Goal: Task Accomplishment & Management: Use online tool/utility

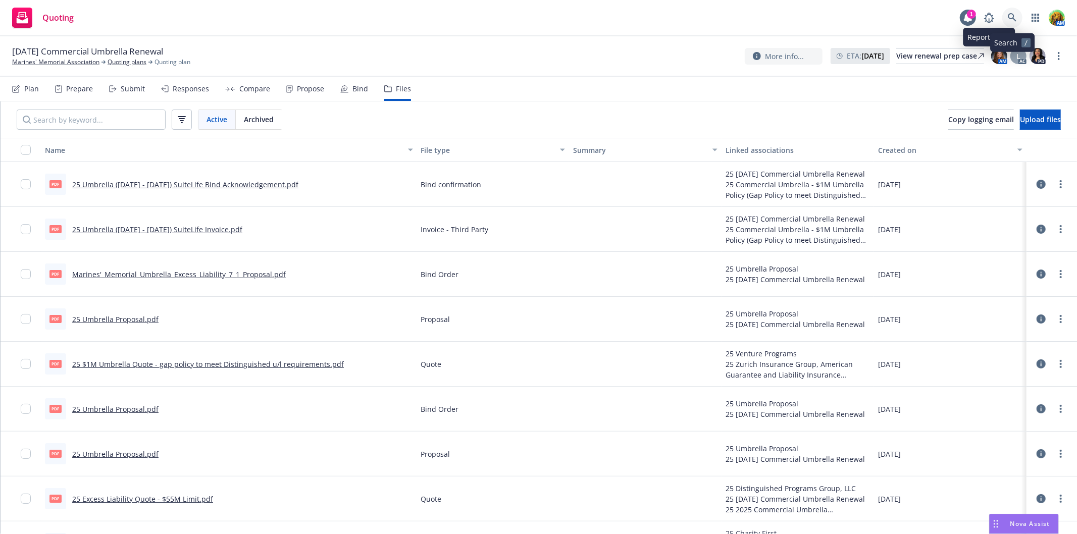
click at [1012, 15] on icon at bounding box center [1012, 17] width 9 height 9
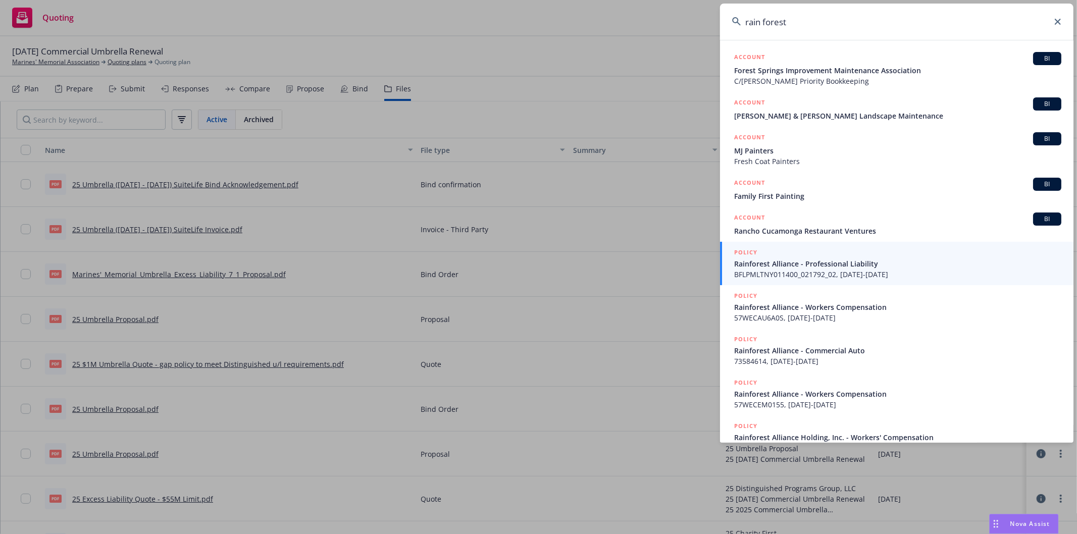
click at [765, 21] on input "rain forest" at bounding box center [897, 22] width 354 height 36
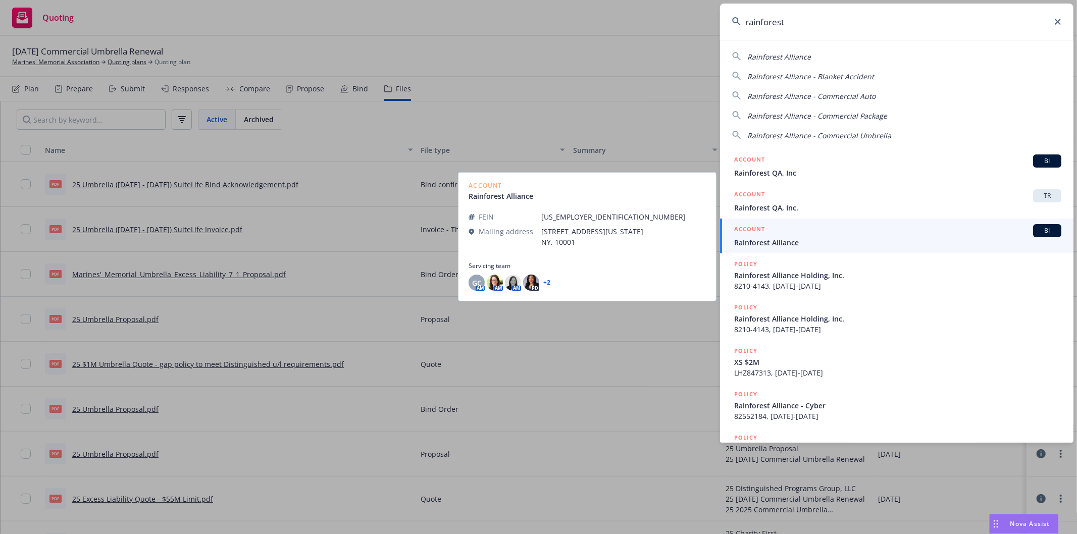
type input "rainforest"
click at [834, 236] on div "ACCOUNT BI" at bounding box center [897, 230] width 327 height 13
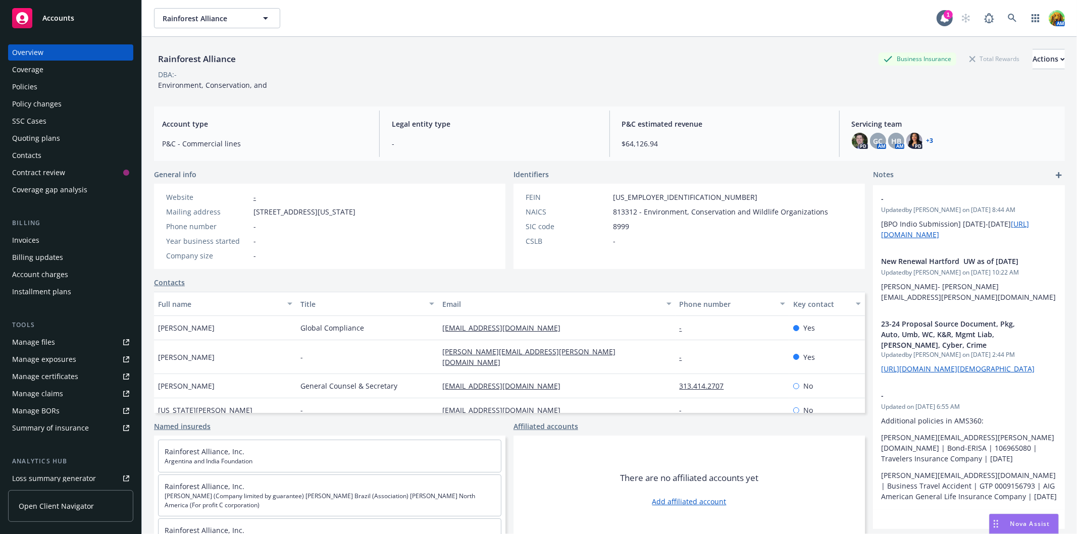
click at [39, 85] on div "Policies" at bounding box center [70, 87] width 117 height 16
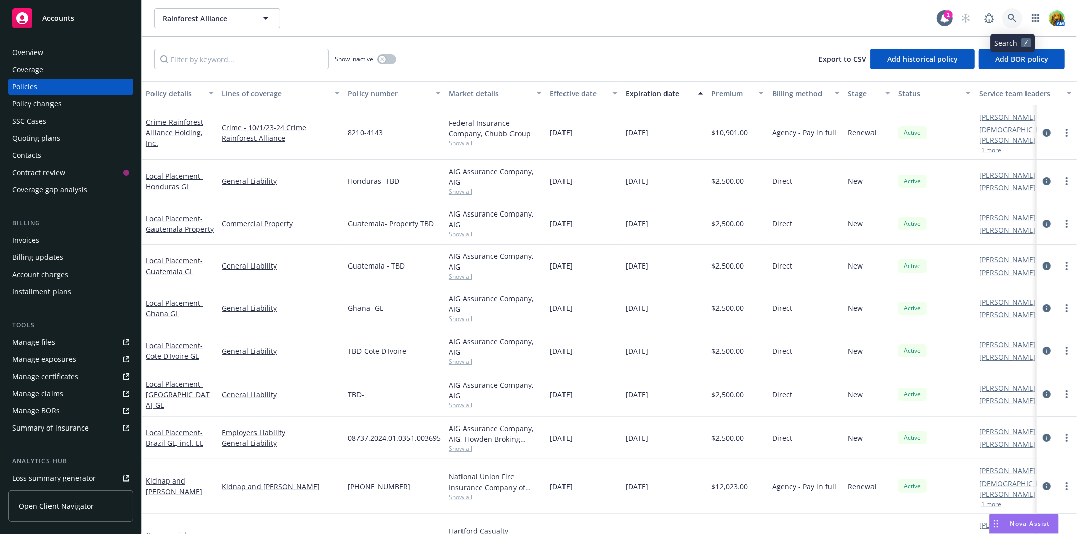
click at [1013, 16] on icon at bounding box center [1012, 18] width 9 height 9
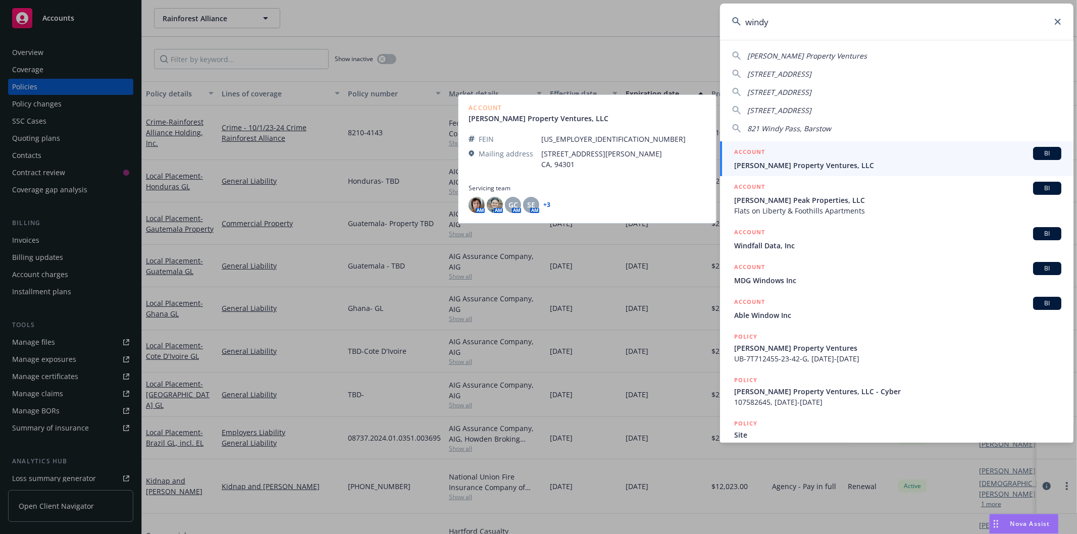
type input "windy"
click at [837, 162] on span "Windy Hill Property Ventures, LLC" at bounding box center [897, 165] width 327 height 11
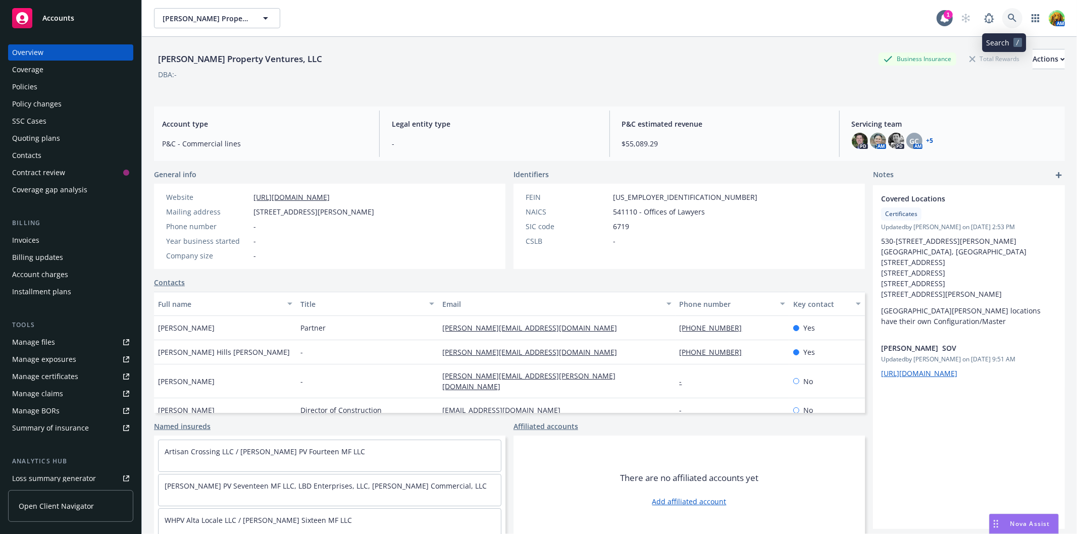
click at [1008, 16] on icon at bounding box center [1012, 18] width 9 height 9
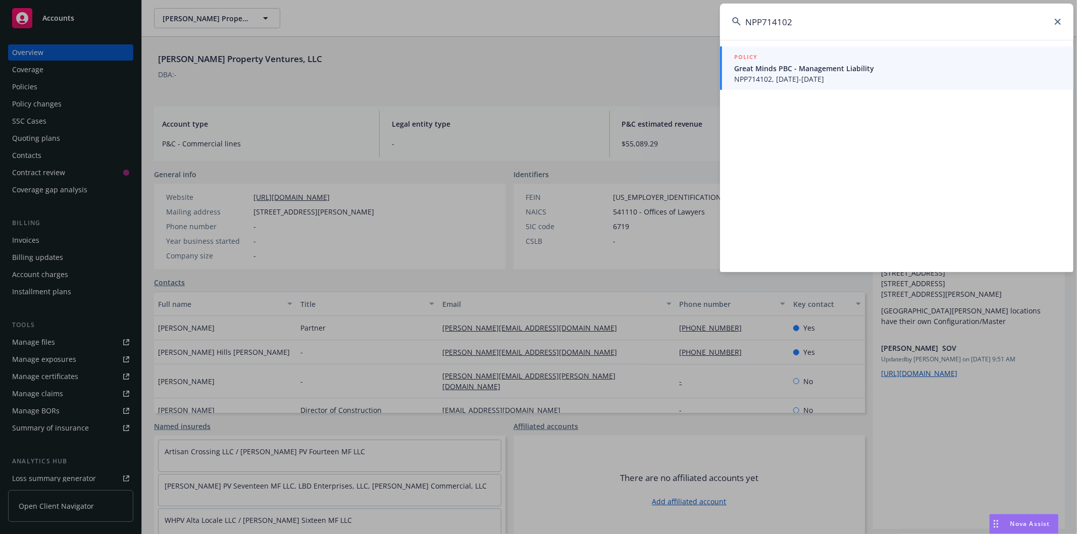
type input "NPP714102"
click at [848, 76] on span "NPP714102, 03/31/2025-03/31/2026" at bounding box center [897, 79] width 327 height 11
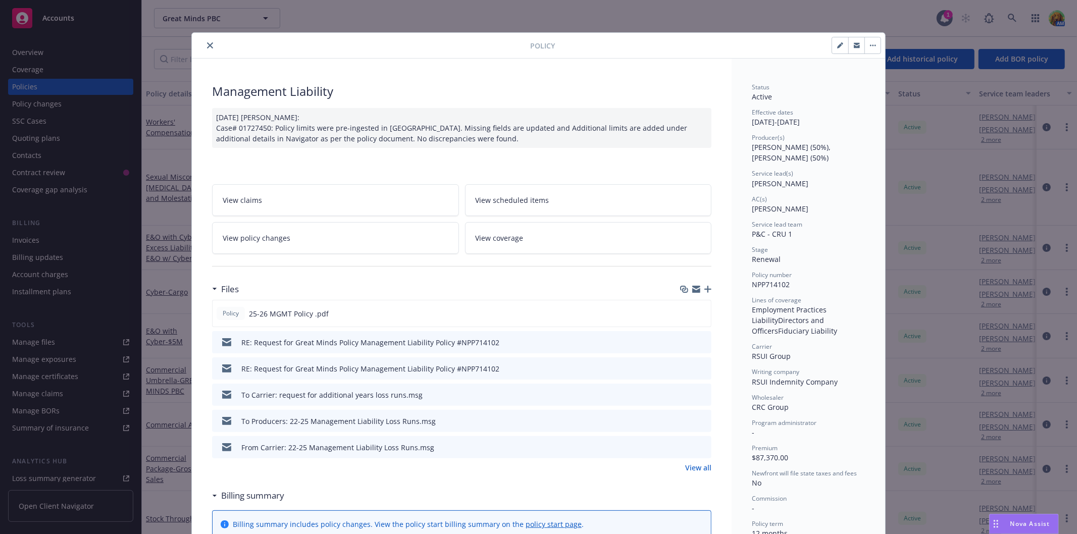
click at [695, 468] on link "View all" at bounding box center [698, 468] width 26 height 11
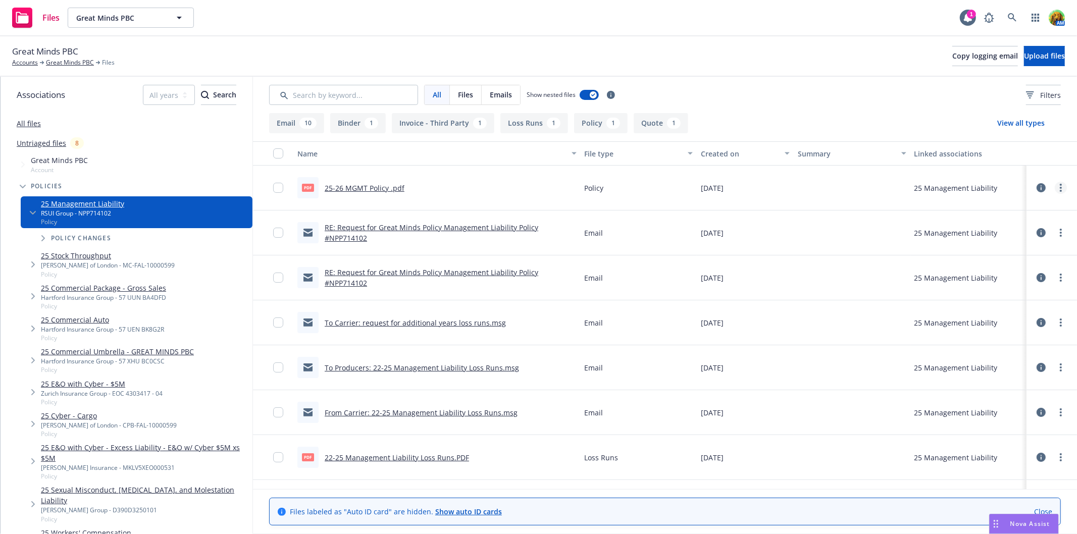
click at [1055, 189] on link "more" at bounding box center [1061, 188] width 12 height 12
click at [1037, 188] on icon at bounding box center [1041, 187] width 9 height 9
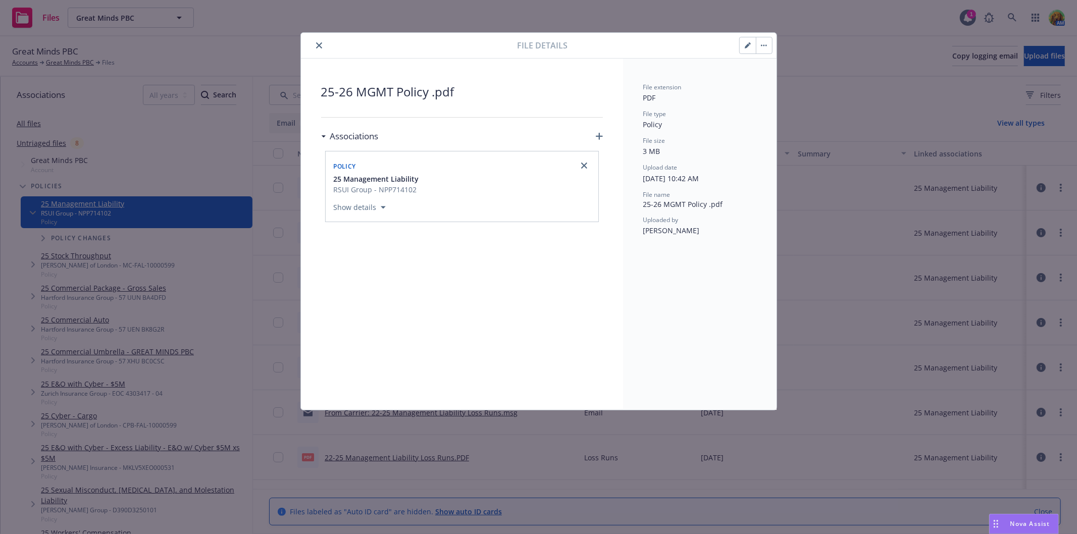
click at [315, 47] on button "close" at bounding box center [319, 45] width 12 height 12
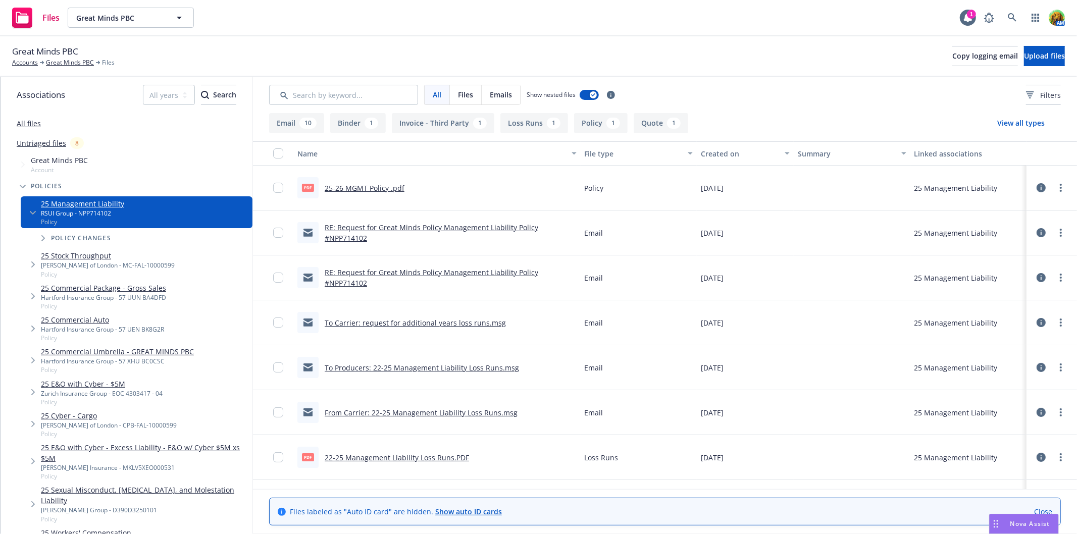
click at [386, 322] on link "To Carrier: request for additional years loss runs.msg" at bounding box center [415, 323] width 181 height 10
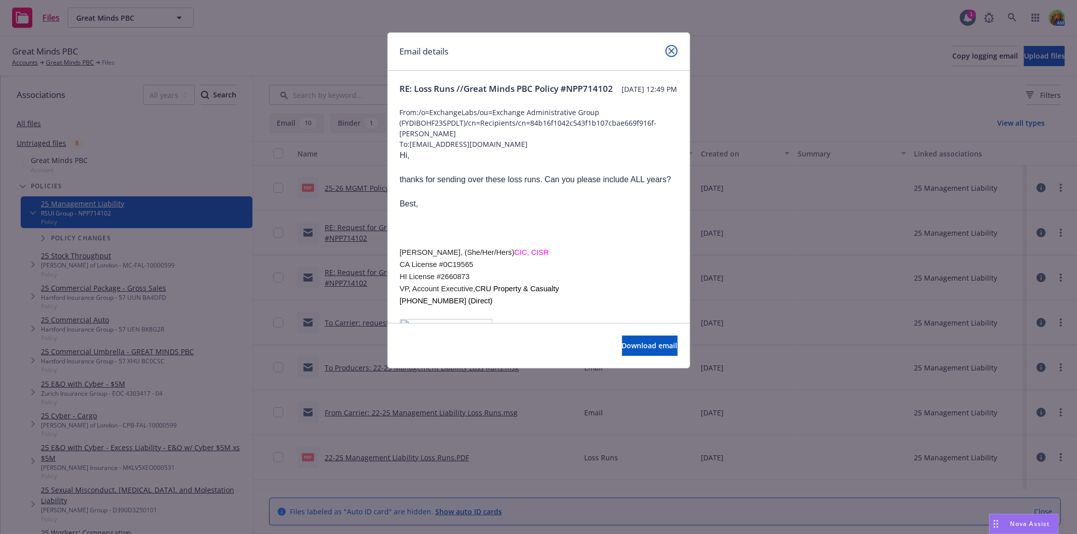
click at [672, 54] on link "close" at bounding box center [672, 51] width 12 height 12
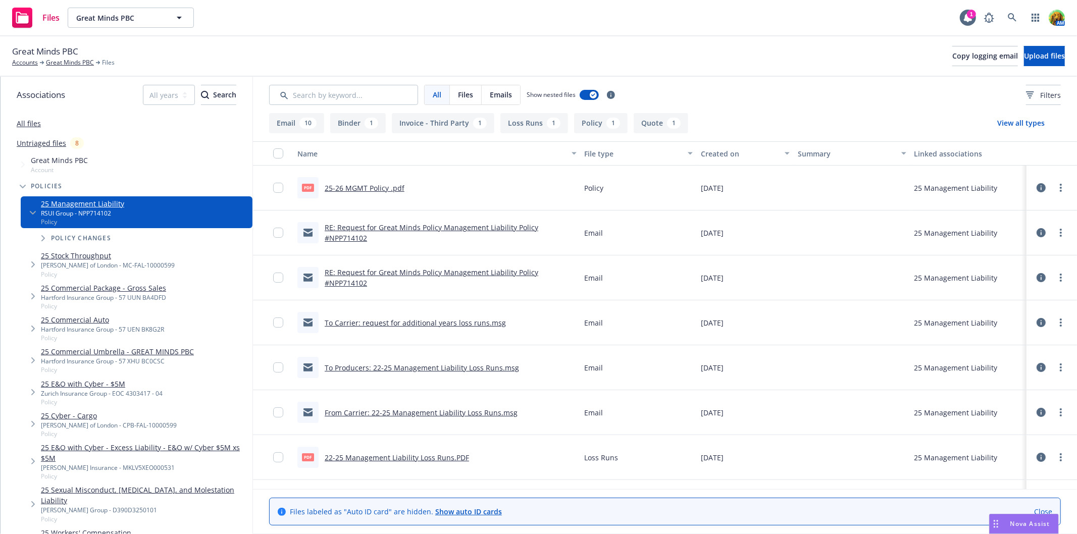
click at [369, 228] on link "RE: Request for Great Minds Policy Management Liability Policy #NPP714102" at bounding box center [432, 233] width 214 height 20
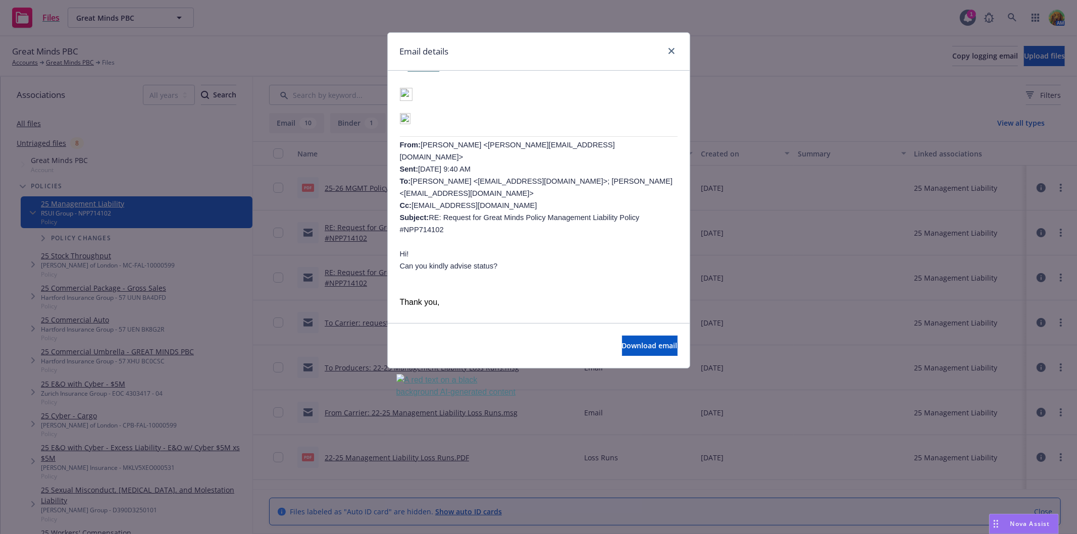
scroll to position [392, 0]
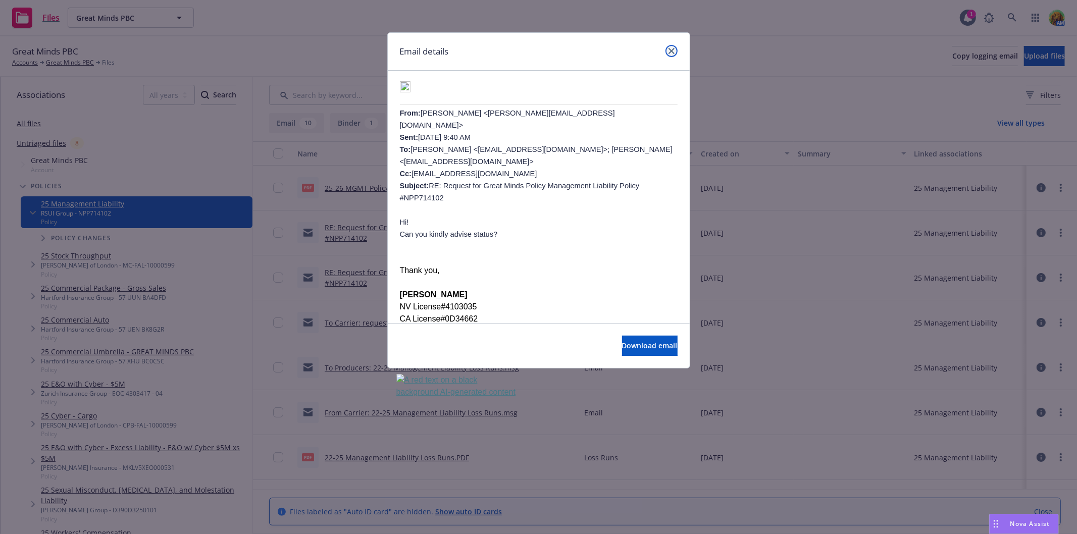
click at [672, 51] on icon "close" at bounding box center [672, 51] width 6 height 6
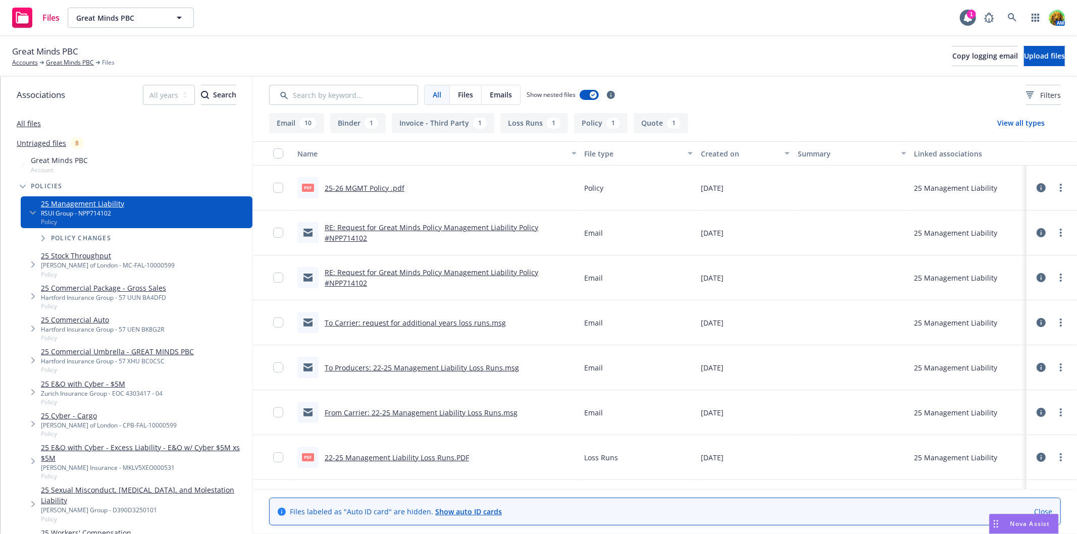
click at [488, 274] on link "RE: Request for Great Minds Policy Management Liability Policy #NPP714102" at bounding box center [432, 278] width 214 height 20
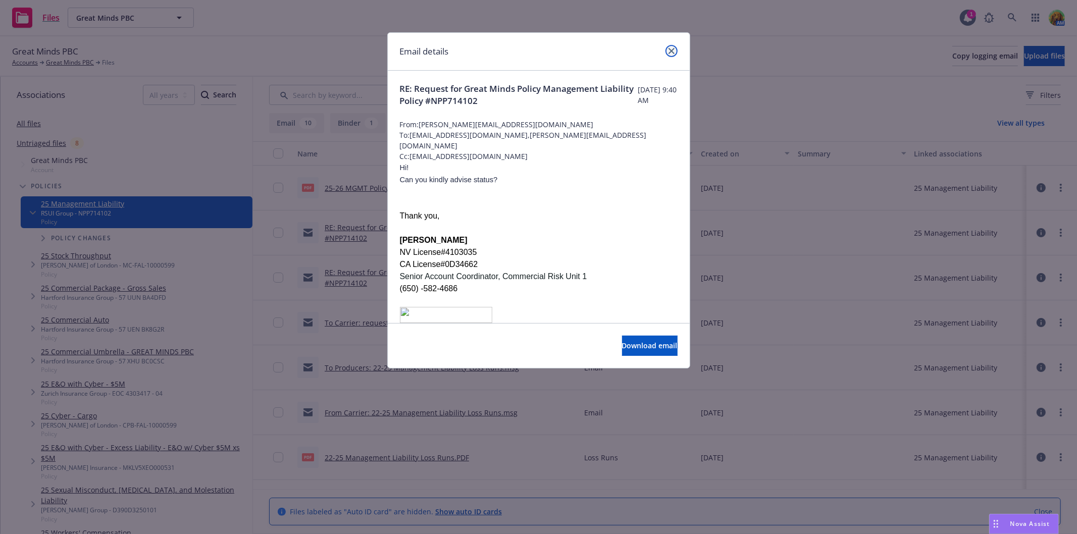
click at [670, 51] on icon "close" at bounding box center [672, 51] width 6 height 6
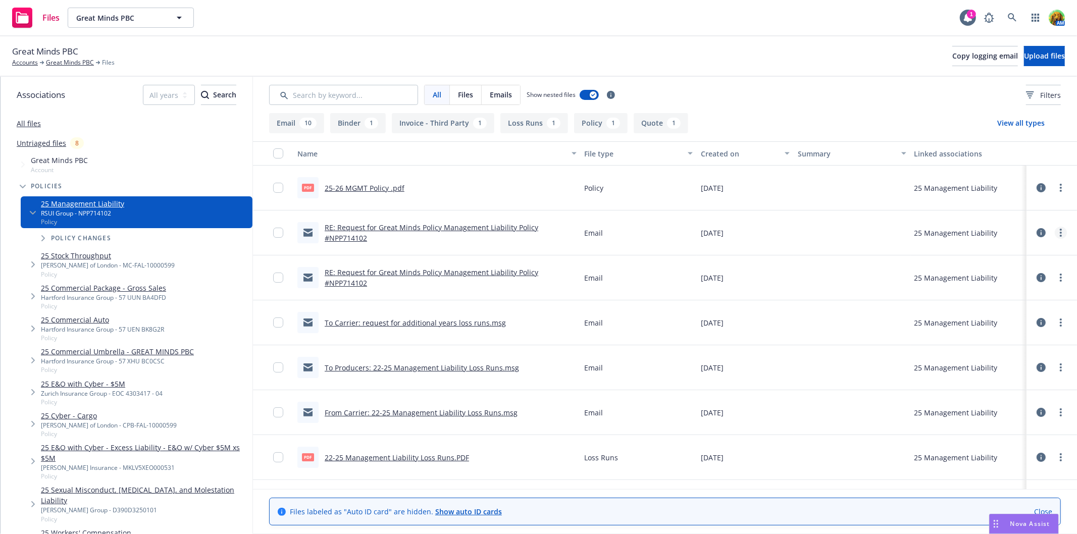
click at [1055, 236] on link "more" at bounding box center [1061, 233] width 12 height 12
click at [1009, 291] on link "Edit" at bounding box center [1008, 294] width 101 height 20
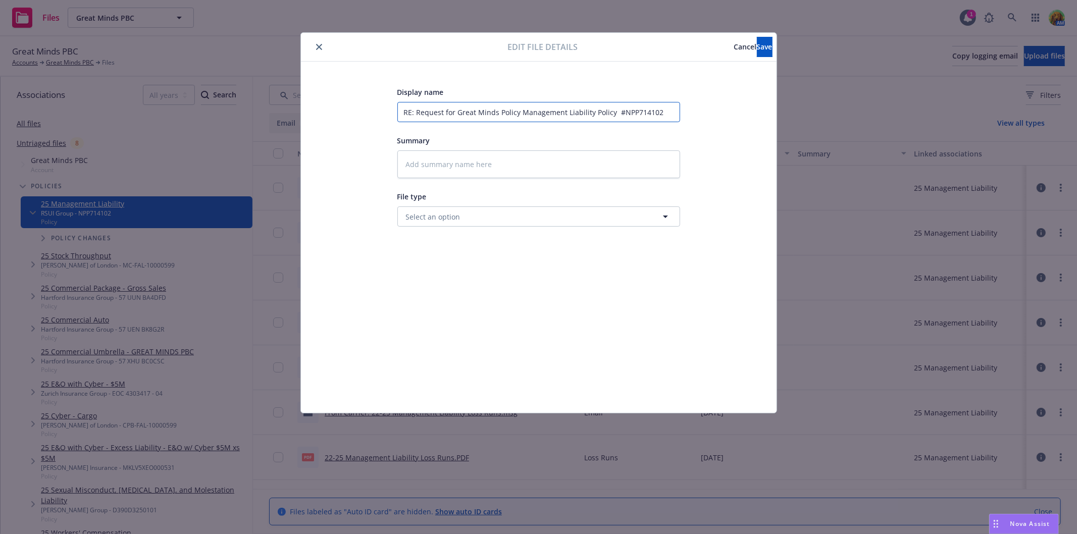
drag, startPoint x: 414, startPoint y: 114, endPoint x: 371, endPoint y: 109, distance: 43.3
click at [371, 109] on div "Display name RE: Request for Great Minds Policy Management Liability Policy #NP…" at bounding box center [538, 237] width 435 height 303
type textarea "x"
type input "e Request for Great Minds Policy Management Liability Policy #NPP714102"
type textarea "x"
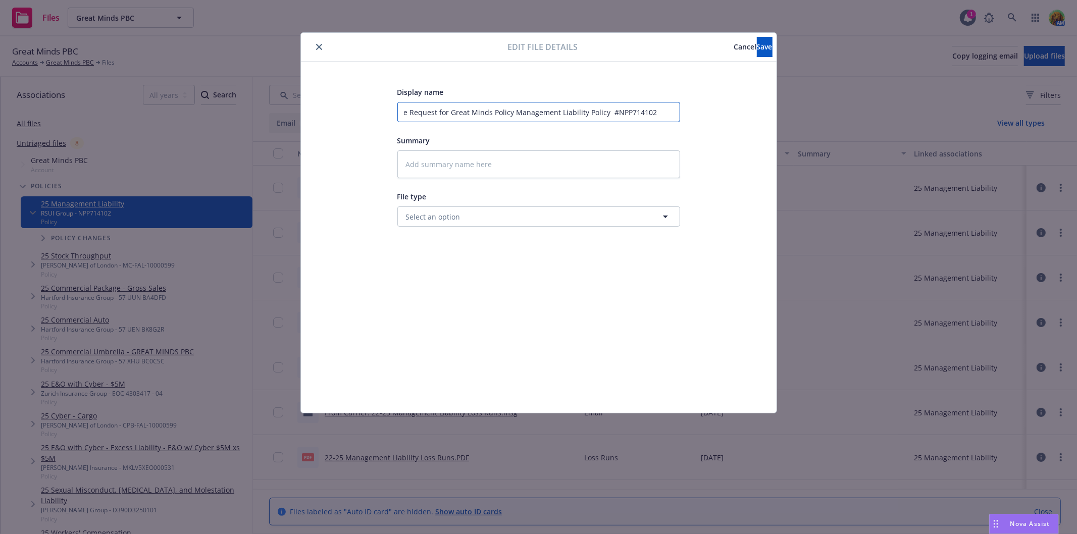
type input "em Request for Great Minds Policy Management Liability Policy #NPP714102"
type textarea "x"
type input "ema Request for Great Minds Policy Management Liability Policy #NPP714102"
type textarea "x"
type input "emai Request for Great Minds Policy Management Liability Policy #NPP714102"
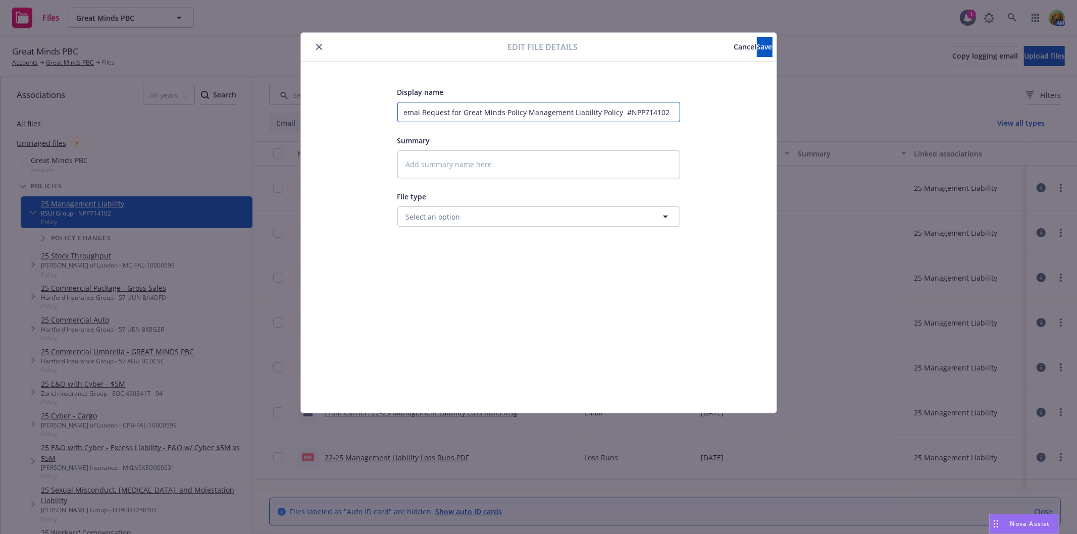
type textarea "x"
type input "email Request for Great Minds Policy Management Liability Policy #NPP714102"
type textarea "x"
type input "email f Request for Great Minds Policy Management Liability Policy #NPP714102"
type textarea "x"
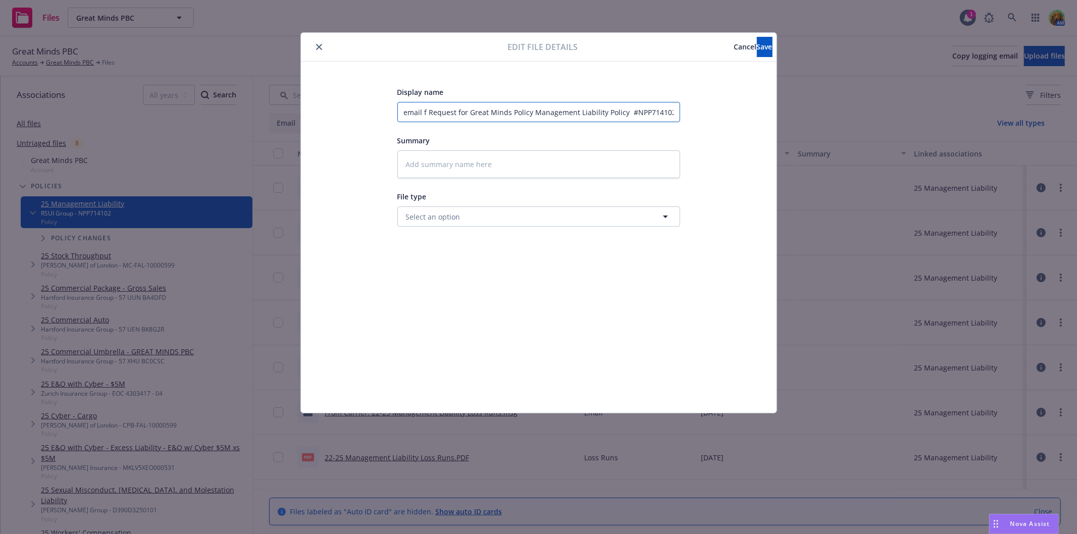
type input "email fr Request for Great Minds Policy Management Liability Policy #NPP714102"
type textarea "x"
type input "email fro Request for Great Minds Policy Management Liability Policy #NPP714102"
type textarea "x"
type input "email from Request for Great Minds Policy Management Liability Policy #NPP714102"
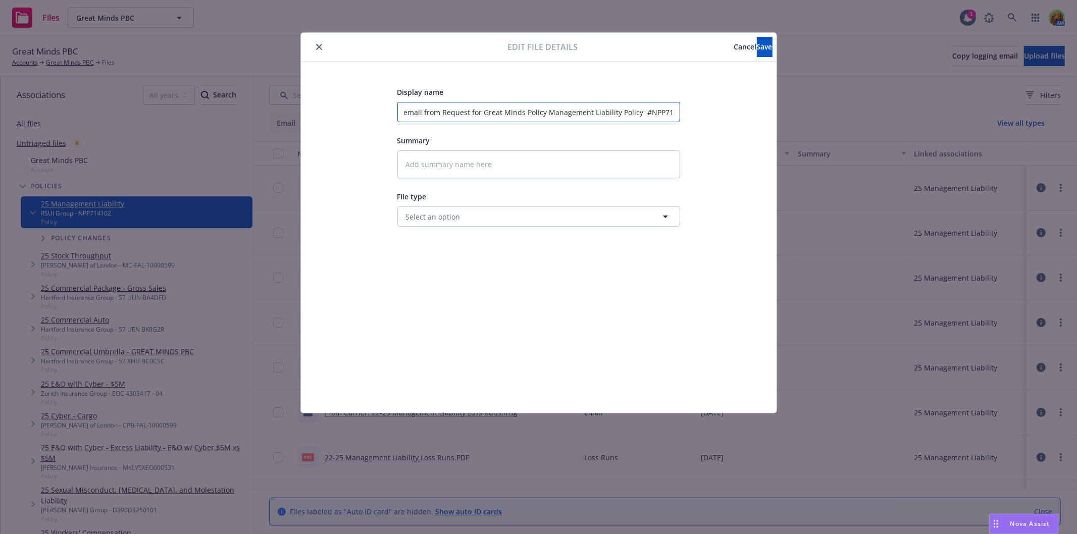
type textarea "x"
type input "email from Request for Great Minds Policy Management Liability Policy #NPP714102"
type textarea "x"
type input "email from c Request for Great Minds Policy Management Liability Policy #NPP714…"
type textarea "x"
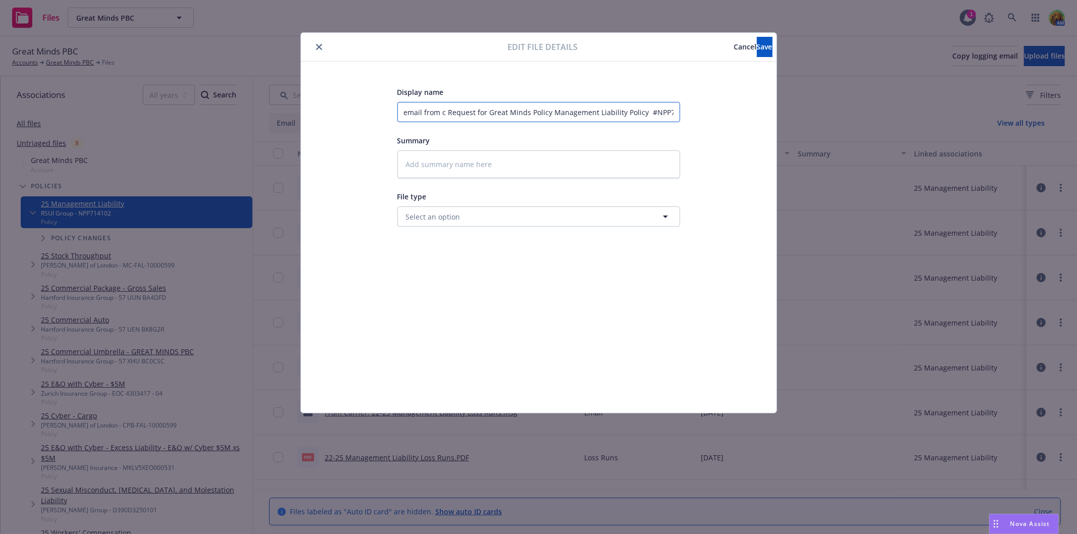
type input "email from ca Request for Great Minds Policy Management Liability Policy #NPP71…"
type textarea "x"
type input "email from car Request for Great Minds Policy Management Liability Policy #NPP7…"
type textarea "x"
type input "email from carr Request for Great Minds Policy Management Liability Policy #NPP…"
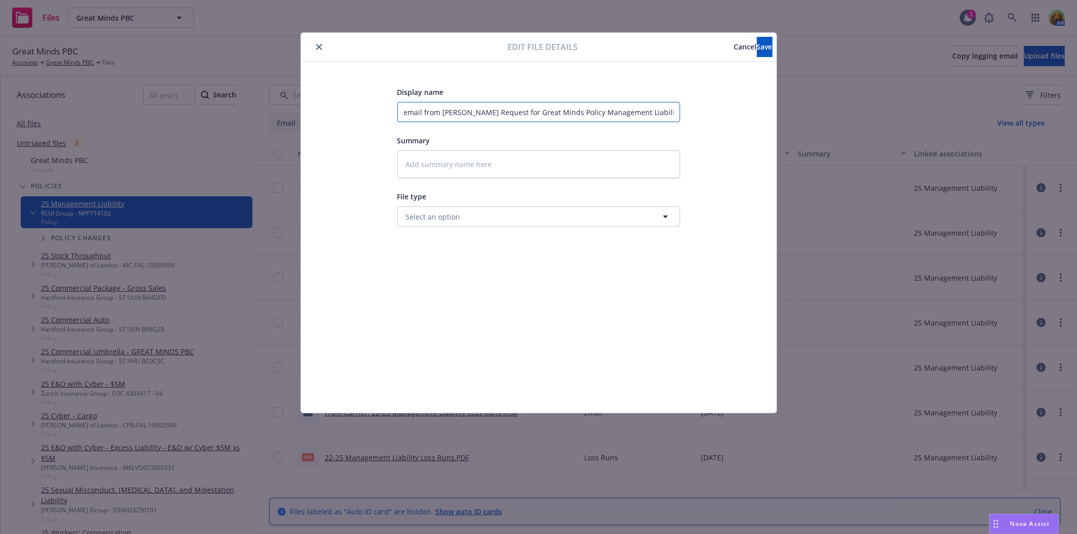
type textarea "x"
type input "email from carri Request for Great Minds Policy Management Liability Policy #NP…"
type textarea "x"
type input "email from carrie Request for Great Minds Policy Management Liability Policy #N…"
type textarea "x"
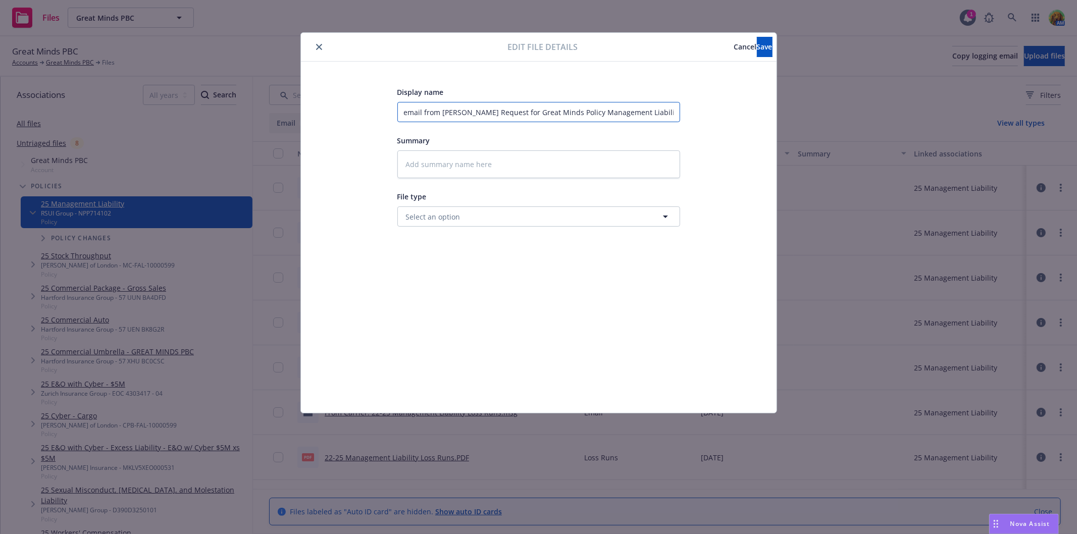
type input "email from carrier Request for Great Minds Policy Management Liability Policy #…"
type textarea "x"
type input "email from carrier Request for Great Minds Policy Management Liability Policy #…"
type textarea "x"
type input "email from carrier equest for Great Minds Policy Management Liability Policy #N…"
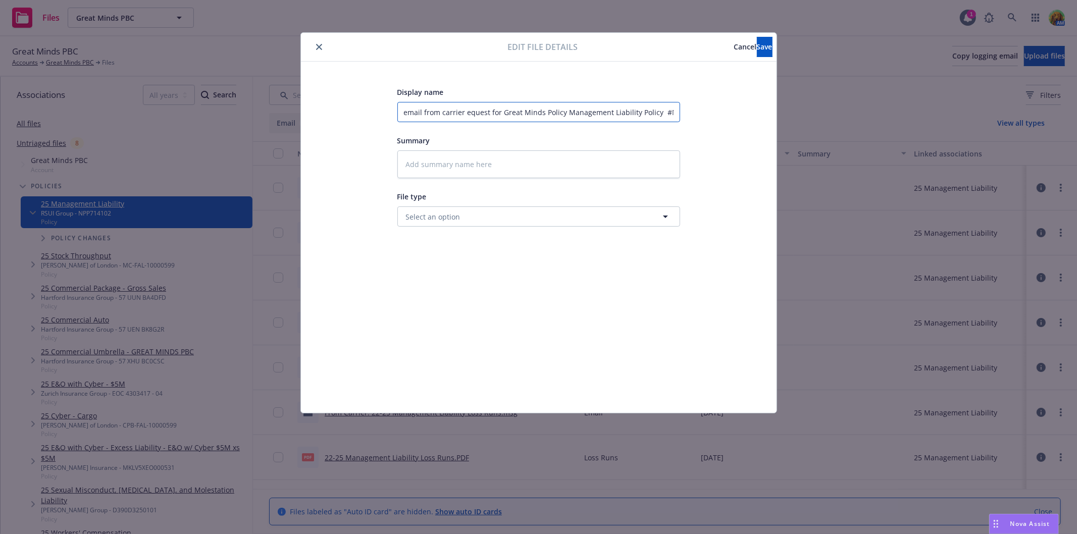
type textarea "x"
type input "email from carrier quest for Great Minds Policy Management Liability Policy #NP…"
type textarea "x"
type input "email from carrier uest for Great Minds Policy Management Liability Policy #NPP…"
type textarea "x"
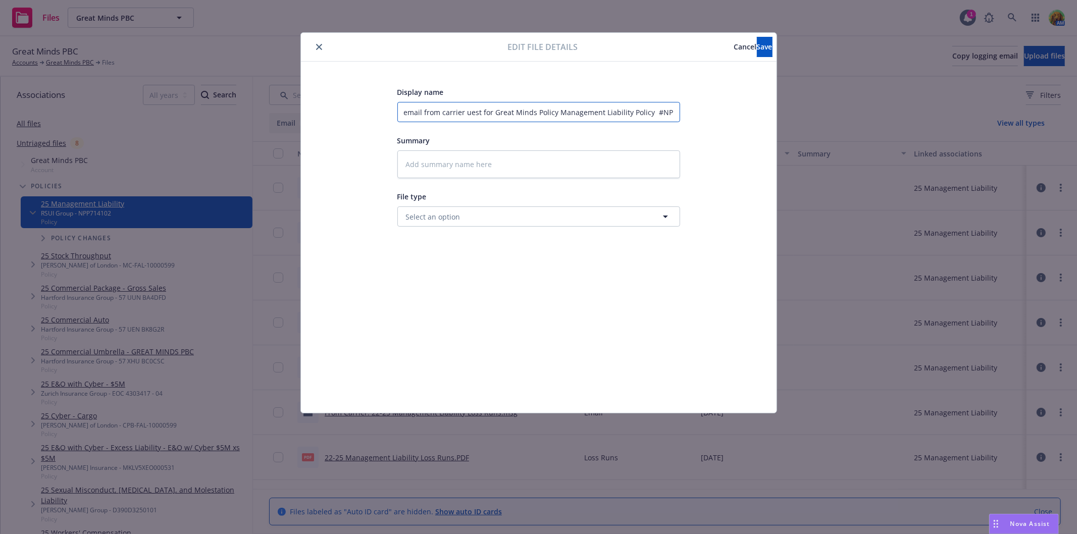
type input "email from carrier est for Great Minds Policy Management Liability Policy #NPP7…"
type textarea "x"
type input "email from carrier st for Great Minds Policy Management Liability Policy #NPP71…"
type textarea "x"
type input "email from carrier t for Great Minds Policy Management Liability Policy #NPP714…"
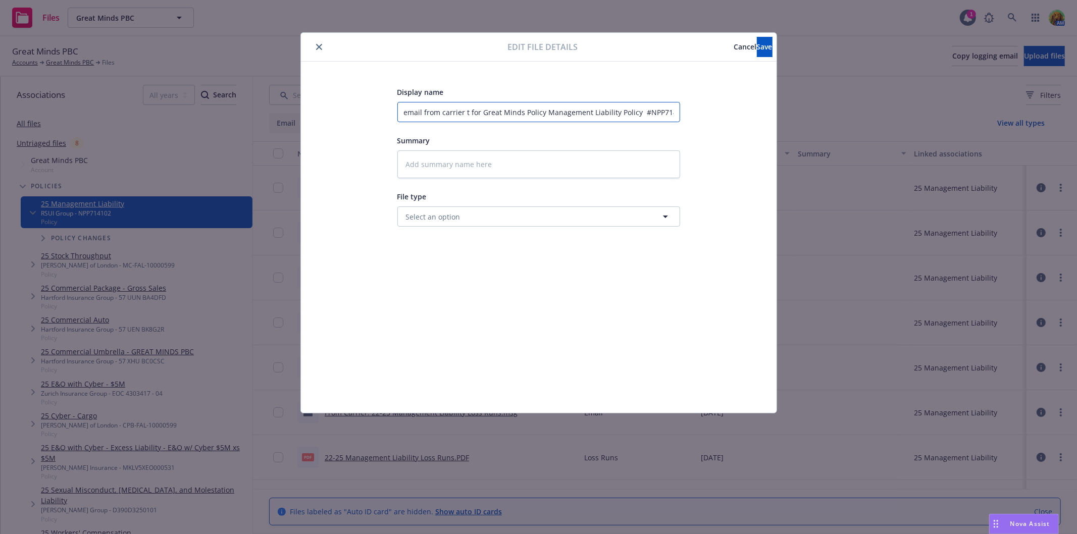
type textarea "x"
type input "email from carrier for Great Minds Policy Management Liability Policy #NPP714102"
type textarea "x"
type input "email from carrier for Great Minds Policy Management Liability Policy #NPP714102"
type textarea "x"
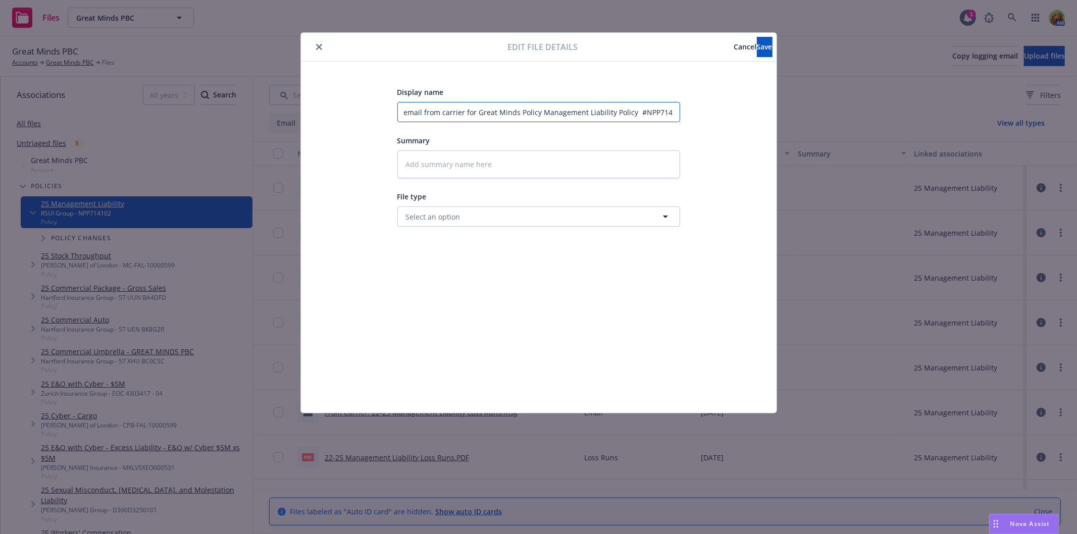
type input "email from carrier or Great Minds Policy Management Liability Policy #NPP714102"
type textarea "x"
type input "email from carrier r Great Minds Policy Management Liability Policy #NPP714102"
type textarea "x"
type input "email from carrier Great Minds Policy Management Liability Policy #NPP714102"
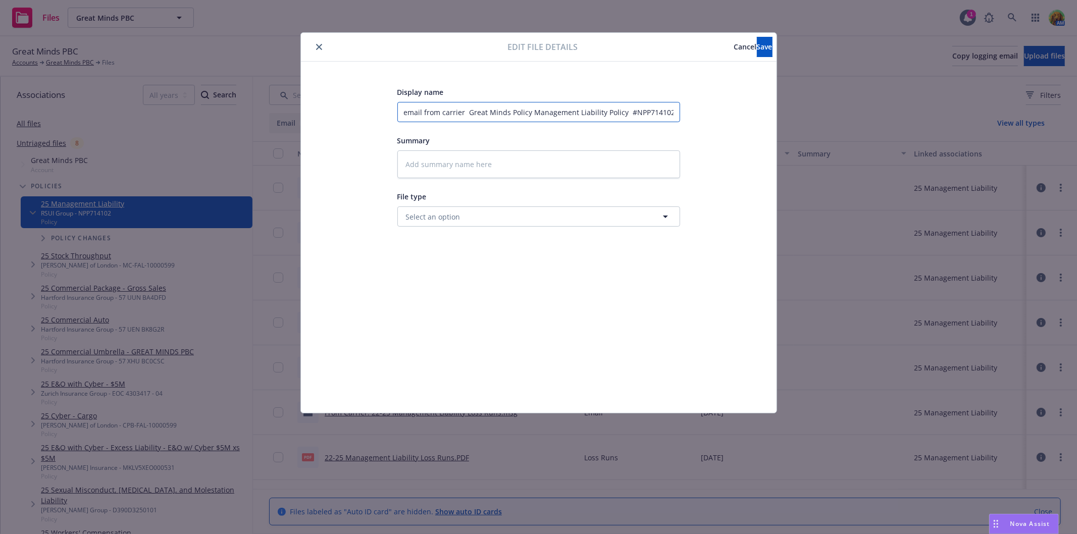
type textarea "x"
type input "email from carrier Great Minds Policy Management Liability Policy #NPP714102"
type textarea "x"
type input "email from carrier reat Minds Policy Management Liability Policy #NPP714102"
type textarea "x"
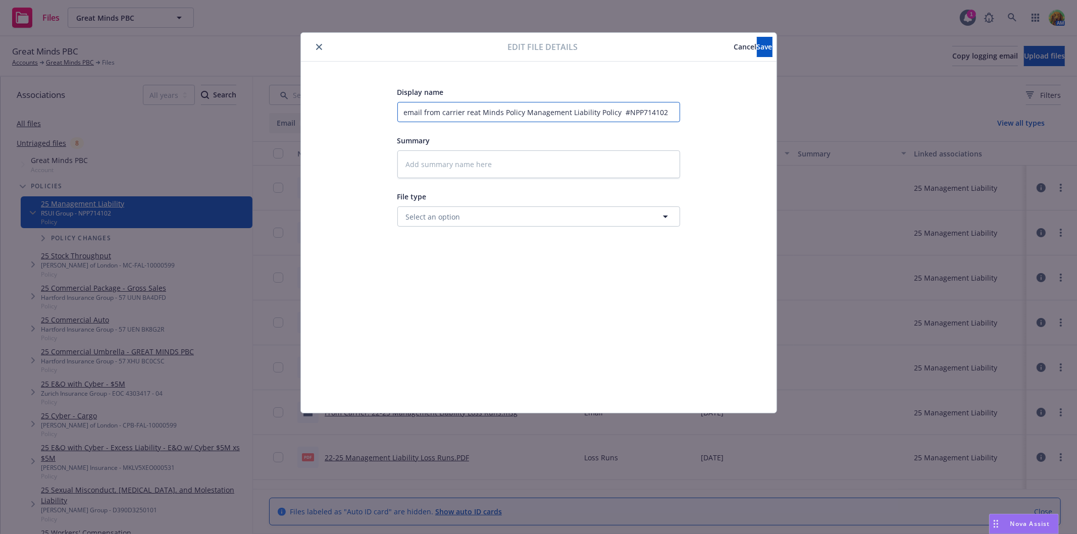
type input "email from carrier eat Minds Policy Management Liability Policy #NPP714102"
type textarea "x"
type input "email from carrier at Minds Policy Management Liability Policy #NPP714102"
type textarea "x"
type input "email from carrier t Minds Policy Management Liability Policy #NPP714102"
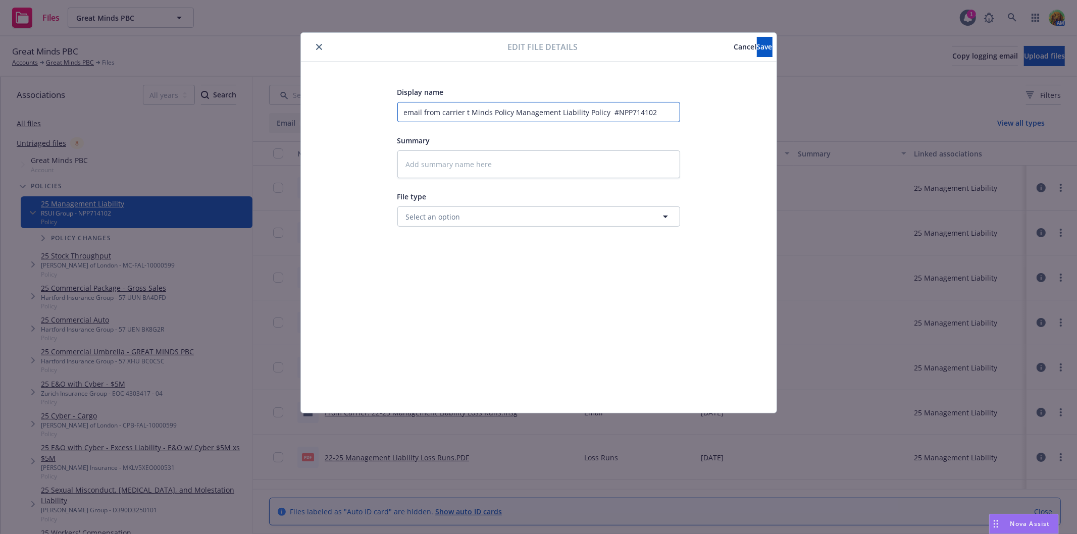
type textarea "x"
type input "email from carrier Minds Policy Management Liability Policy #NPP714102"
type textarea "x"
type input "email from carrier Minds Policy Management Liability Policy #NPP714102"
type textarea "x"
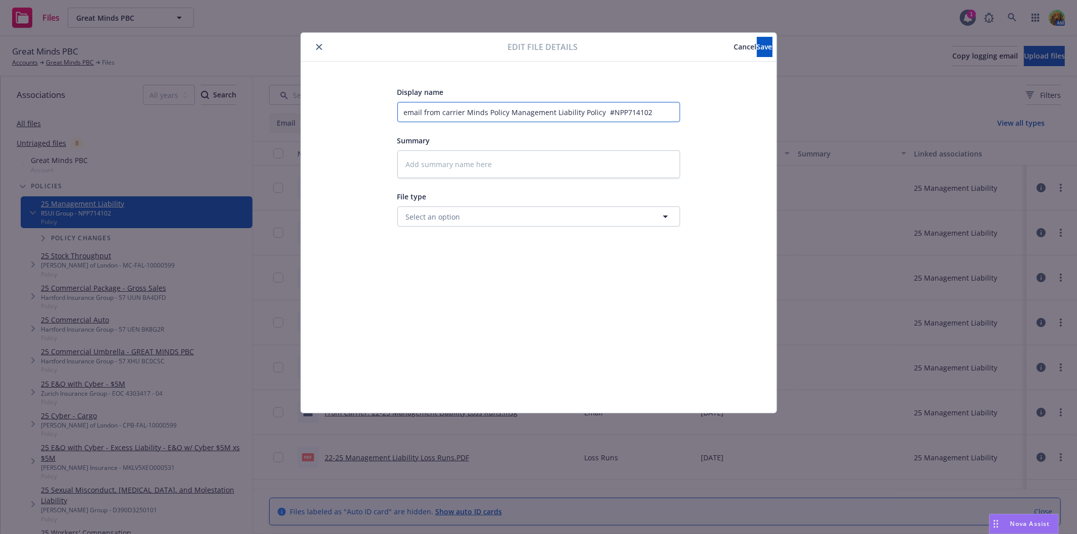
type input "email from carrier inds Policy Management Liability Policy #NPP714102"
type textarea "x"
type input "email from carrier nds Policy Management Liability Policy #NPP714102"
type textarea "x"
type input "email from carrier ds Policy Management Liability Policy #NPP714102"
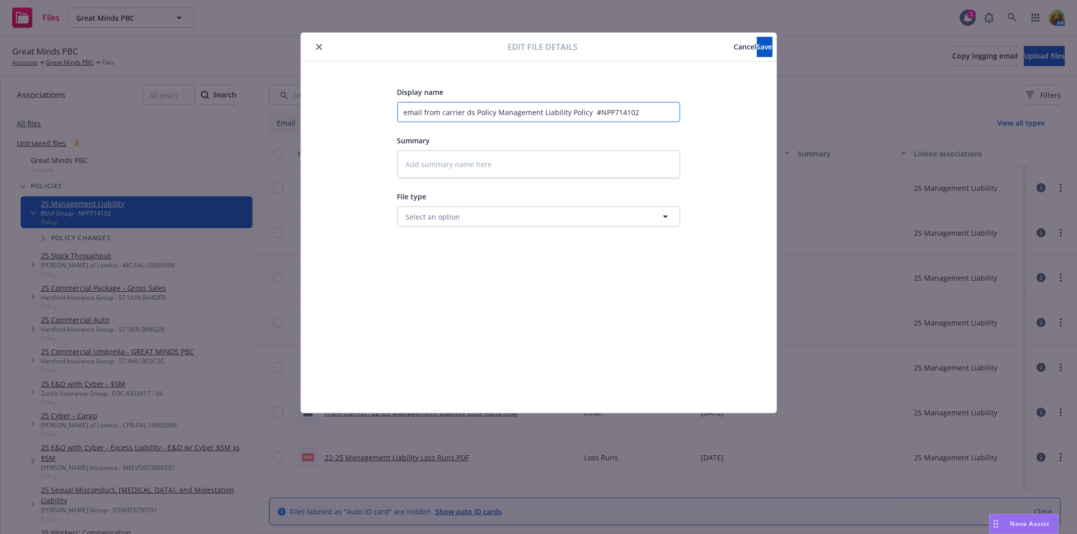
type textarea "x"
type input "email from carrier s Policy Management Liability Policy #NPP714102"
type textarea "x"
type input "email from carrier Policy Management Liability Policy #NPP714102"
type textarea "x"
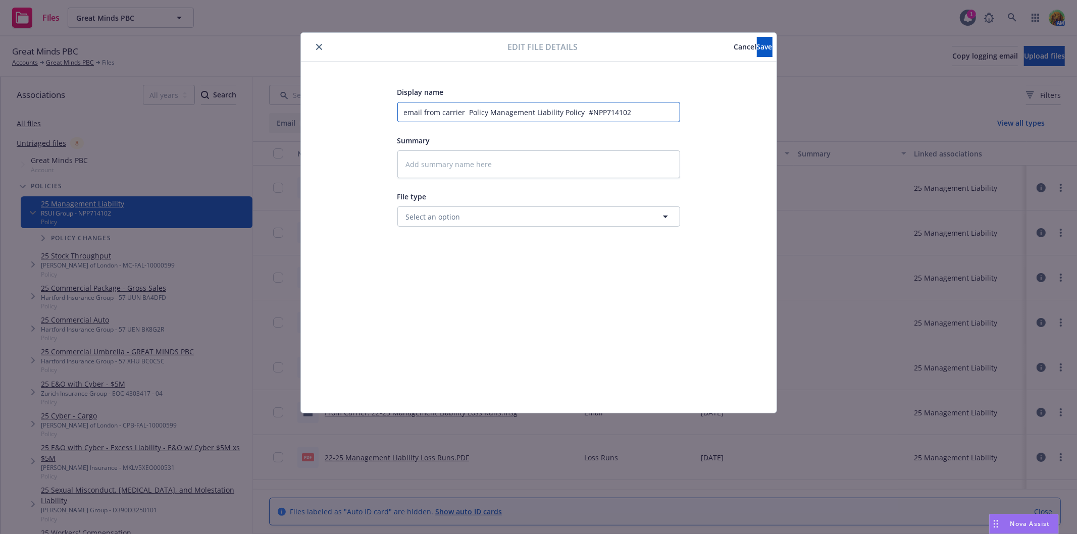
type input "email from carrier Policy Management Liability Policy #NPP714102"
click at [622, 114] on input "email from carrier Policy Management Liability Policy #NPP714102" at bounding box center [538, 112] width 283 height 20
click at [630, 115] on input "email from carrier Policy Management Liability Policy #NPP714102" at bounding box center [538, 112] width 283 height 20
type textarea "x"
type input "email from carrier Policy Management Liability Policy #NPP714102"
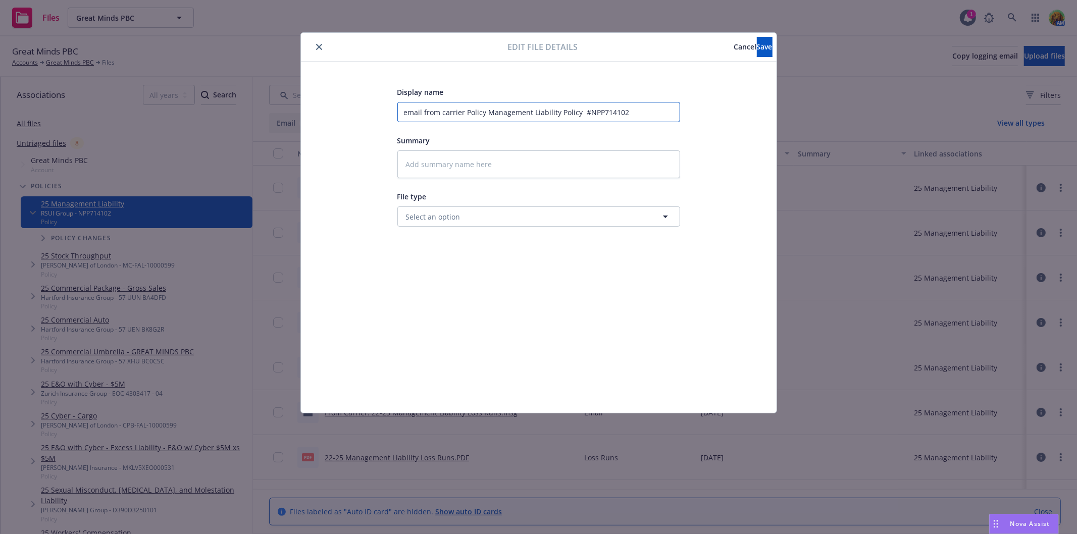
type textarea "x"
type input "email from carrier Policy Management Liability Policy #NPP714102 o"
type textarea "x"
type input "email from carrier Policy Management Liability Policy #NPP714102 or"
type textarea "x"
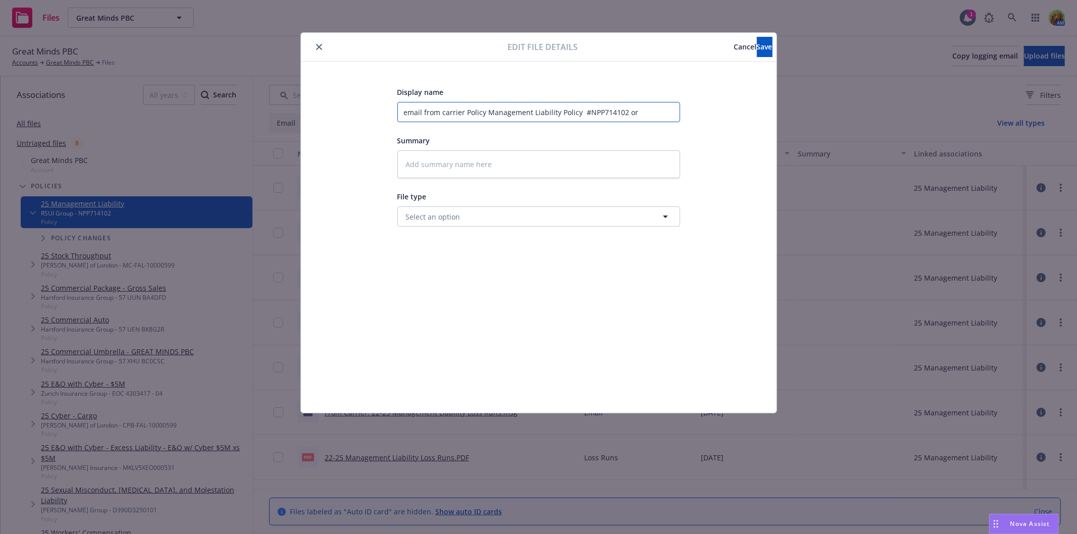
type input "email from carrier Policy Management Liability Policy #NPP714102 ori"
type textarea "x"
type input "email from carrier Policy Management Liability Policy #NPP714102 orig"
type textarea "x"
type input "email from carrier Policy Management Liability Policy #NPP714102 origi"
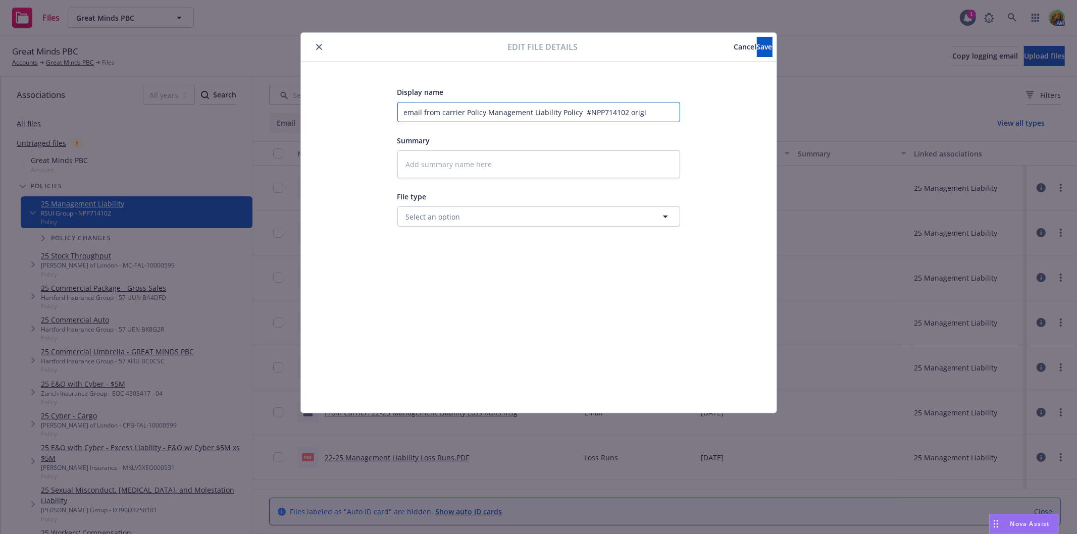
type textarea "x"
type input "email from carrier Policy Management Liability Policy #NPP714102 origin"
type textarea "x"
type input "email from carrier Policy Management Liability Policy #NPP714102 origina"
type textarea "x"
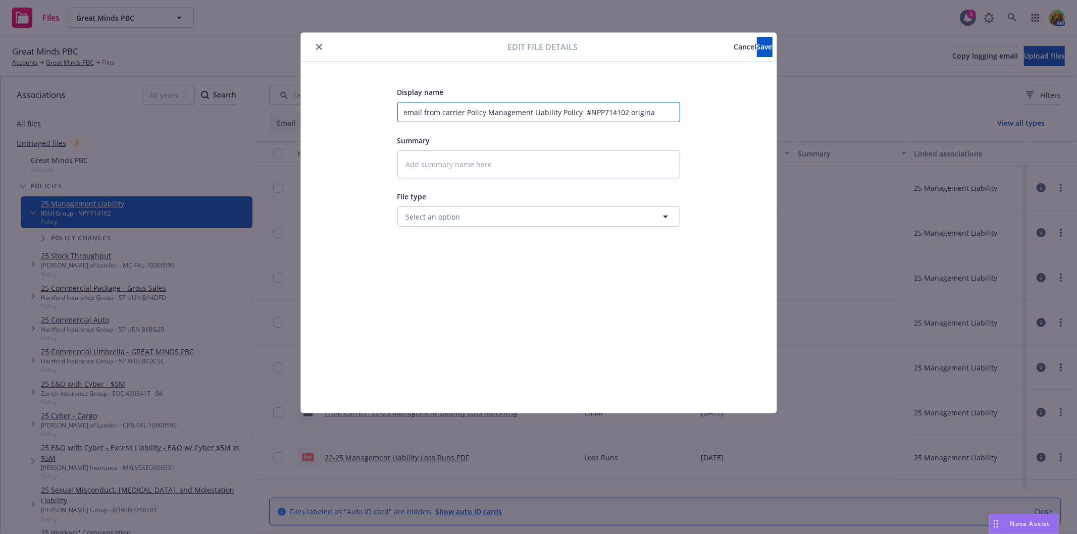
type input "email from carrier Policy Management Liability Policy #NPP714102 original"
type textarea "x"
type input "email from carrier Policy Management Liability Policy #NPP714102 originall"
type textarea "x"
type input "email from carrier Policy Management Liability Policy #NPP714102 originally"
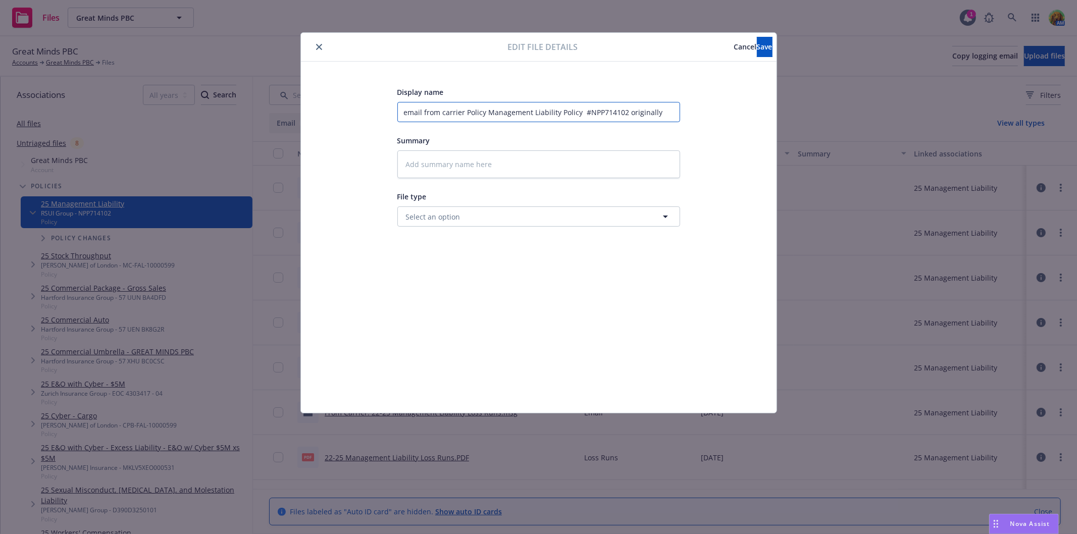
type textarea "x"
type input "email from carrier Policy Management Liability Policy #NPP714102 originally"
type textarea "x"
type input "email from carrier Policy Management Liability Policy #NPP714102 originally e"
type textarea "x"
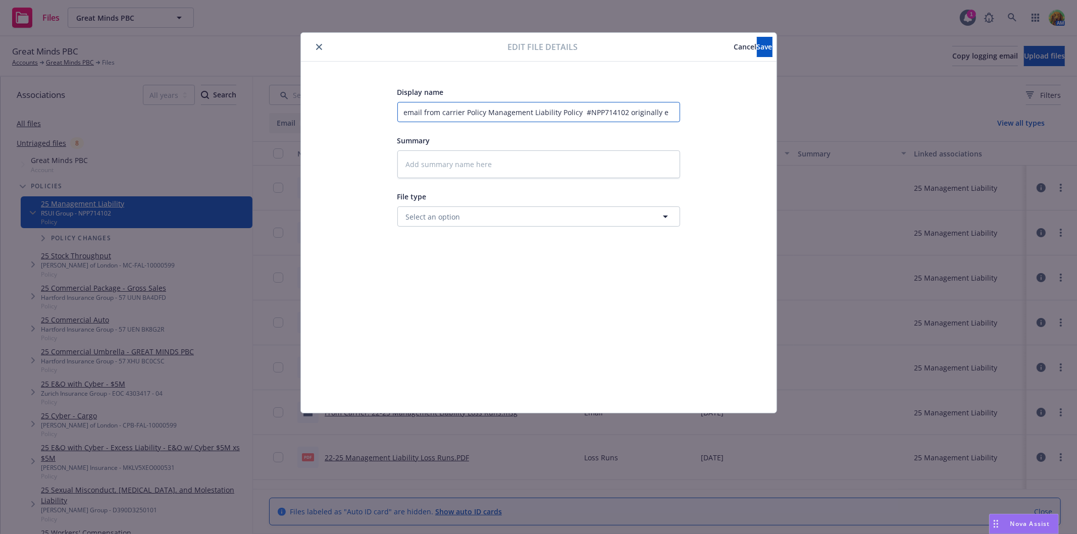
type input "email from carrier Policy Management Liability Policy #NPP714102 originally em"
type textarea "x"
type input "email from carrier Policy Management Liability Policy #NPP714102 originally ema"
type textarea "x"
type input "email from carrier Policy Management Liability Policy #NPP714102 originally emai"
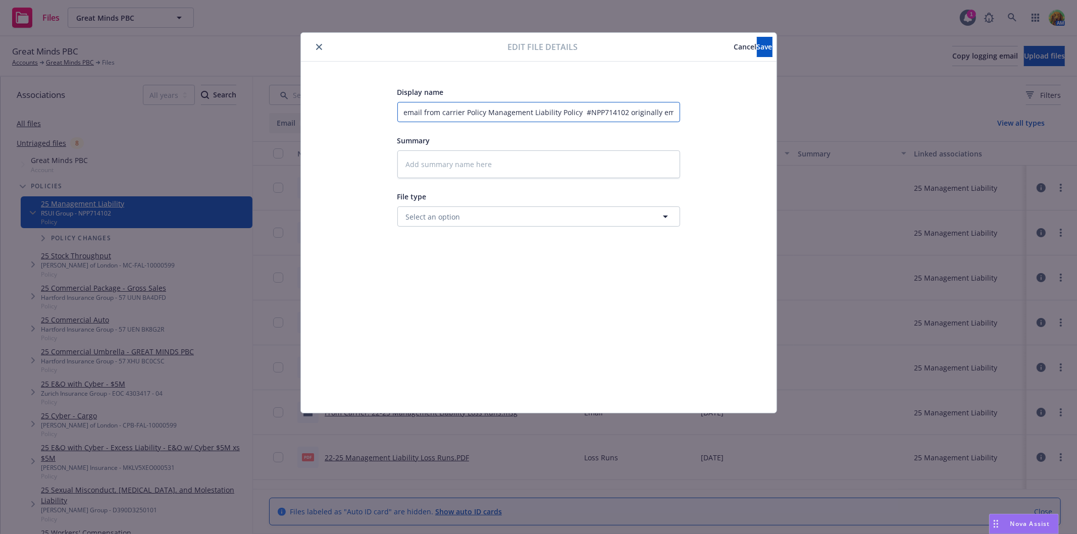
type textarea "x"
type input "email from carrier Policy Management Liability Policy #NPP714102 originally ema…"
type textarea "x"
type input "email from carrier Policy Management Liability Policy #NPP714102 originally ema…"
type textarea "x"
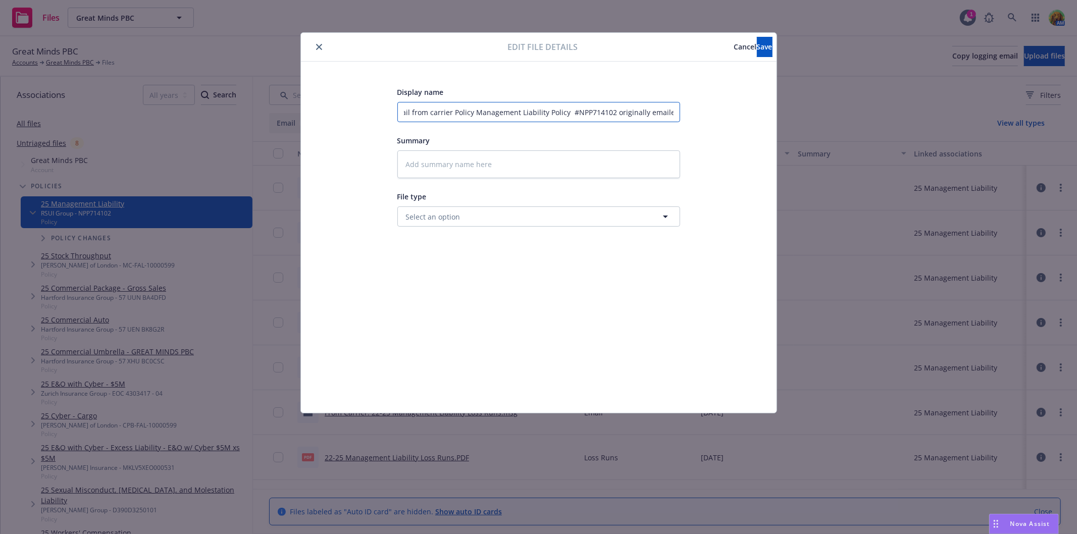
type input "email from carrier Policy Management Liability Policy #NPP714102 originally ema…"
type textarea "x"
type input "email from carrier Policy Management Liability Policy #NPP714102 originally ema…"
type textarea "x"
type input "email from carrier Policy Management Liability Policy #NPP714102 originally ema…"
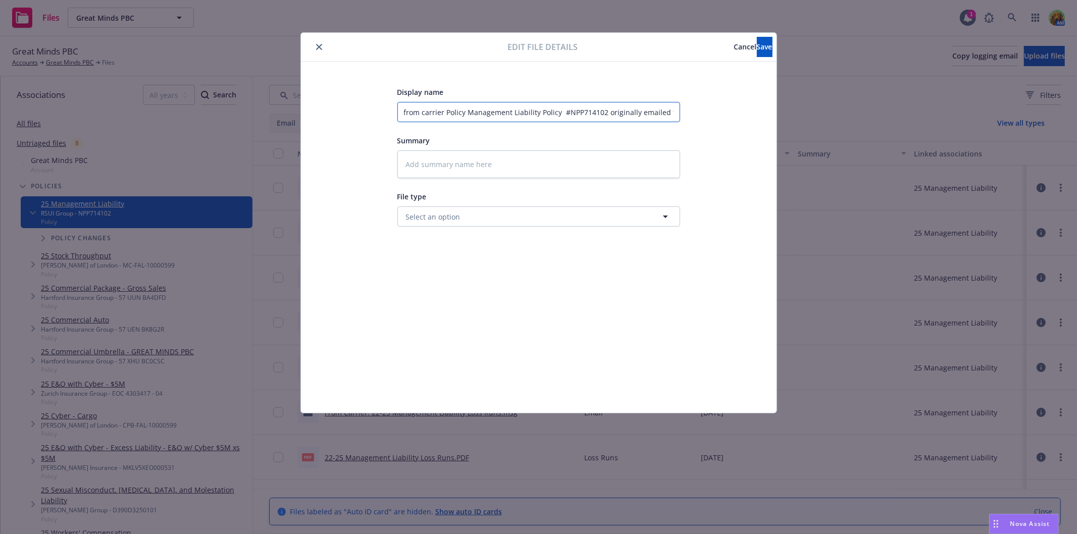
type textarea "x"
type input "email from carrier Policy Management Liability Policy #NPP714102 originally ema…"
type textarea "x"
type input "email from carrier Policy Management Liability Policy #NPP714102 originally ema…"
type textarea "x"
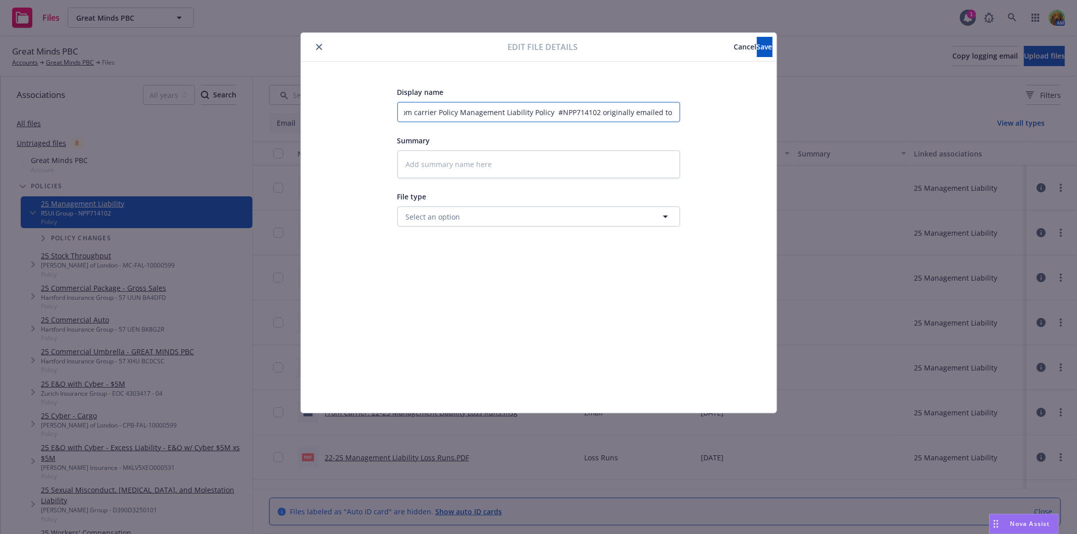
type input "email from carrier Policy Management Liability Policy #NPP714102 originally ema…"
type textarea "x"
type input "email from carrier Policy Management Liability Policy #NPP714102 originally ema…"
type textarea "x"
type input "email from carrier Policy Management Liability Policy #NPP714102 originally ema…"
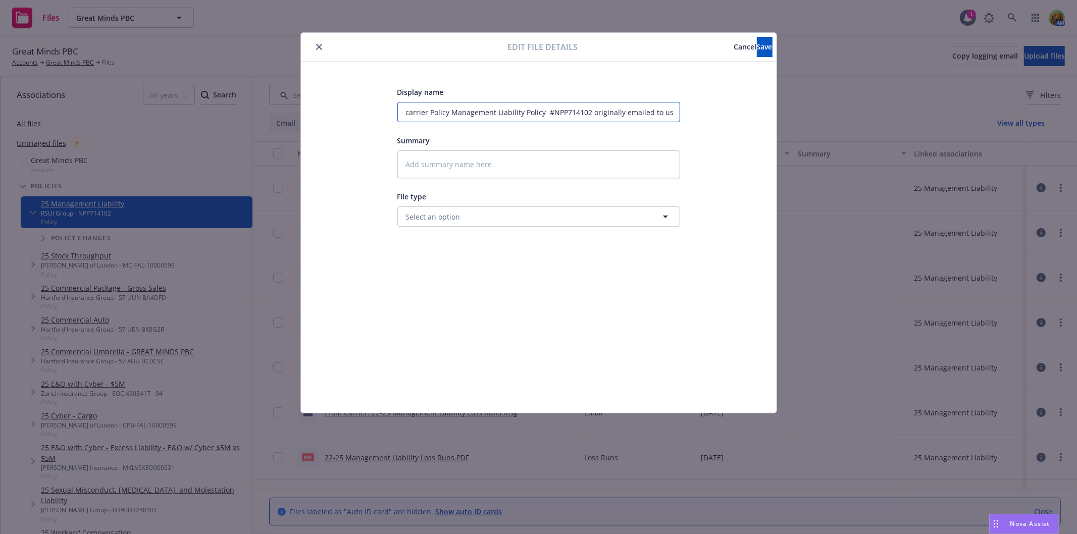
type textarea "x"
type input "email from carrier Policy Management Liability Policy #NPP714102 originally ema…"
type textarea "x"
type input "email from carrier Policy Management Liability Policy #NPP714102 originally ema…"
type textarea "x"
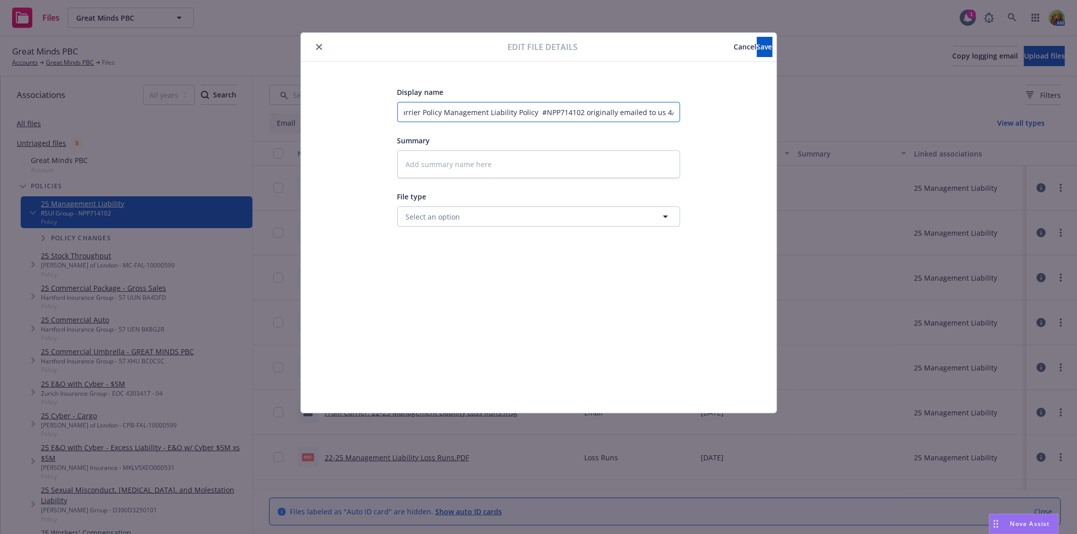
type input "email from carrier Policy Management Liability Policy #NPP714102 originally ema…"
type textarea "x"
type input "email from carrier Policy Management Liability Policy #NPP714102 originally ema…"
type textarea "x"
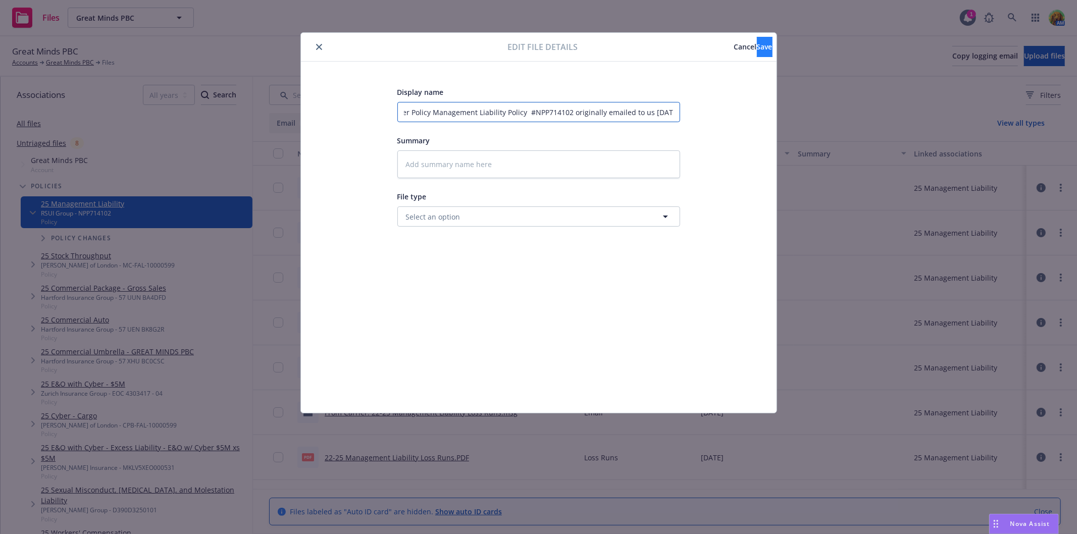
type input "email from carrier Policy Management Liability Policy #NPP714102 originally ema…"
click at [757, 41] on button "Save" at bounding box center [765, 47] width 16 height 20
type textarea "x"
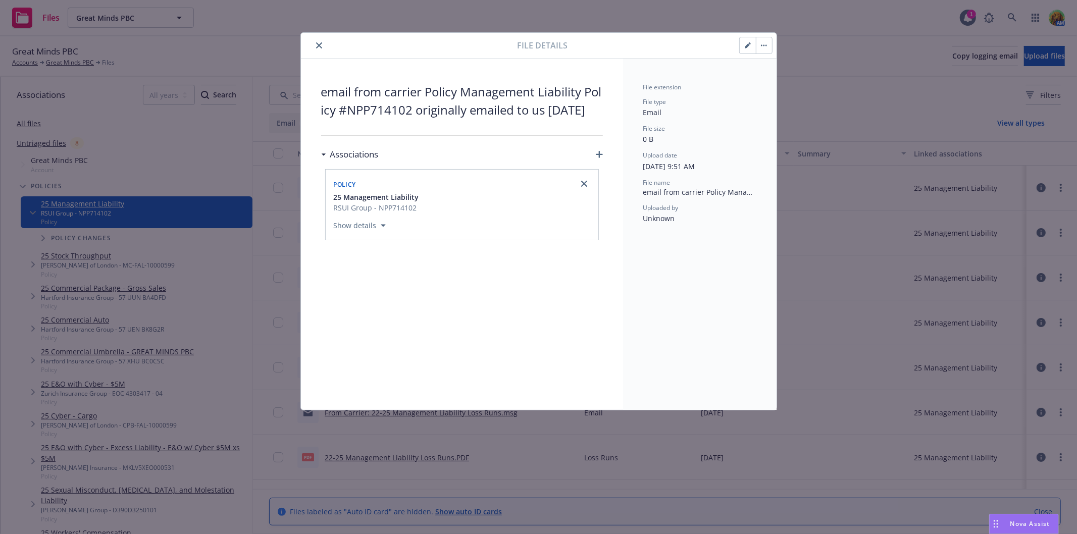
click at [320, 46] on icon "close" at bounding box center [319, 45] width 6 height 6
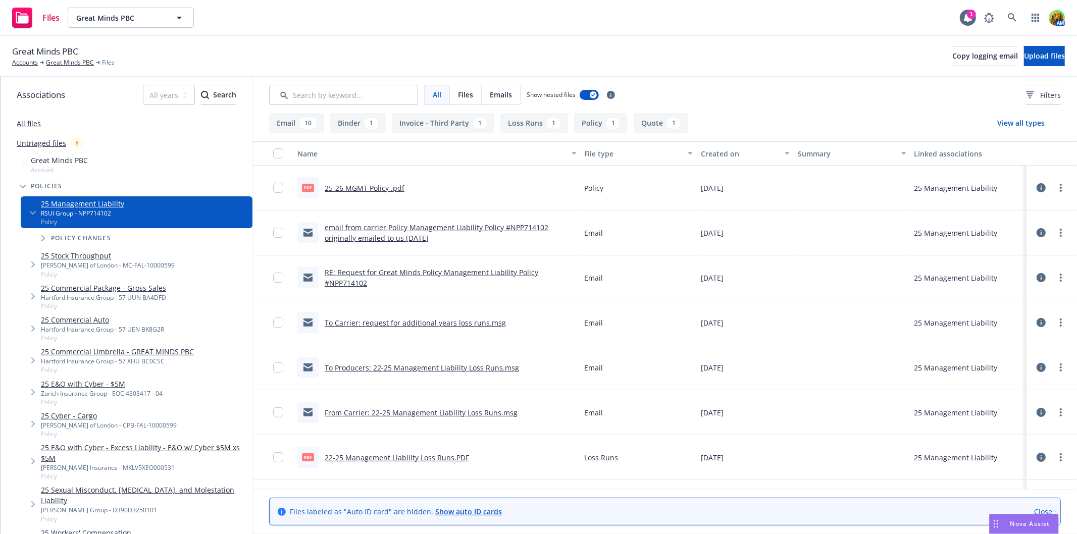
click at [406, 273] on link "RE: Request for Great Minds Policy Management Liability Policy #NPP714102" at bounding box center [432, 278] width 214 height 20
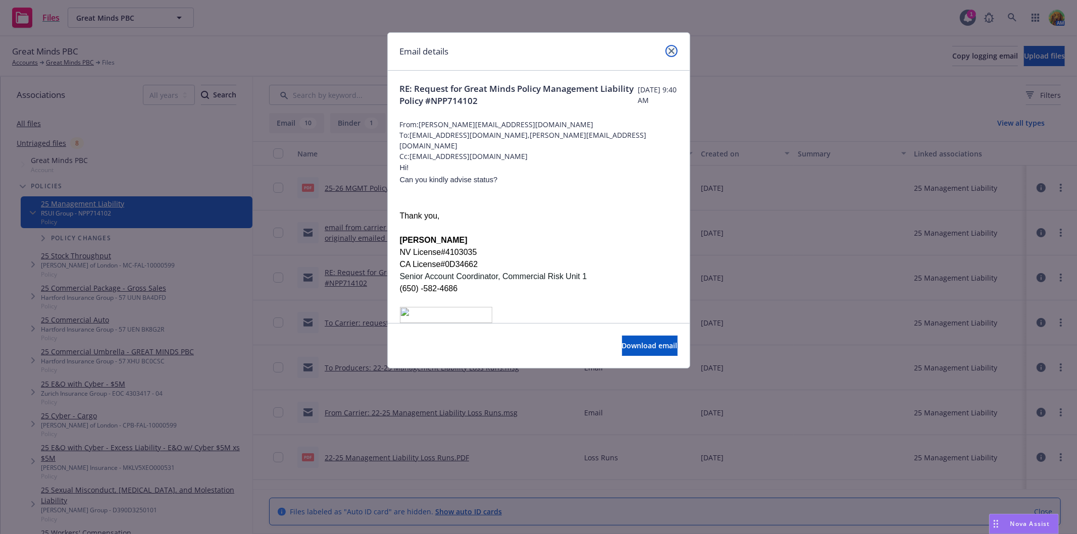
click at [670, 49] on icon "close" at bounding box center [672, 51] width 6 height 6
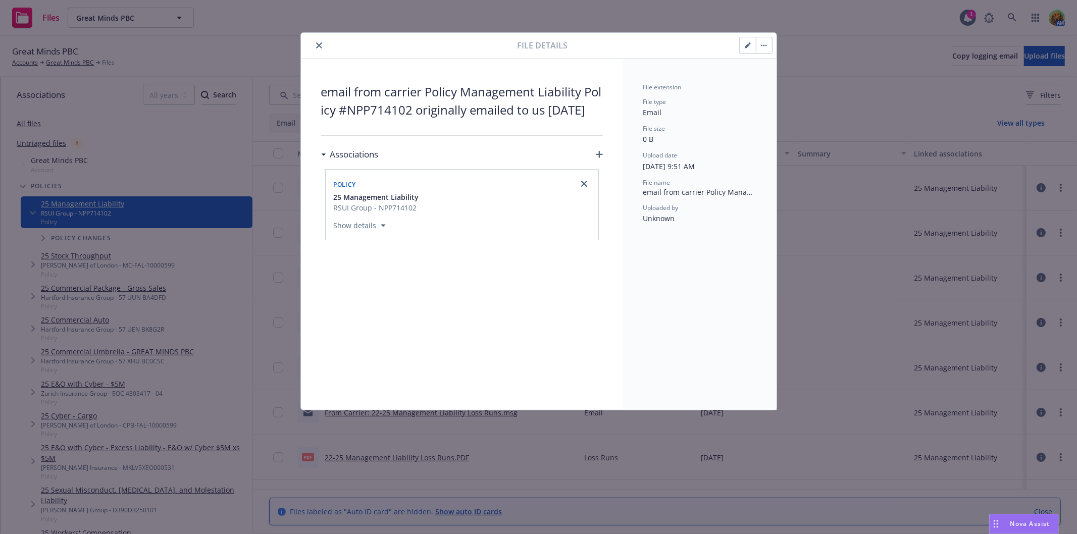
click at [318, 44] on icon "close" at bounding box center [319, 45] width 6 height 6
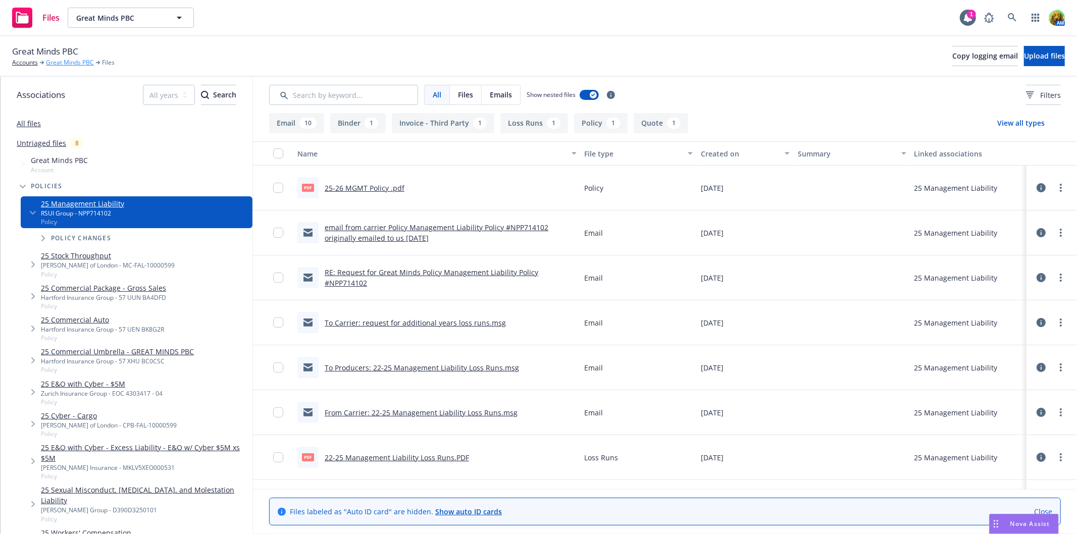
click at [61, 64] on link "Great Minds PBC" at bounding box center [70, 62] width 48 height 9
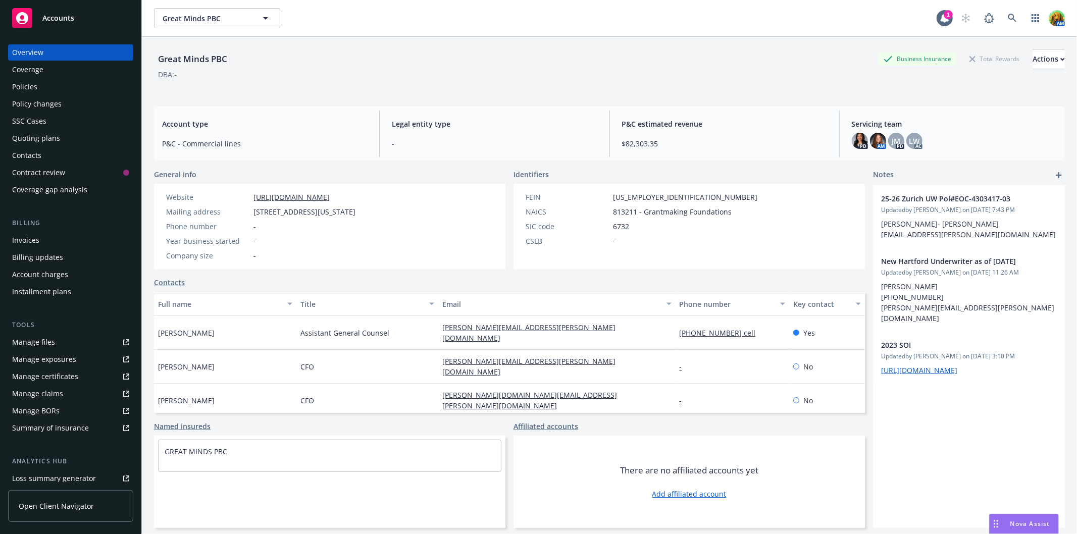
click at [23, 88] on div "Policies" at bounding box center [24, 87] width 25 height 16
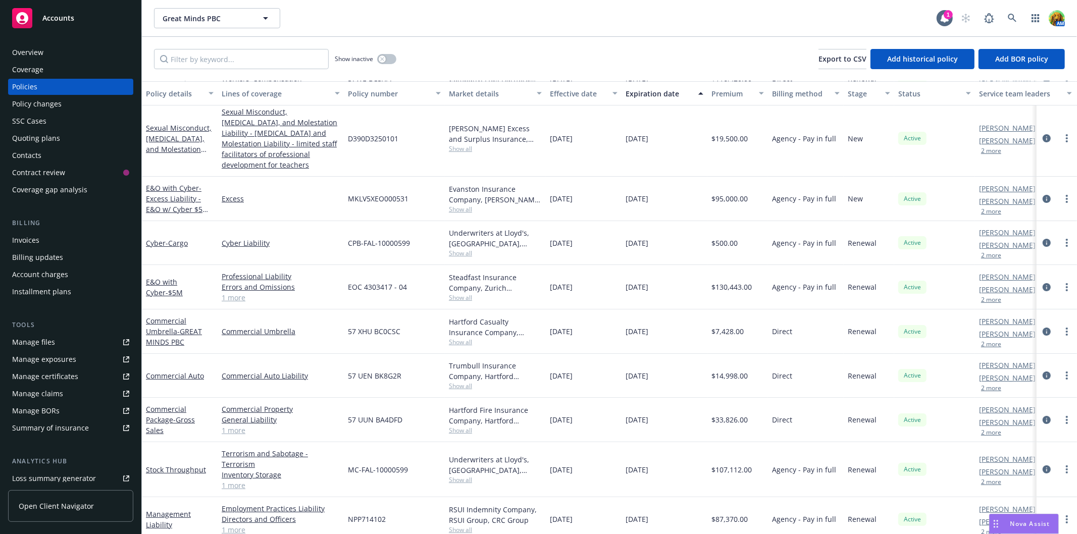
scroll to position [54, 0]
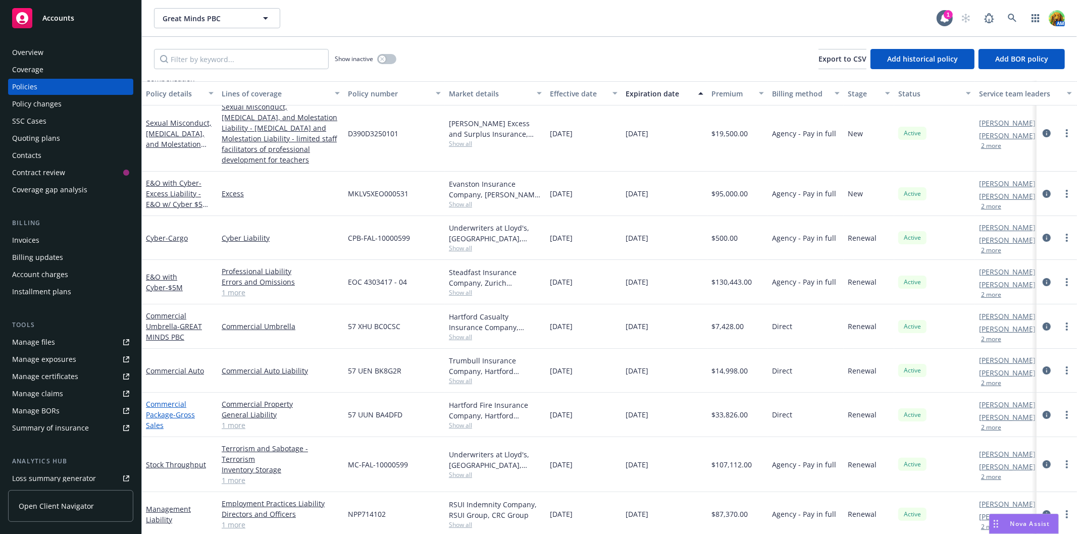
click at [169, 404] on link "Commercial Package - Gross Sales" at bounding box center [170, 415] width 49 height 31
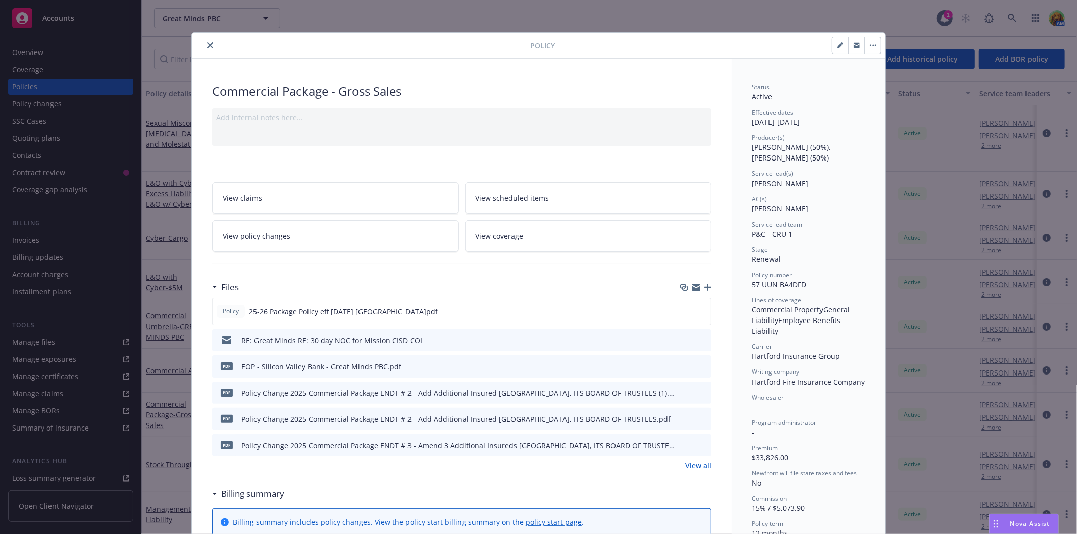
click at [207, 46] on icon "close" at bounding box center [210, 45] width 6 height 6
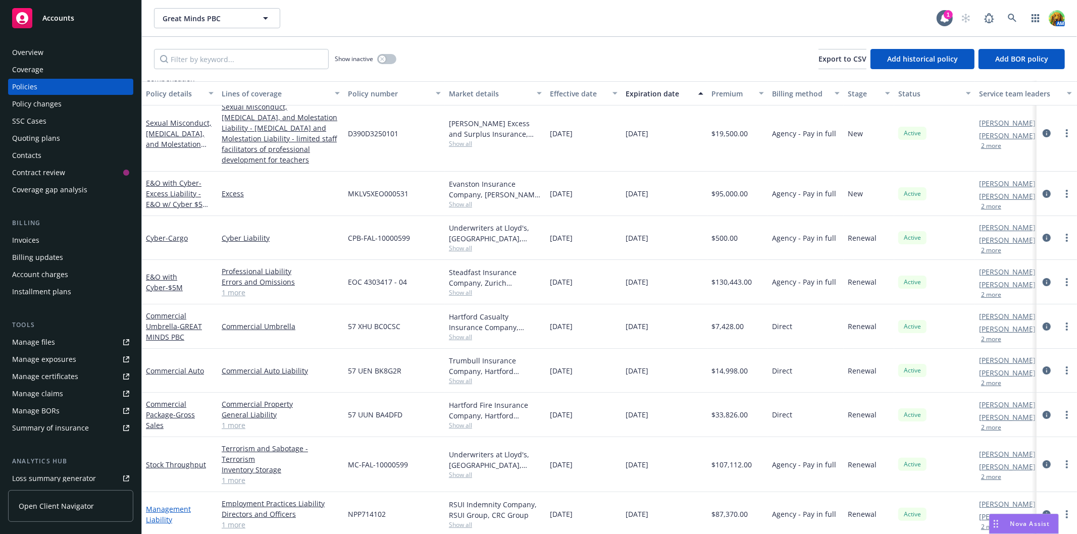
click at [158, 505] on link "Management Liability" at bounding box center [168, 515] width 45 height 20
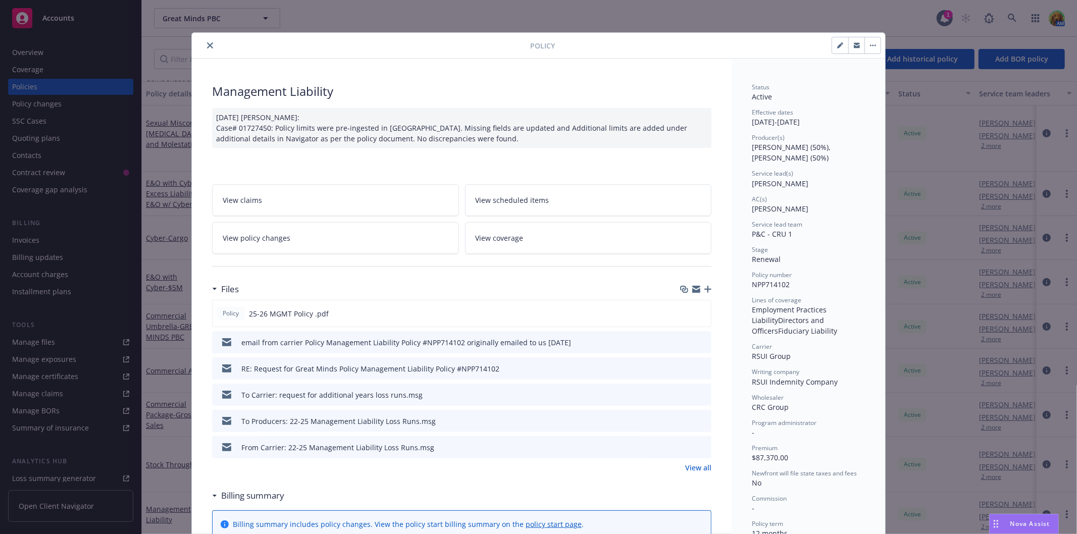
click at [869, 51] on button "button" at bounding box center [873, 45] width 16 height 16
click at [854, 45] on icon "button" at bounding box center [857, 45] width 6 height 6
click at [205, 48] on button "close" at bounding box center [210, 45] width 12 height 12
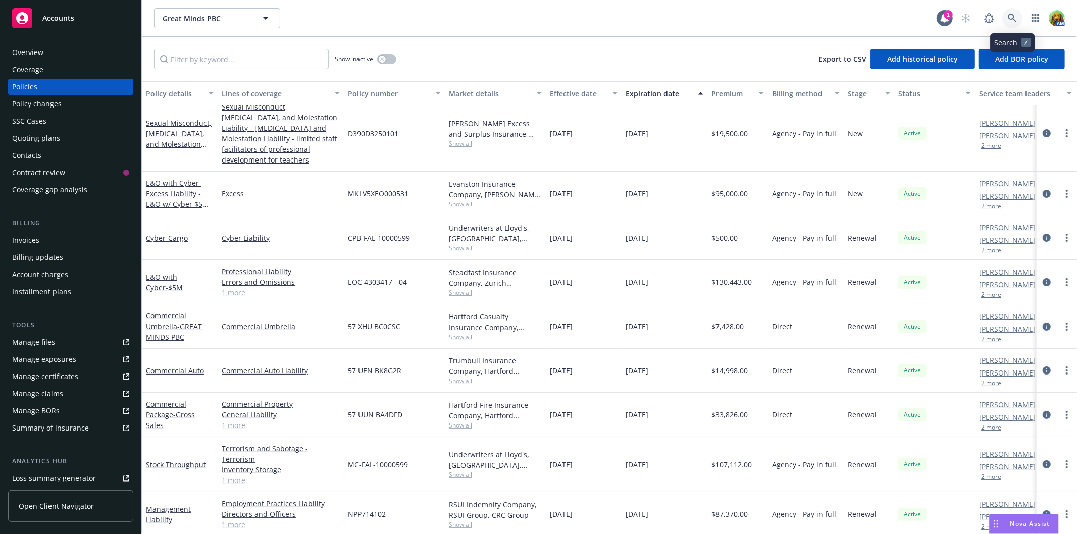
click at [1014, 17] on icon at bounding box center [1012, 18] width 9 height 9
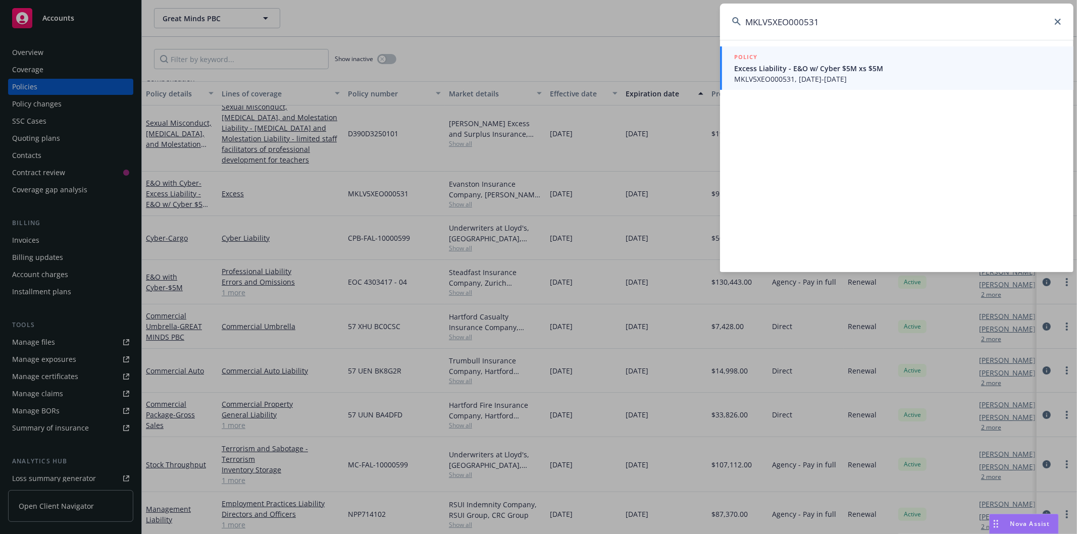
type input "MKLV5XEO000531"
click at [831, 67] on span "Excess Liability - E&O w/ Cyber $5M xs $5M" at bounding box center [897, 68] width 327 height 11
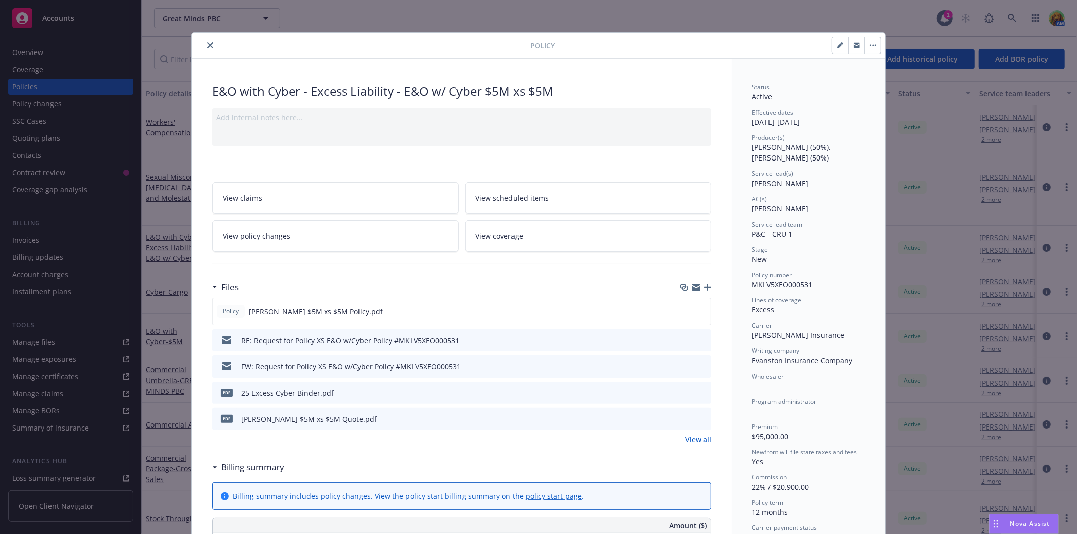
click at [703, 339] on button "preview file" at bounding box center [702, 339] width 11 height 9
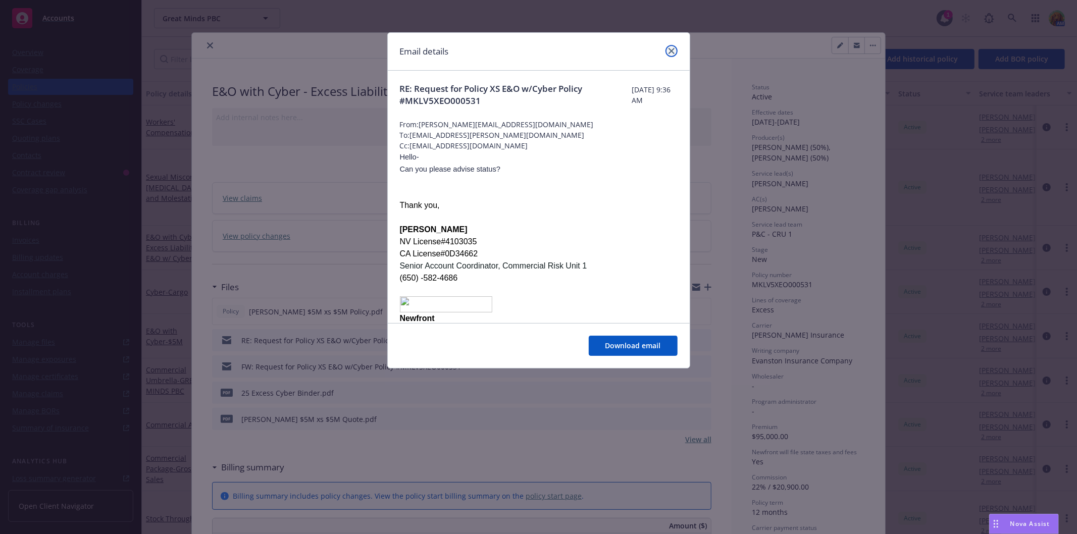
click at [671, 46] on link "close" at bounding box center [672, 51] width 12 height 12
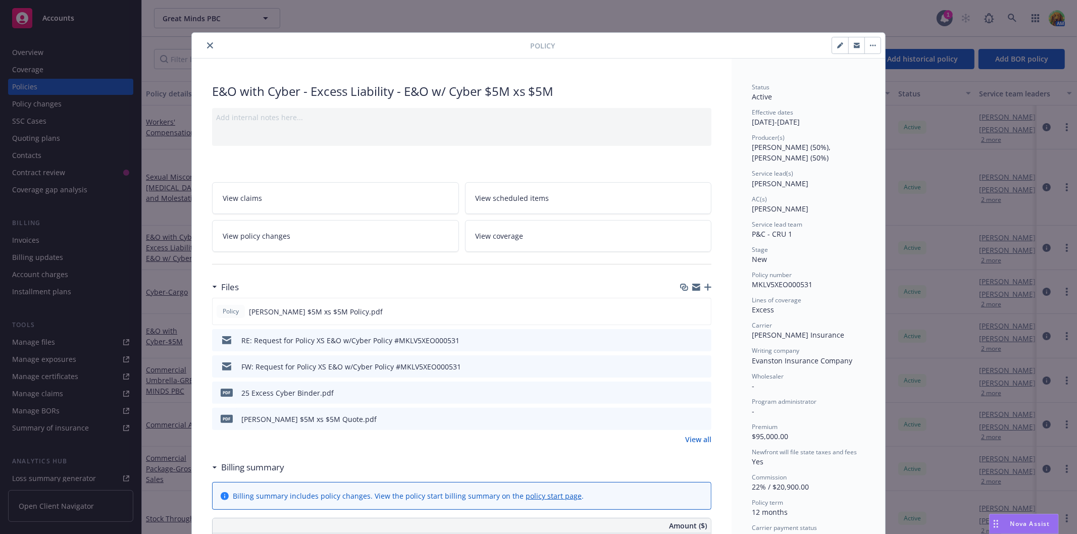
click at [700, 364] on icon "preview file" at bounding box center [702, 366] width 9 height 7
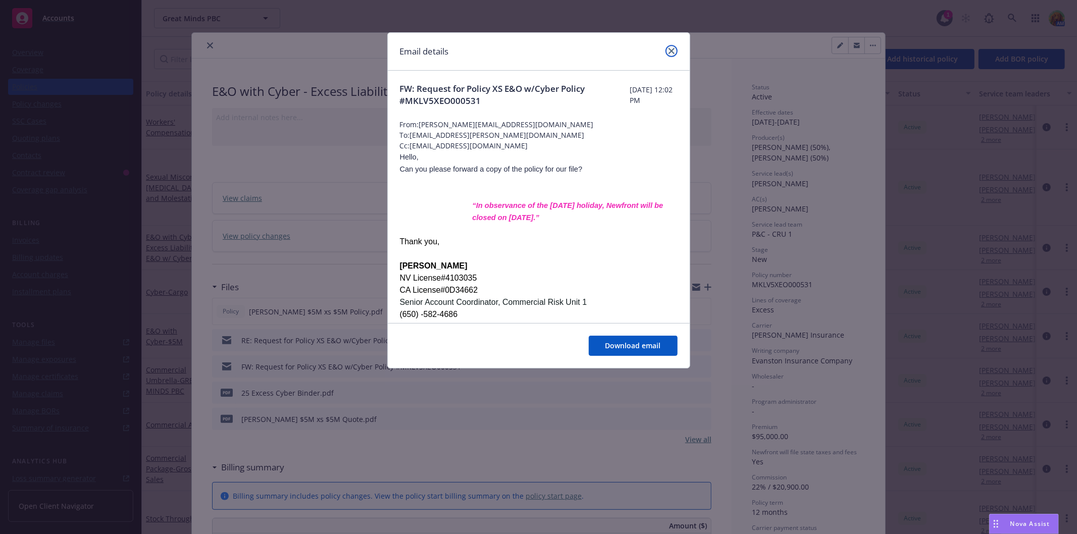
click at [673, 51] on icon "close" at bounding box center [672, 51] width 6 height 6
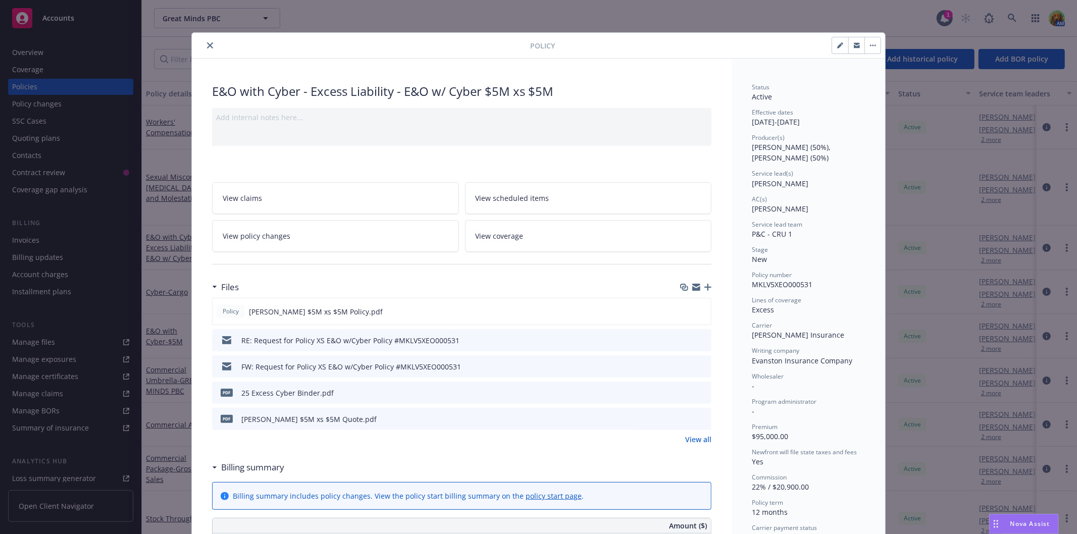
click at [701, 392] on icon "preview file" at bounding box center [702, 392] width 9 height 7
click at [207, 44] on icon "close" at bounding box center [210, 45] width 6 height 6
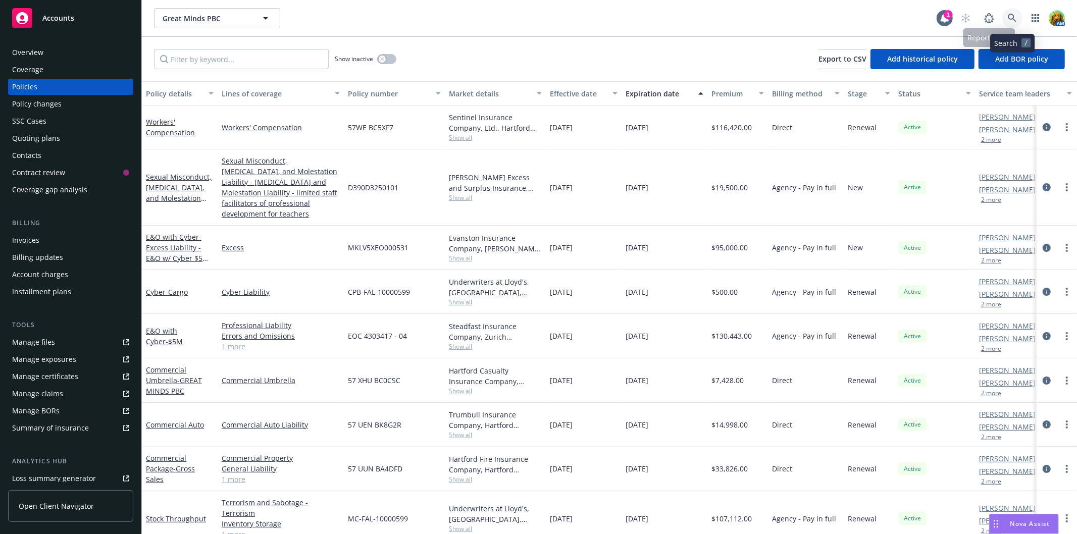
click at [1013, 20] on icon at bounding box center [1012, 18] width 9 height 9
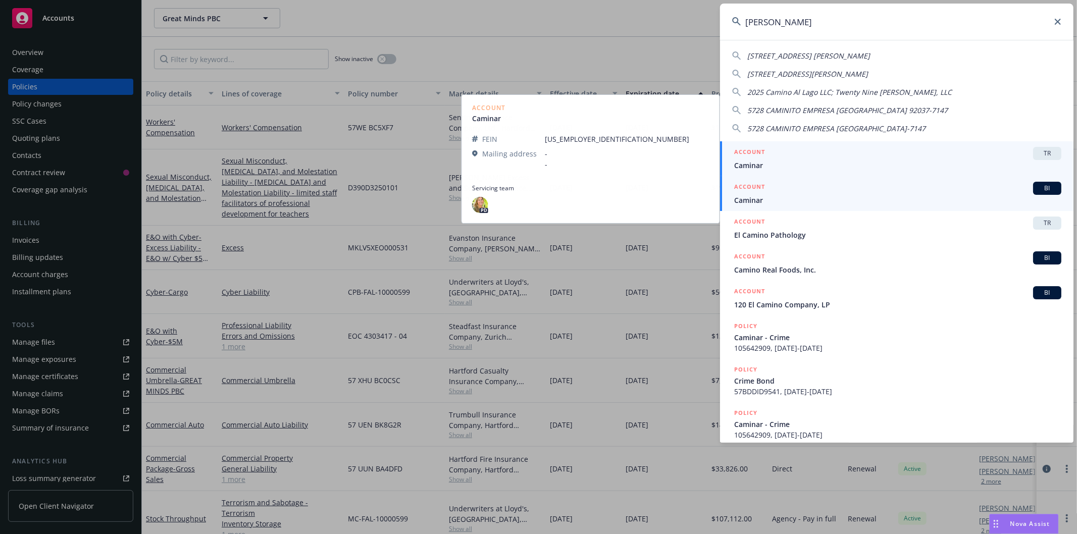
type input "camin"
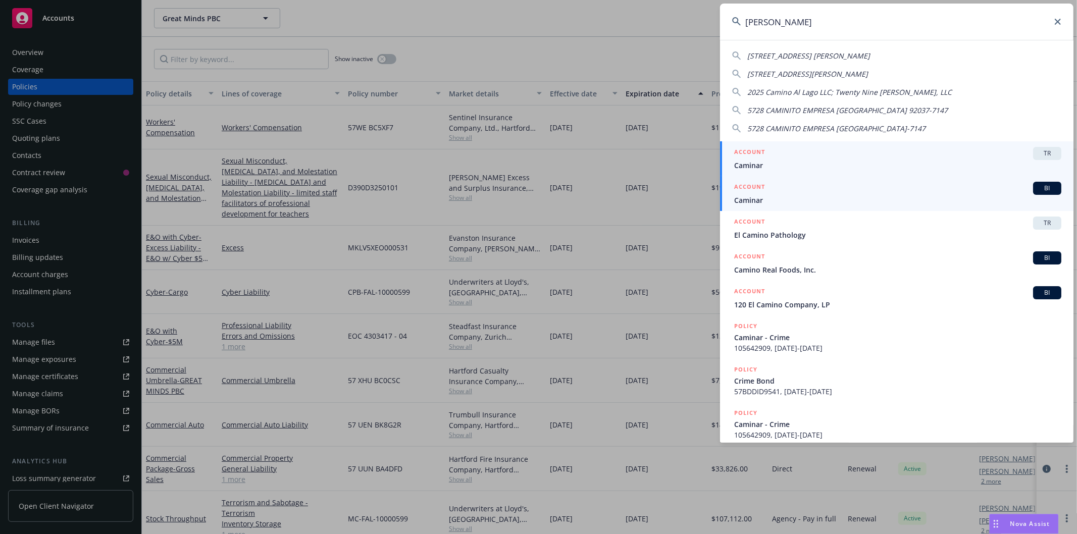
click at [773, 200] on span "Caminar" at bounding box center [897, 200] width 327 height 11
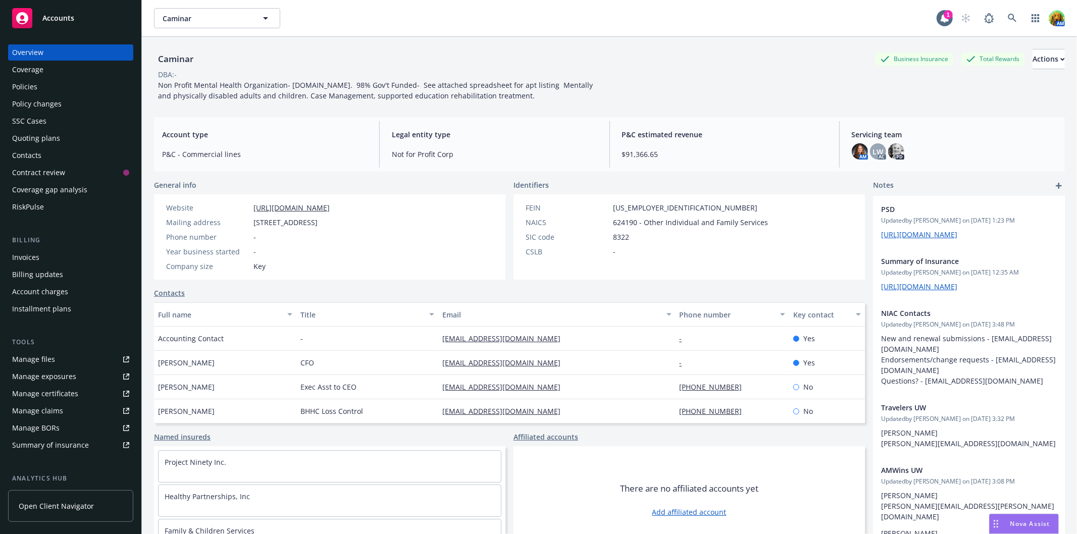
click at [30, 100] on div "Policy changes" at bounding box center [36, 104] width 49 height 16
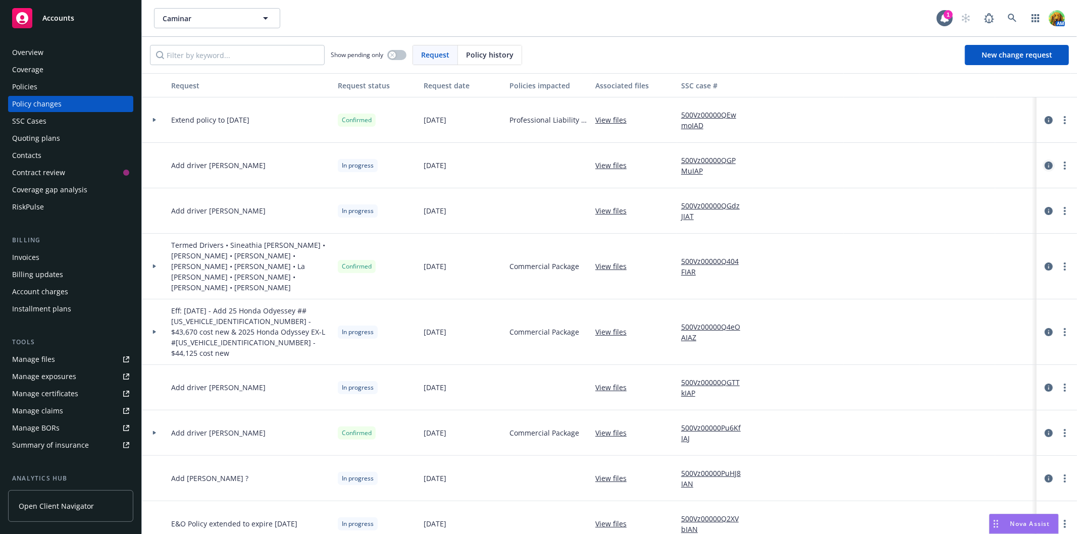
click at [1045, 166] on icon "circleInformation" at bounding box center [1049, 166] width 8 height 8
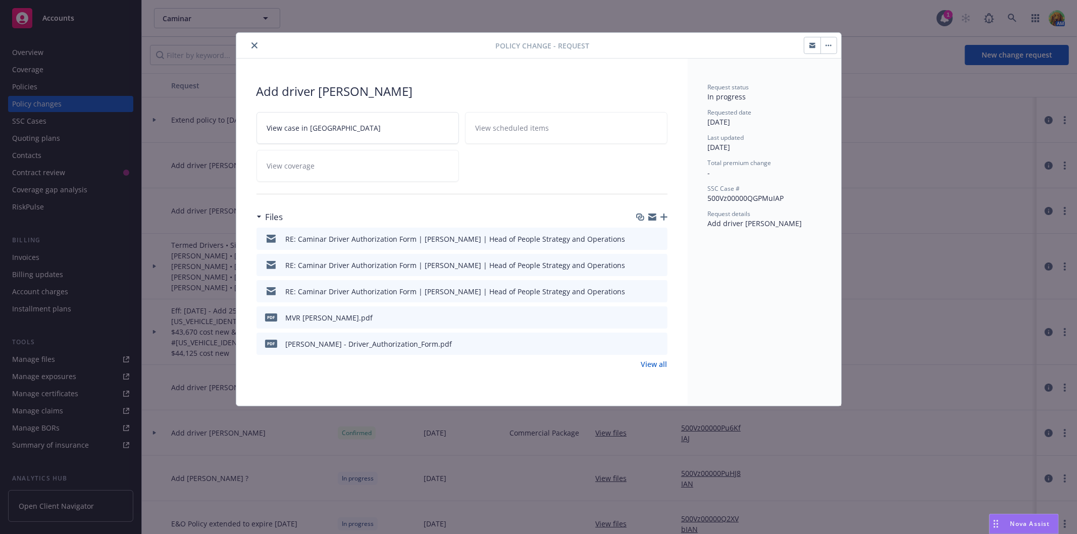
click at [367, 128] on link "View case in SSC" at bounding box center [358, 128] width 203 height 32
click at [253, 49] on button "close" at bounding box center [254, 45] width 12 height 12
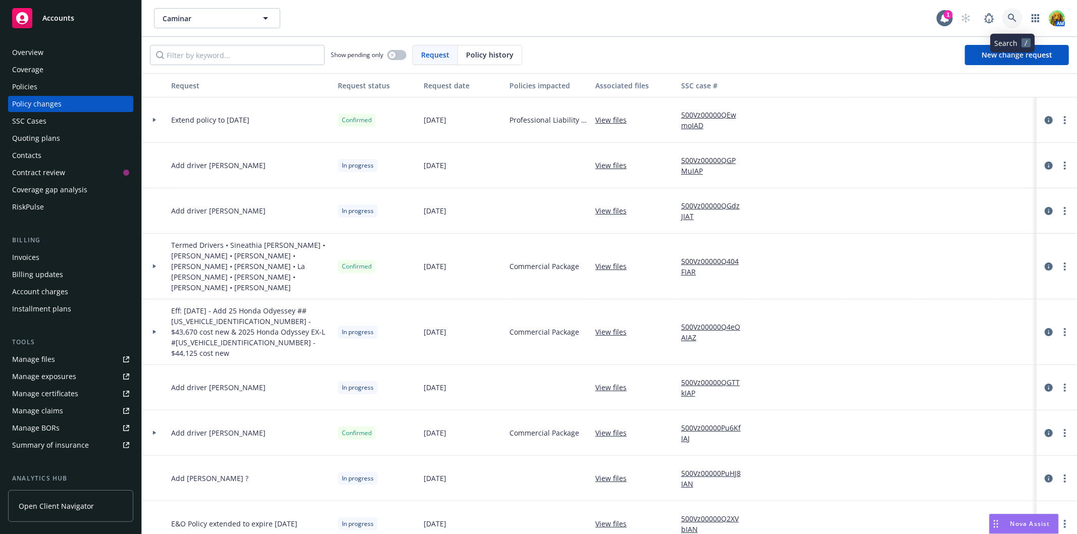
click at [1016, 23] on link at bounding box center [1013, 18] width 20 height 20
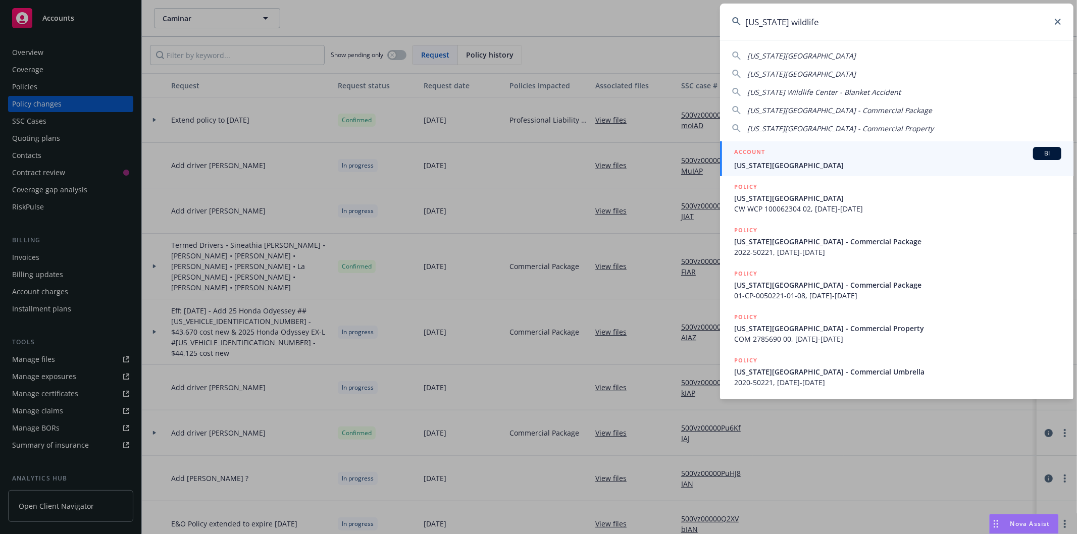
type input "california wildlife"
click at [845, 162] on span "[US_STATE][GEOGRAPHIC_DATA]" at bounding box center [897, 165] width 327 height 11
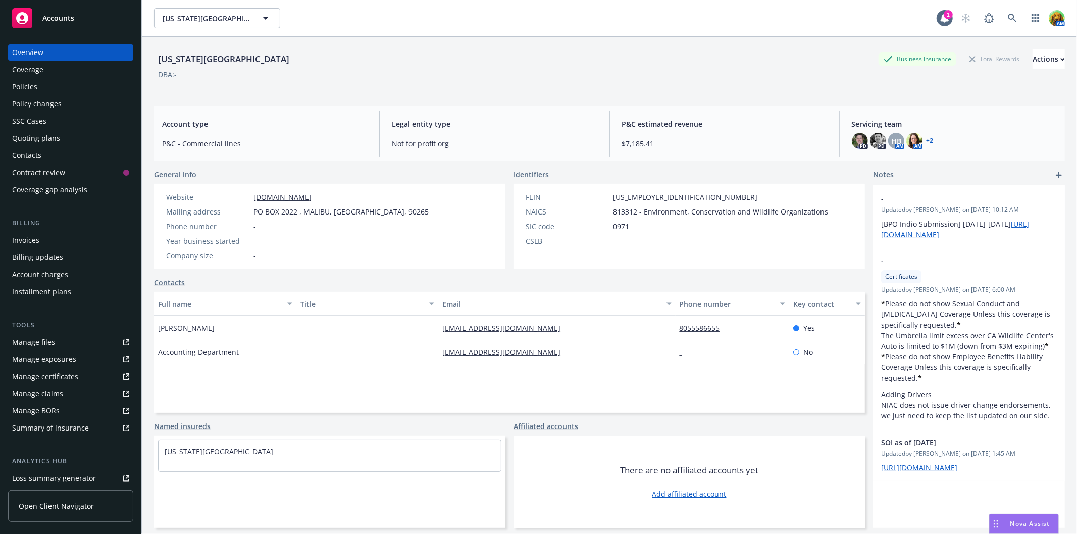
click at [35, 83] on div "Policies" at bounding box center [24, 87] width 25 height 16
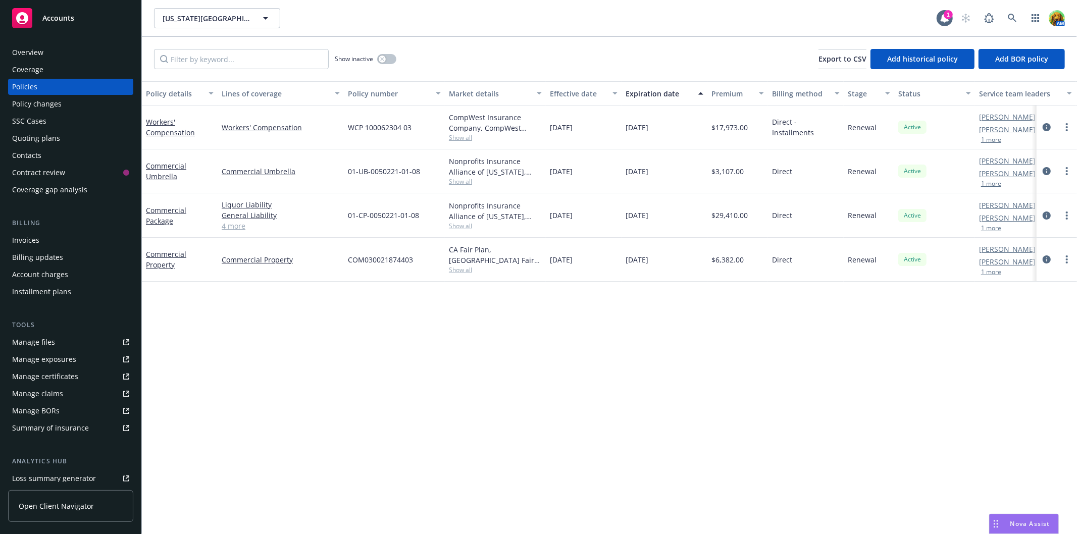
click at [46, 135] on div "Quoting plans" at bounding box center [36, 138] width 48 height 16
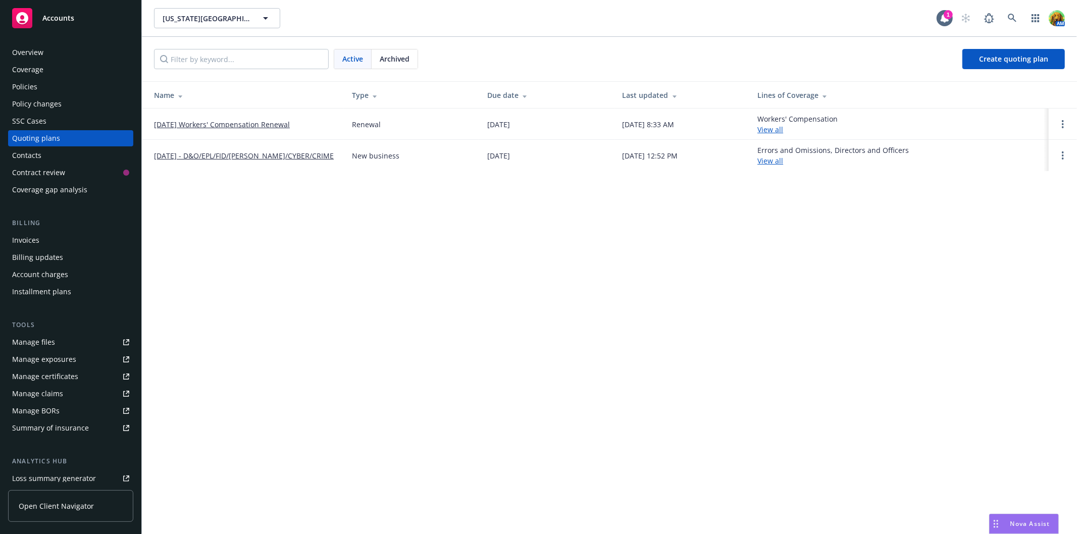
click at [201, 122] on link "[DATE] Workers' Compensation Renewal" at bounding box center [222, 124] width 136 height 11
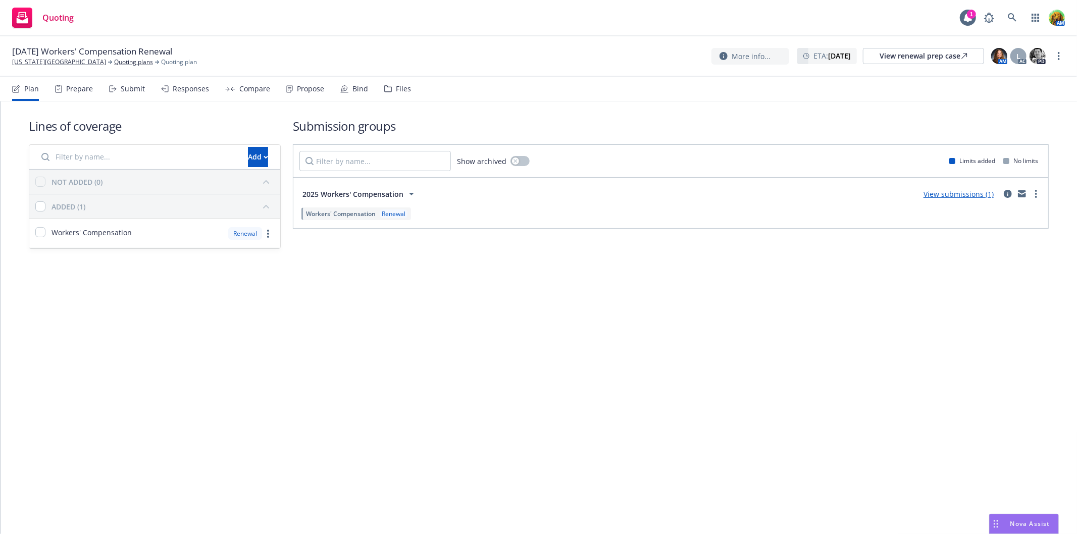
click at [139, 89] on div "Submit" at bounding box center [133, 89] width 24 height 8
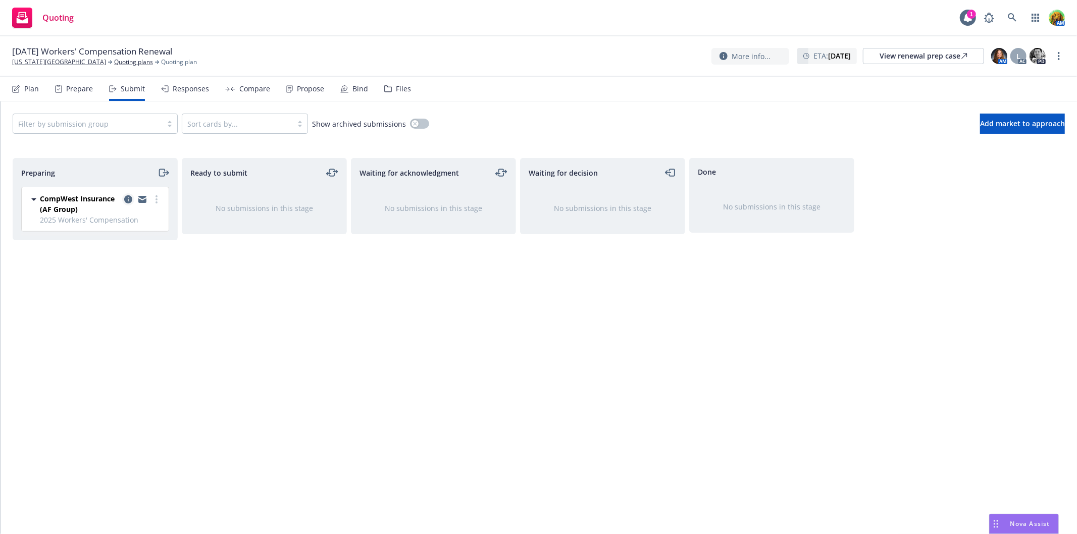
click at [127, 197] on icon "copy logging email" at bounding box center [128, 199] width 8 height 8
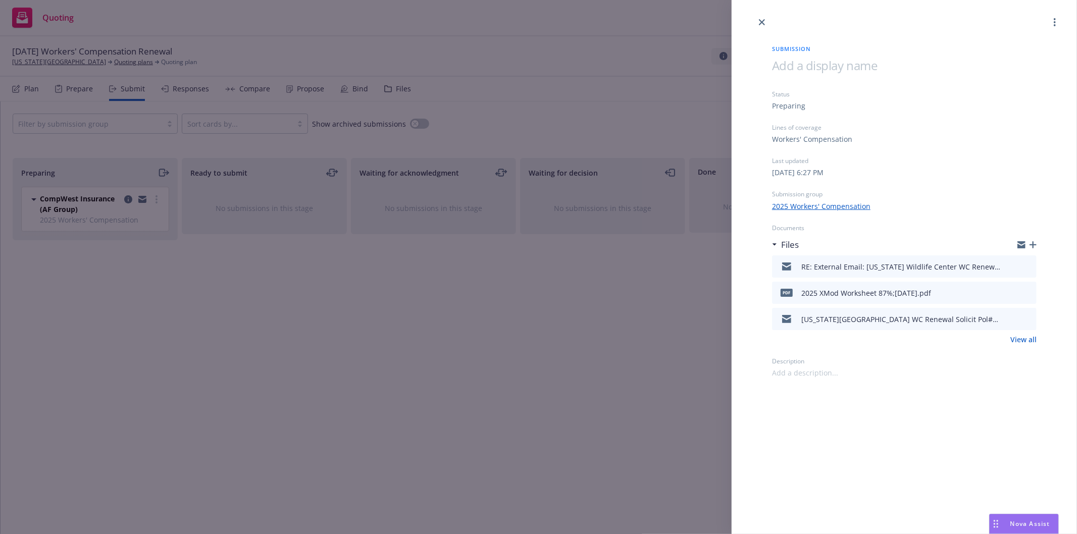
click at [1036, 246] on icon "button" at bounding box center [1033, 244] width 7 height 7
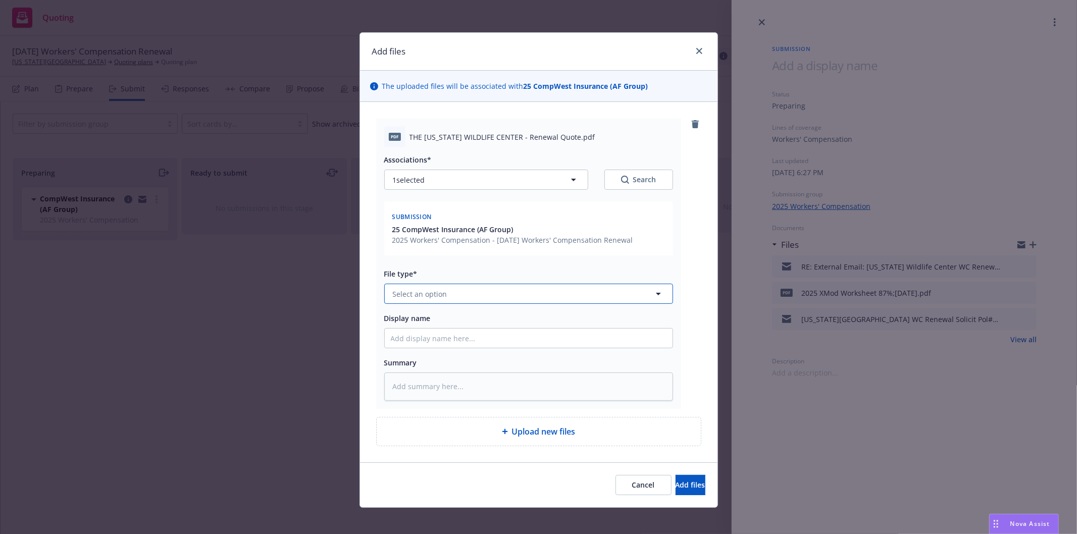
click at [487, 294] on button "Select an option" at bounding box center [528, 294] width 289 height 20
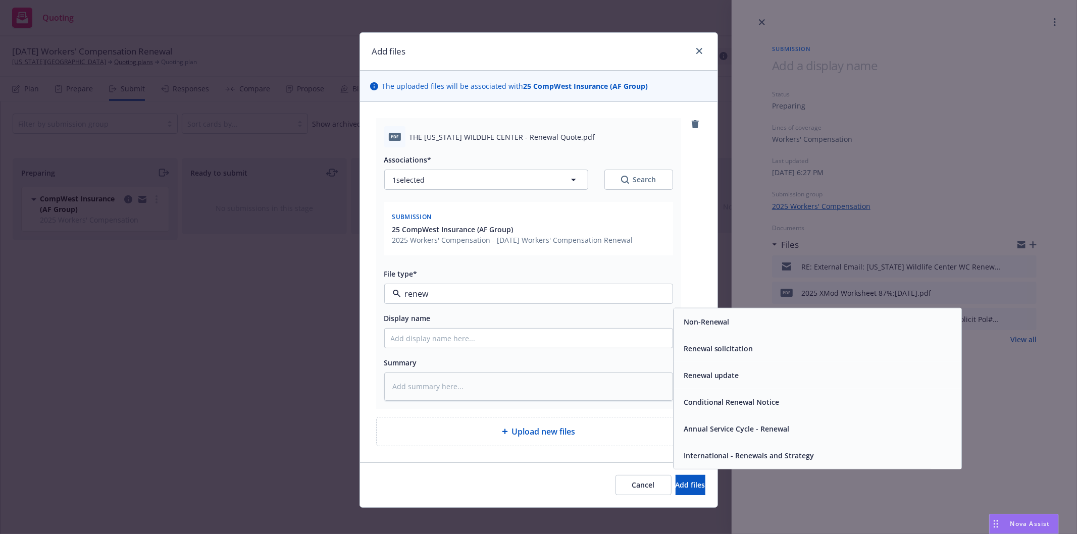
drag, startPoint x: 442, startPoint y: 301, endPoint x: 389, endPoint y: 295, distance: 53.3
click at [389, 295] on div "renew" at bounding box center [528, 294] width 289 height 20
drag, startPoint x: 430, startPoint y: 294, endPoint x: 376, endPoint y: 293, distance: 54.1
click at [376, 293] on div "pdf THE [US_STATE] WILDLIFE CENTER - Renewal Quote.pdf Associations* 1 selected…" at bounding box center [528, 263] width 305 height 290
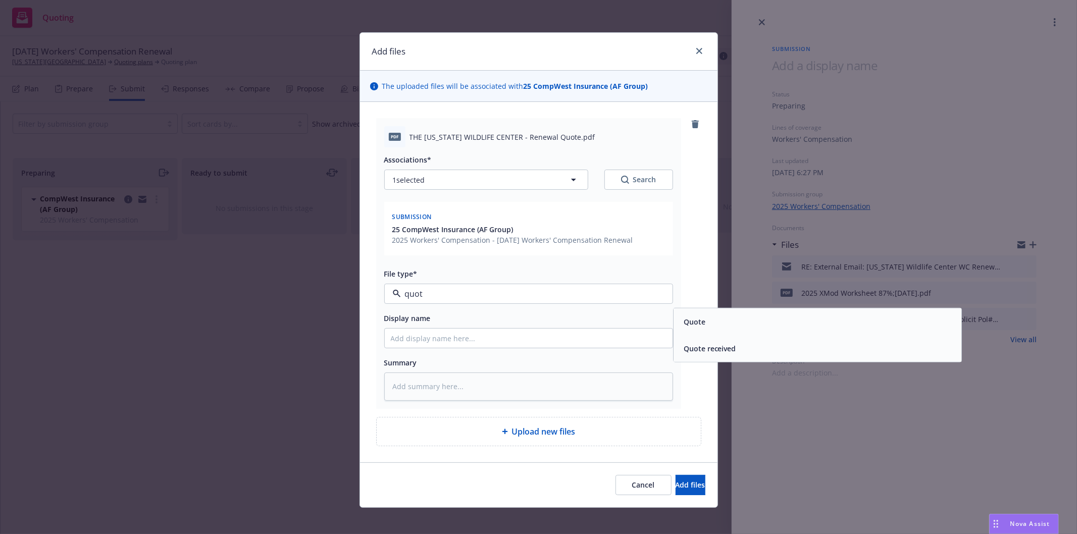
type input "quote"
click at [718, 346] on span "Quote received" at bounding box center [710, 348] width 53 height 11
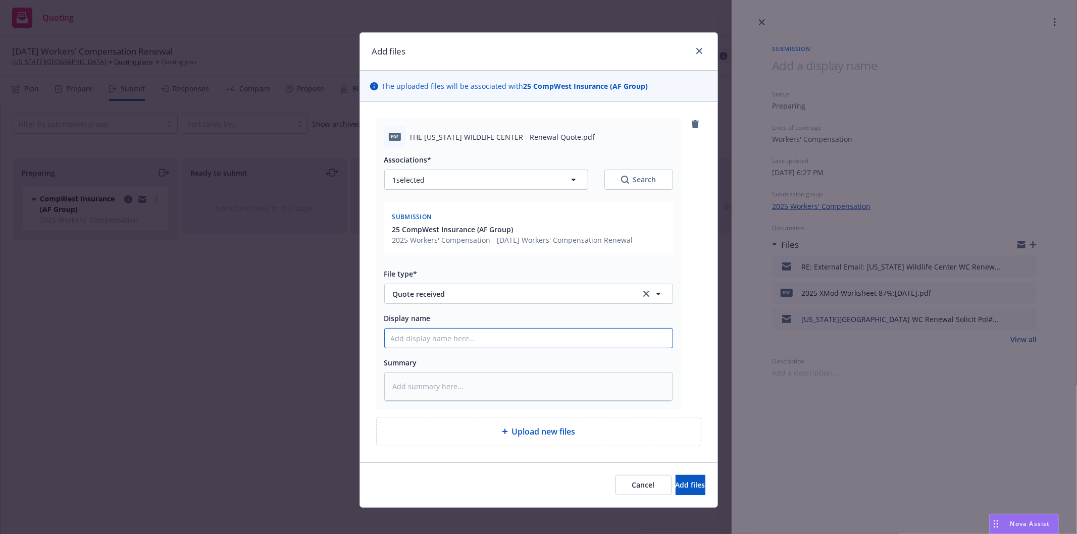
click at [548, 334] on input "Display name" at bounding box center [529, 338] width 288 height 19
type textarea "x"
type input "2"
type textarea "x"
type input "25"
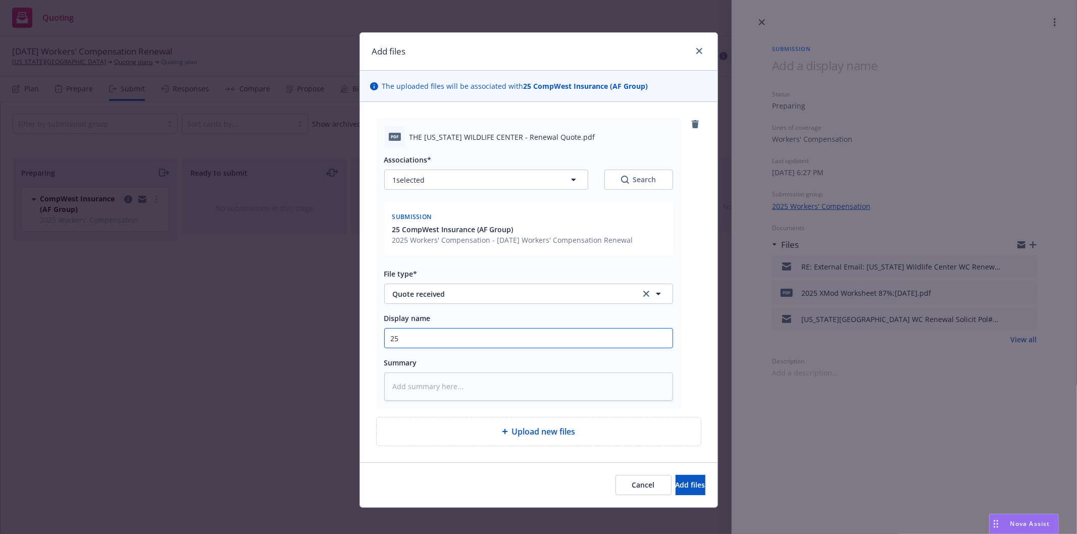
type textarea "x"
type input "25-"
type textarea "x"
type input "25-2"
type textarea "x"
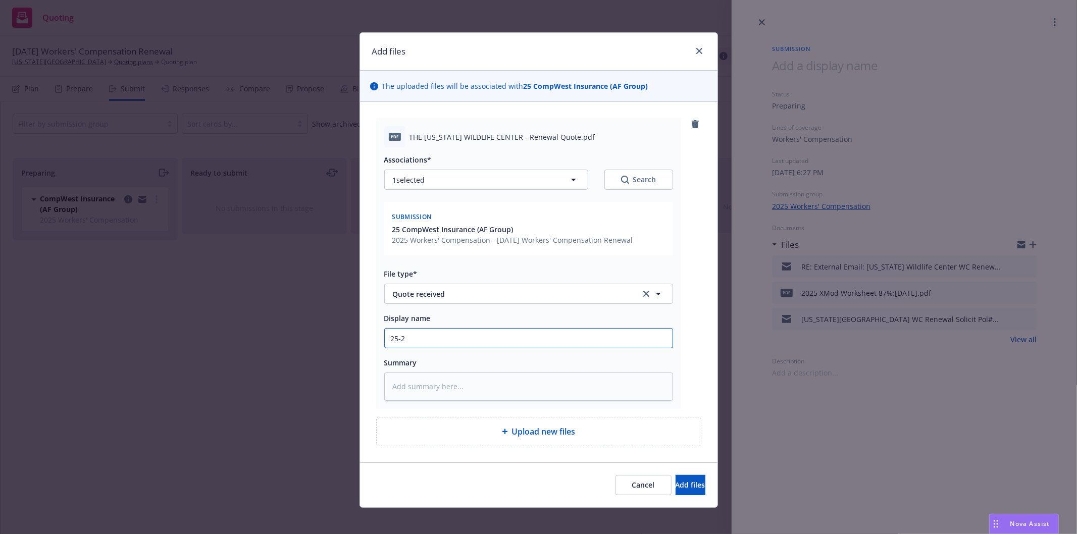
type input "25-26"
type textarea "x"
type input "25-26"
type textarea "x"
type input "25-26 W"
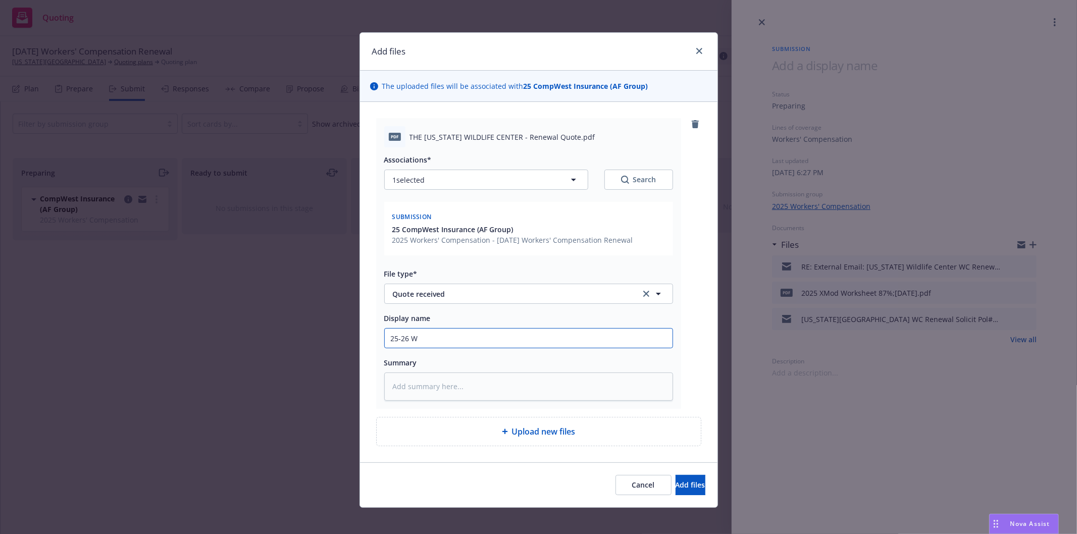
type textarea "x"
type input "25-26 WC"
type textarea "x"
type input "25-26 WC"
type textarea "x"
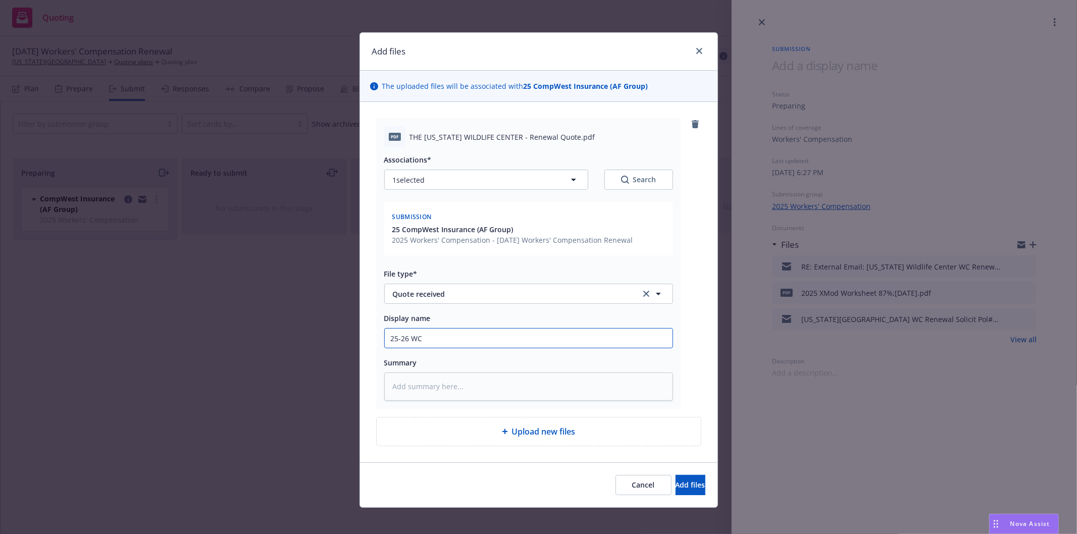
type input "25-26 WC R"
type textarea "x"
type input "25-26 WC Re"
type textarea "x"
type input "25-26 [PERSON_NAME]"
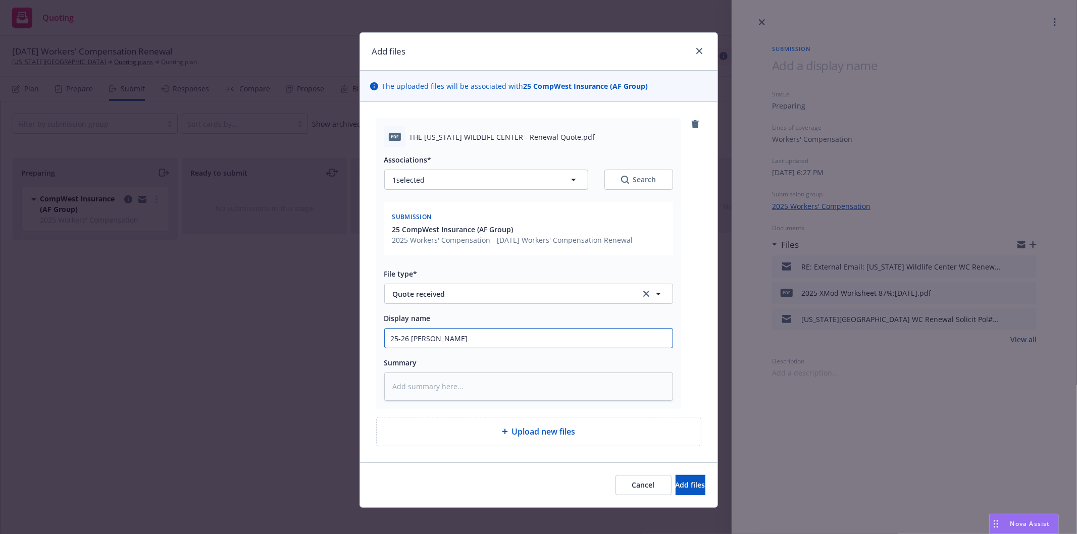
type textarea "x"
type input "25-26 WC [PERSON_NAME]"
type textarea "x"
type input "25-26 WC Reneew"
type textarea "x"
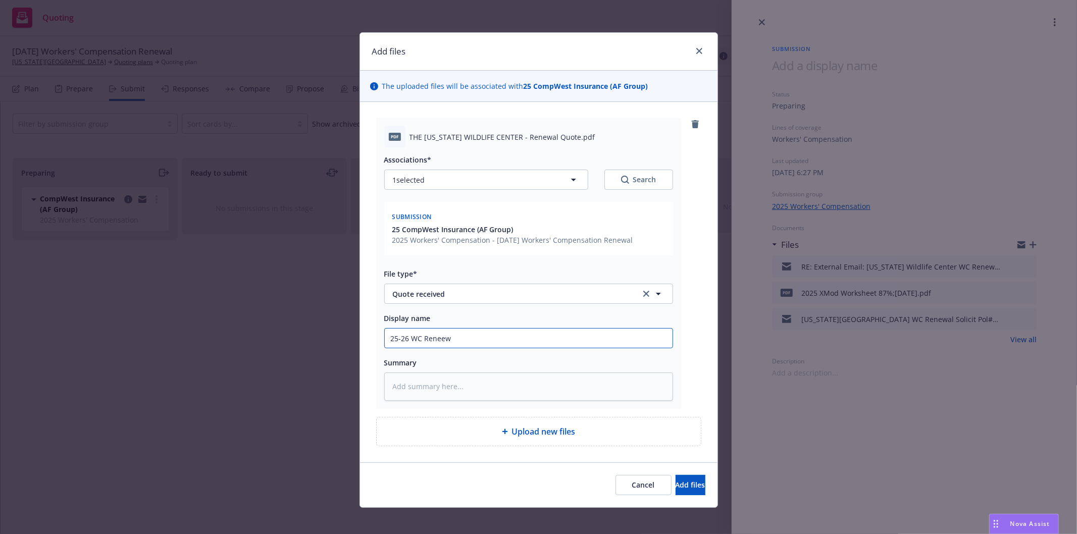
type input "25-26 WC Reneewa"
type textarea "x"
type input "25-26 WC Reneewal"
type textarea "x"
type input "25-26 WC Reneewal"
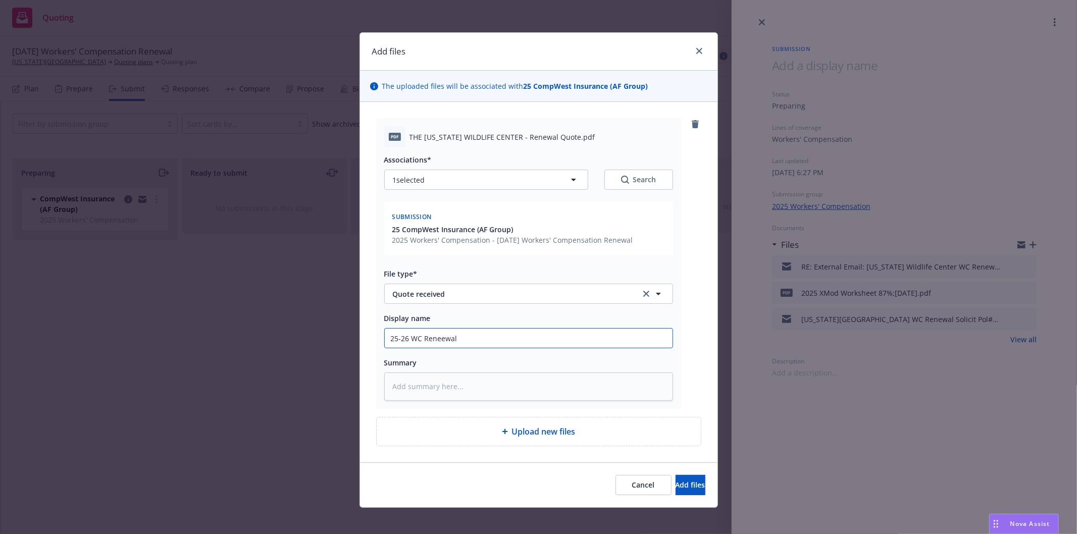
type textarea "x"
type input "25-26 WC Reneewal"
type textarea "x"
type input "25-26 WC Reneewa"
type textarea "x"
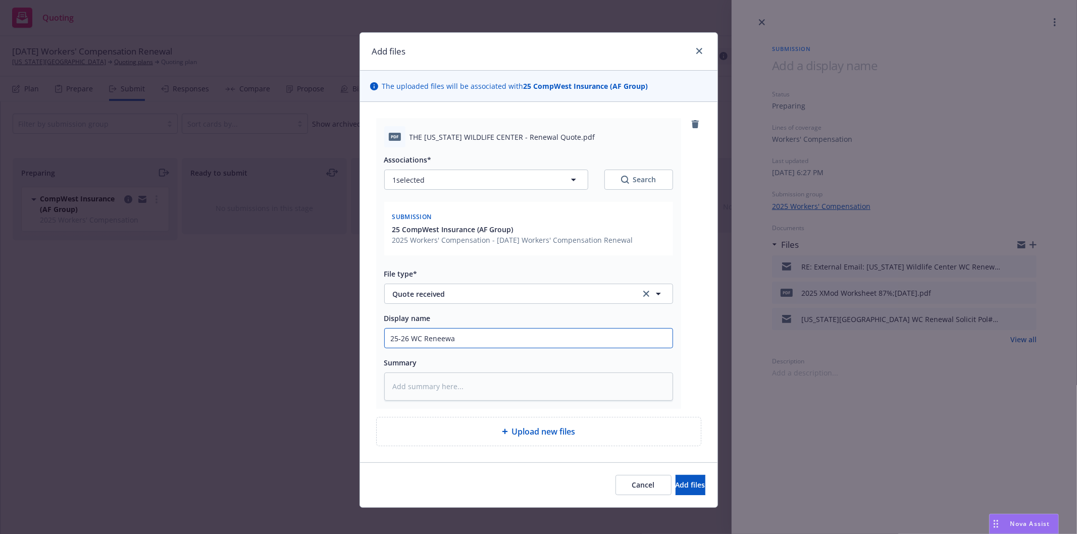
type input "25-26 WC Reneew"
type textarea "x"
type input "25-26 WC [PERSON_NAME]"
type textarea "x"
type input "25-26 [PERSON_NAME]"
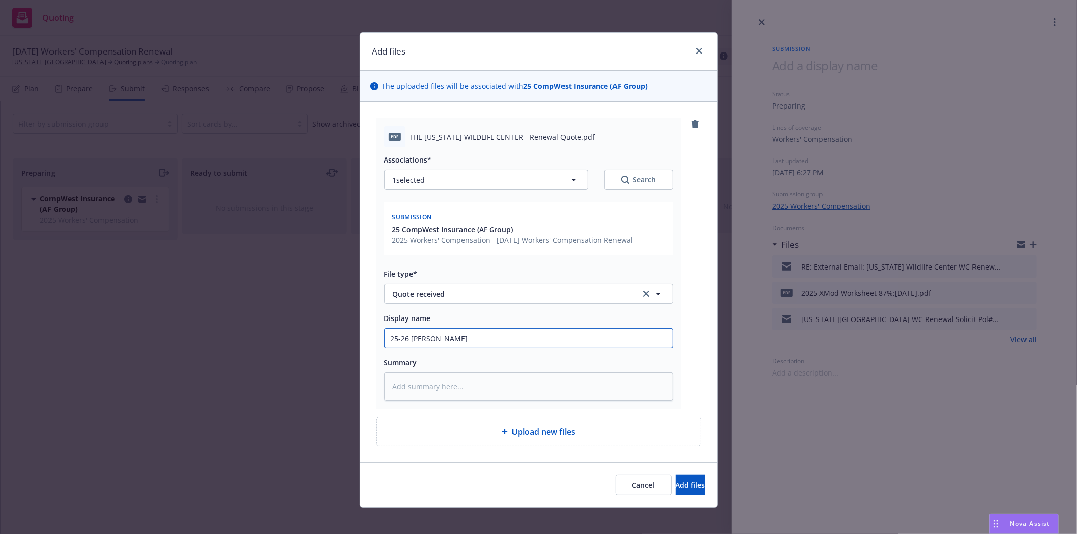
type textarea "x"
type input "25-26 WC Renew"
type textarea "x"
type input "25-26 WC Renewa"
type textarea "x"
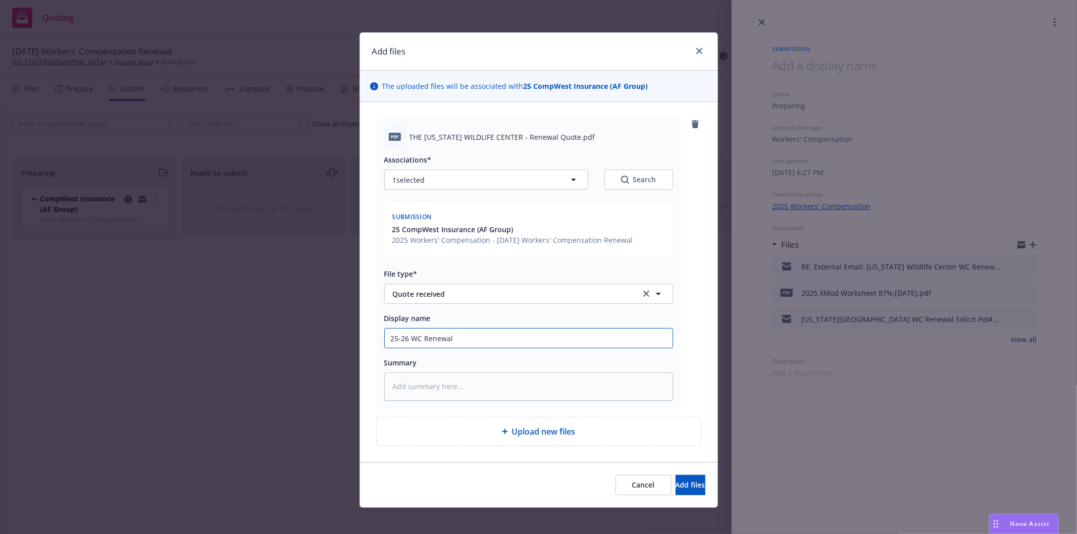
type input "25-26 WC Renewal"
type textarea "x"
type input "25-26 WC Renewal Q"
type textarea "x"
type input "25-26 WC Renewal QU"
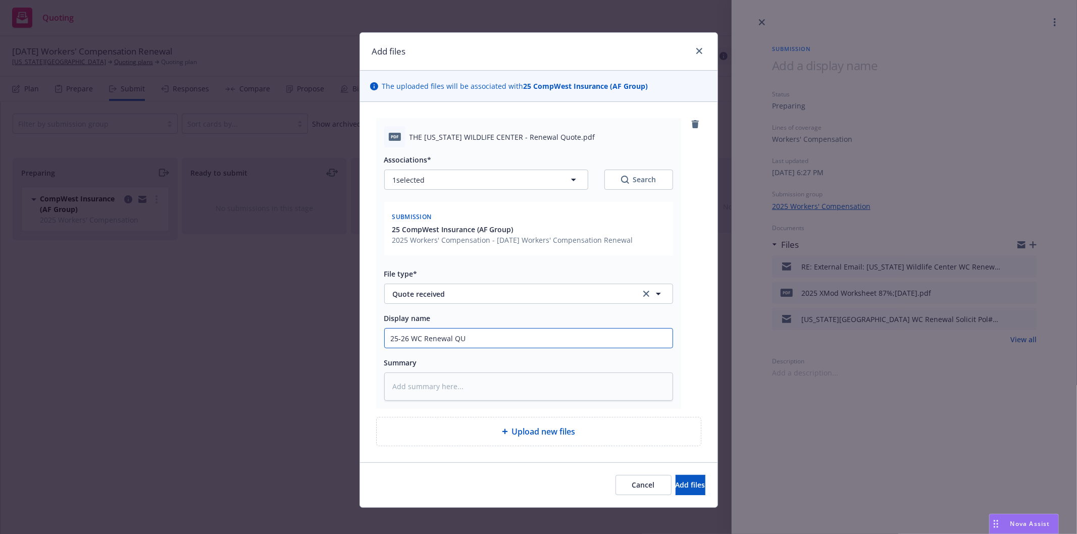
type textarea "x"
type input "25-26 WC Renewal QUo"
type textarea "x"
type input "25-26 WC Renewal QUot"
type textarea "x"
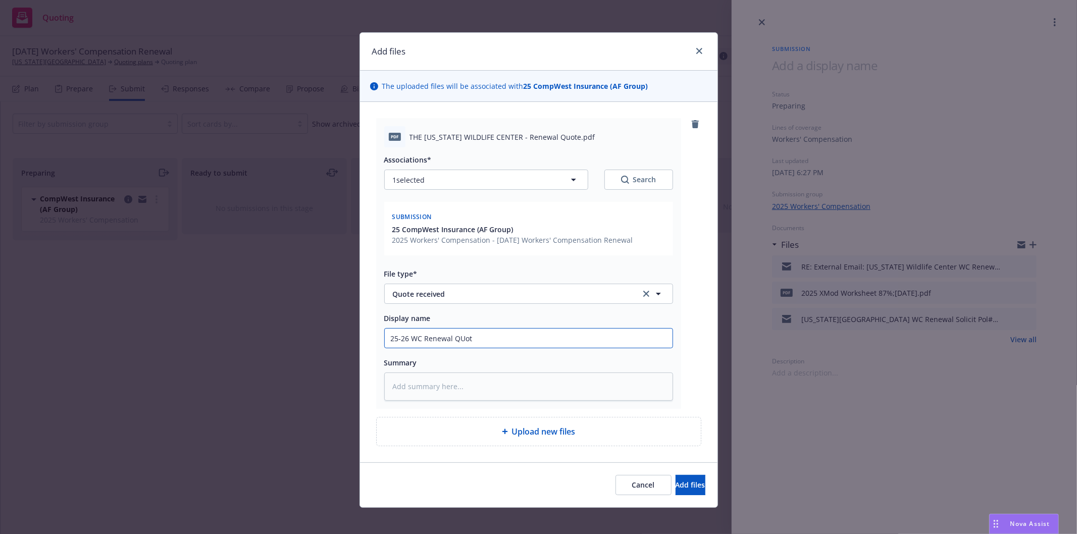
type input "25-26 WC Renewal QUote"
type textarea "x"
type input "25-26 WC Renewal QUote"
type textarea "x"
type input "25-26 WC Renewal QUote r"
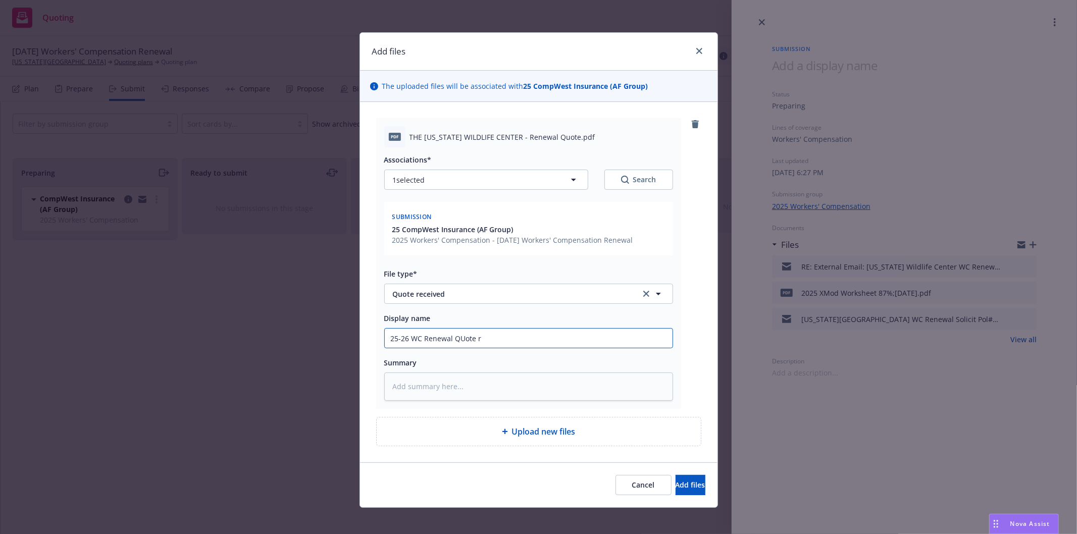
type textarea "x"
type input "25-26 WC Renewal QUote re"
type textarea "x"
type input "25-26 WC Renewal QUote rec"
type textarea "x"
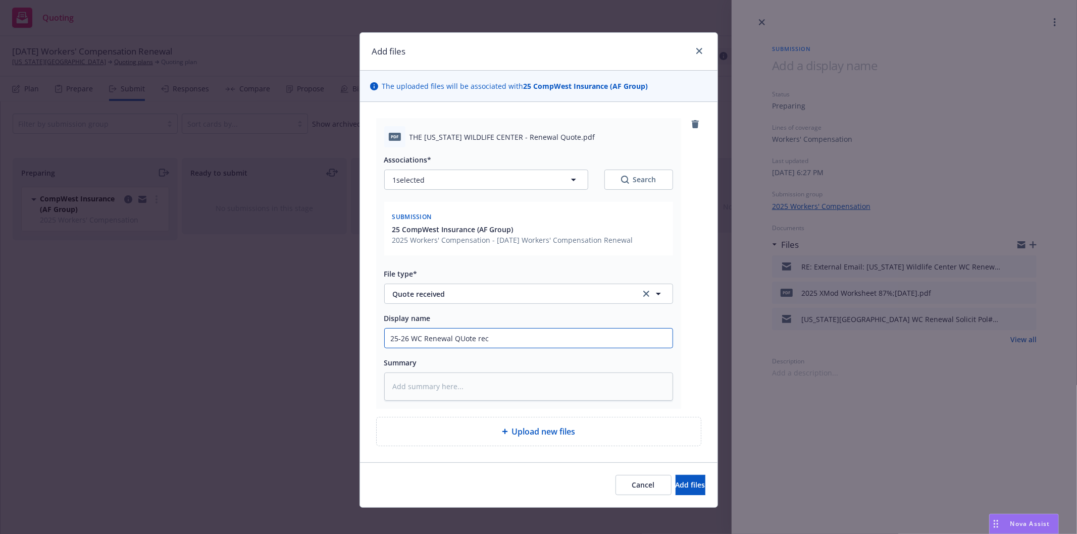
type input "25-26 WC Renewal QUote rece"
type textarea "x"
type input "25-26 WC Renewal QUote recei"
type textarea "x"
type input "25-26 WC Renewal QUote receiv"
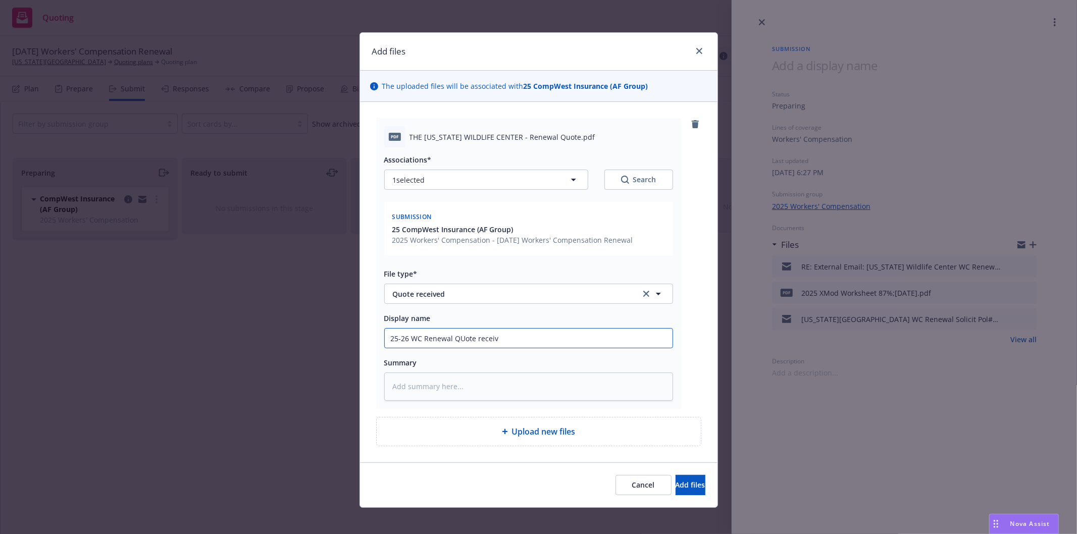
type textarea "x"
type input "25-26 WC Renewal QUote receive"
type textarea "x"
type input "25-26 WC [PERSON_NAME] received"
type textarea "x"
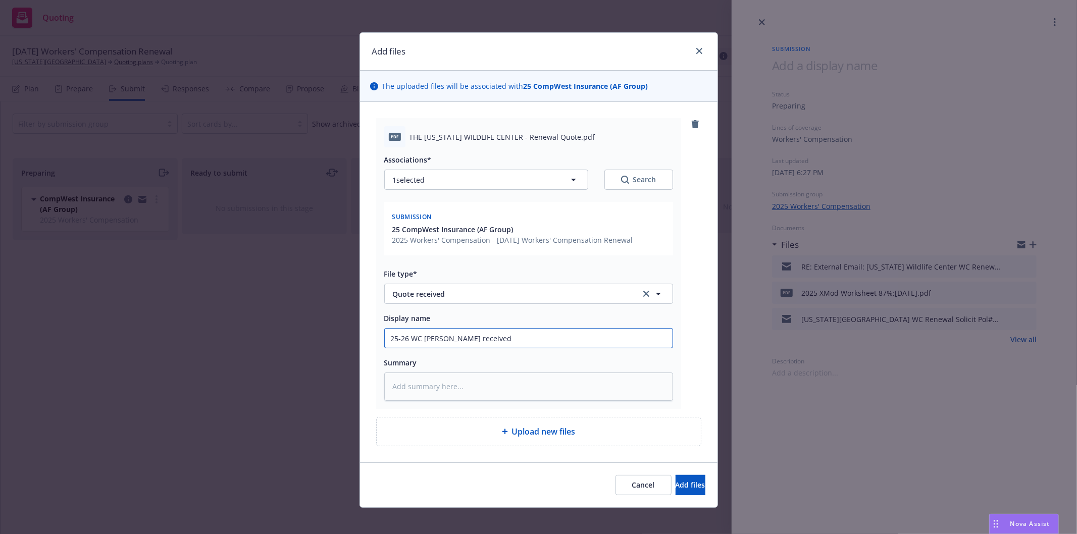
type input "25-26 WC [PERSON_NAME] received"
type textarea "x"
type input "25-26 WC [PERSON_NAME] received f"
type textarea "x"
type input "25-26 WC [PERSON_NAME] received fro"
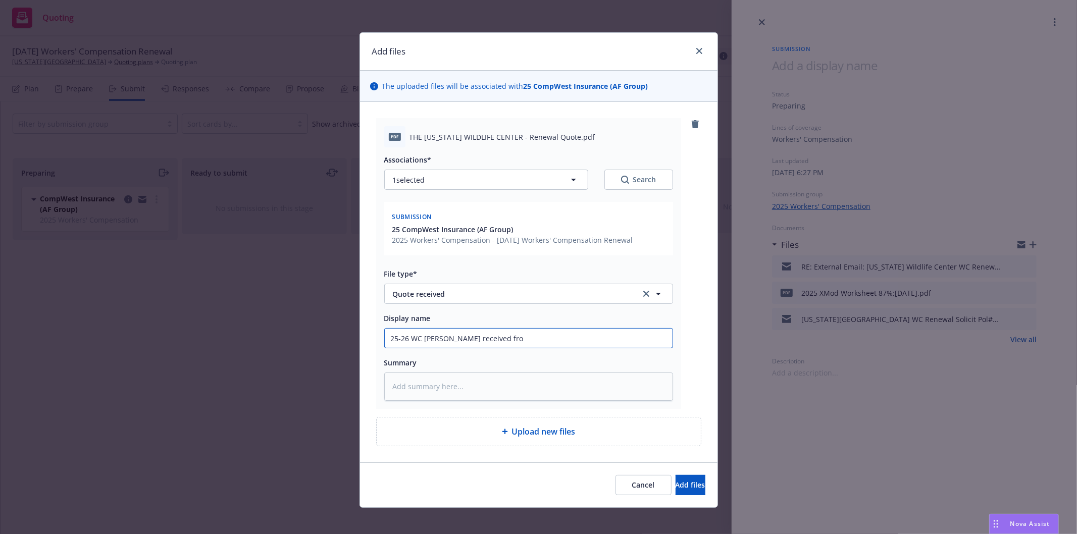
type textarea "x"
type input "25-26 WC [PERSON_NAME] received from"
type textarea "x"
type input "25-26 WC [PERSON_NAME] received from"
type textarea "x"
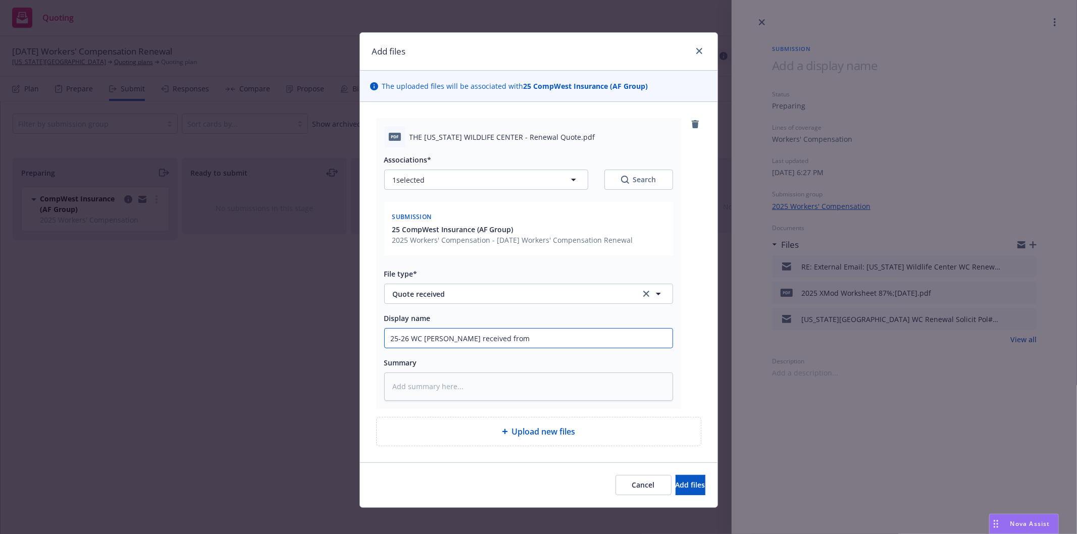
type input "25-26 WC [PERSON_NAME] received from C"
type textarea "x"
type input "25-26 WC Renewal QUote received from Ca"
type textarea "x"
type input "25-26 WC Renewal QUote received from Car"
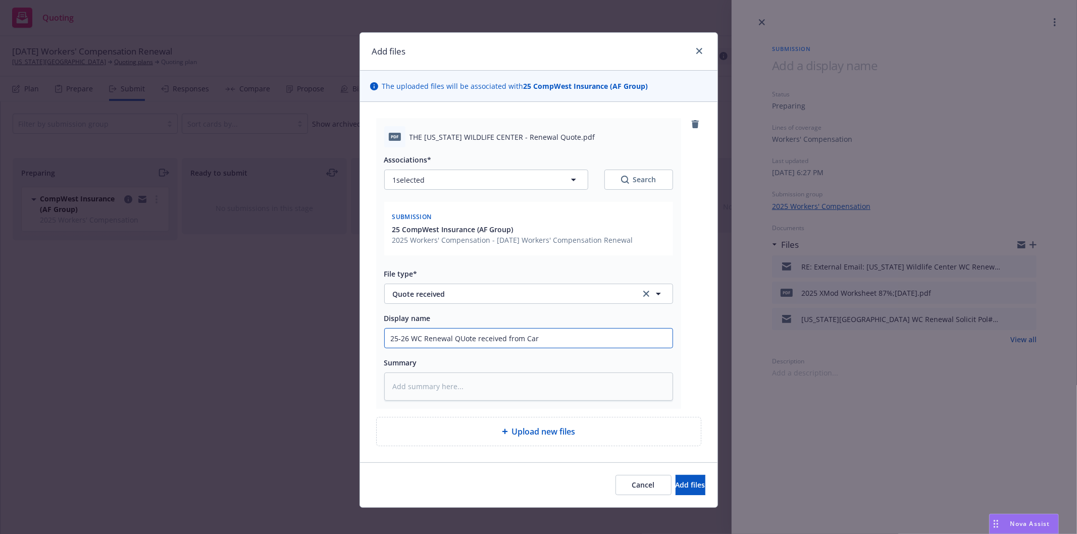
type textarea "x"
type input "25-26 WC [PERSON_NAME] received from [PERSON_NAME]"
type textarea "x"
type input "25-26 WC [PERSON_NAME] received from [PERSON_NAME]"
type textarea "x"
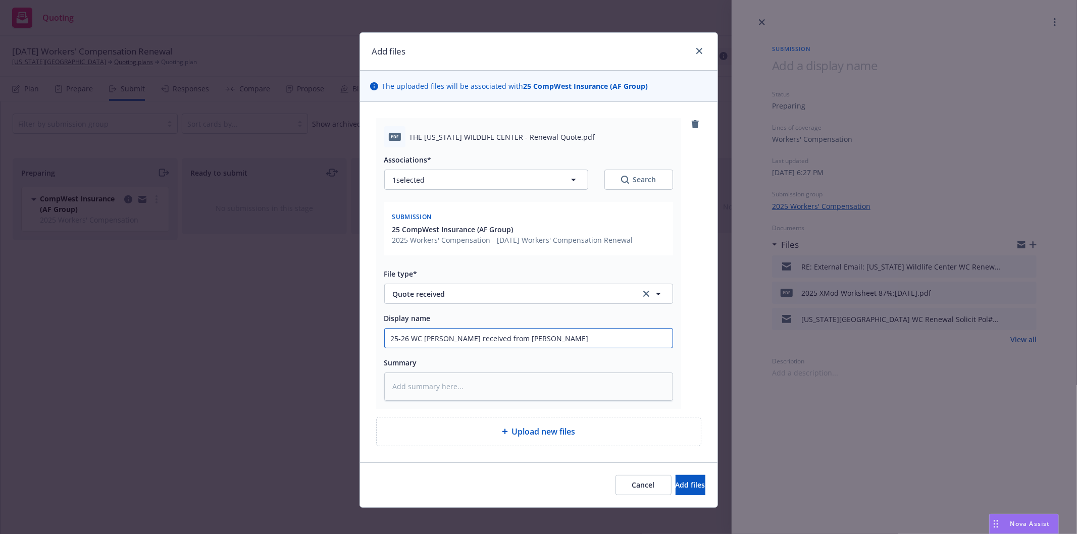
type input "25-26 WC [PERSON_NAME] received from Carriw"
type textarea "x"
type input "25-26 WC [PERSON_NAME] received from [PERSON_NAME]"
type textarea "x"
type input "25-26 WC Renewal QUote received from Carrier"
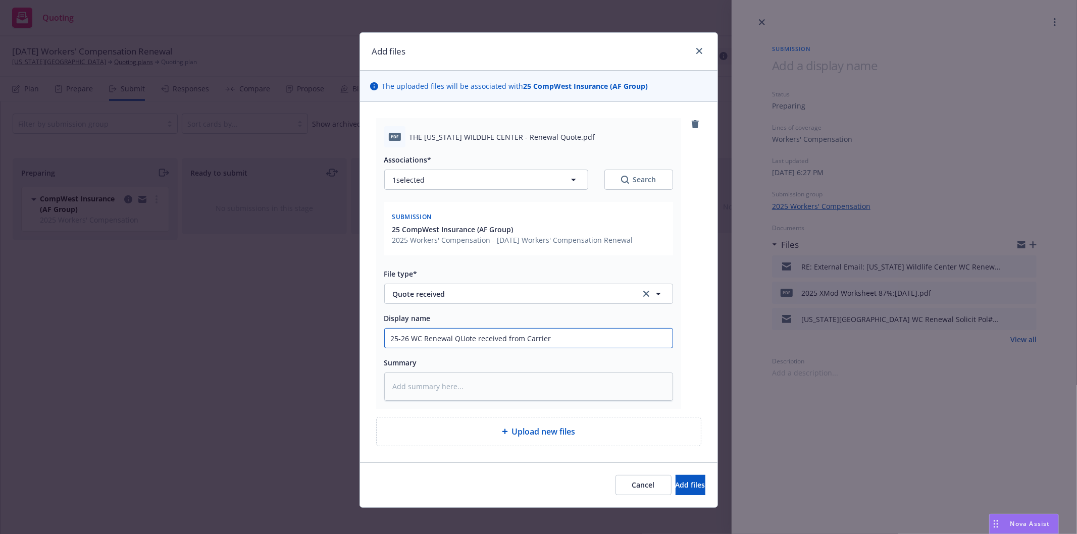
click at [458, 341] on input "25-26 WC Renewal QUote received from Carrier" at bounding box center [529, 338] width 288 height 19
type textarea "x"
type input "25-26 WC Renewal Quote received from Carrier"
click at [599, 332] on input "25-26 WC Renewal Quote received from Carrier" at bounding box center [529, 338] width 288 height 19
type textarea "x"
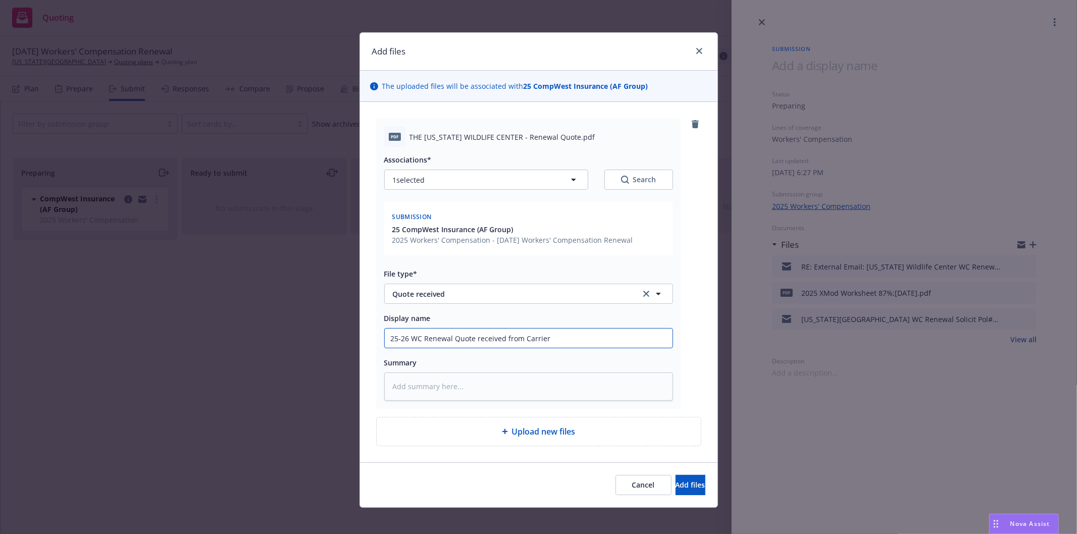
type input "25-26 WC Renewal Quote received from Carrier"
type textarea "x"
type input "25-26 WC Renewal Quote received from Carrier $"
type textarea "x"
type input "25-26 WC Renewal Quote received from Carrier $2"
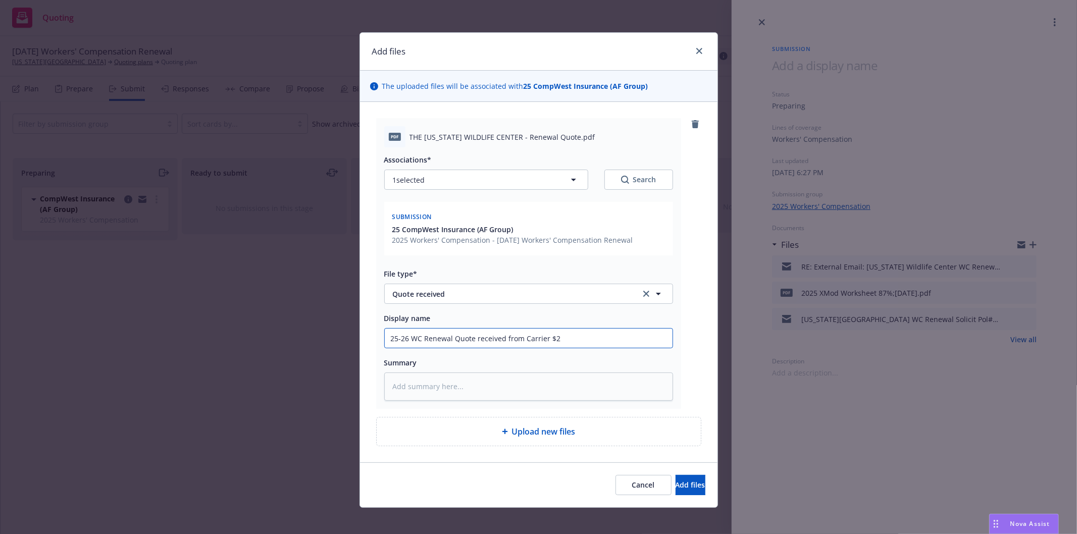
type textarea "x"
type input "25-26 WC Renewal Quote received from Carrier $22"
type textarea "x"
type input "25-26 WC Renewal Quote received from Carrier $22,"
type textarea "x"
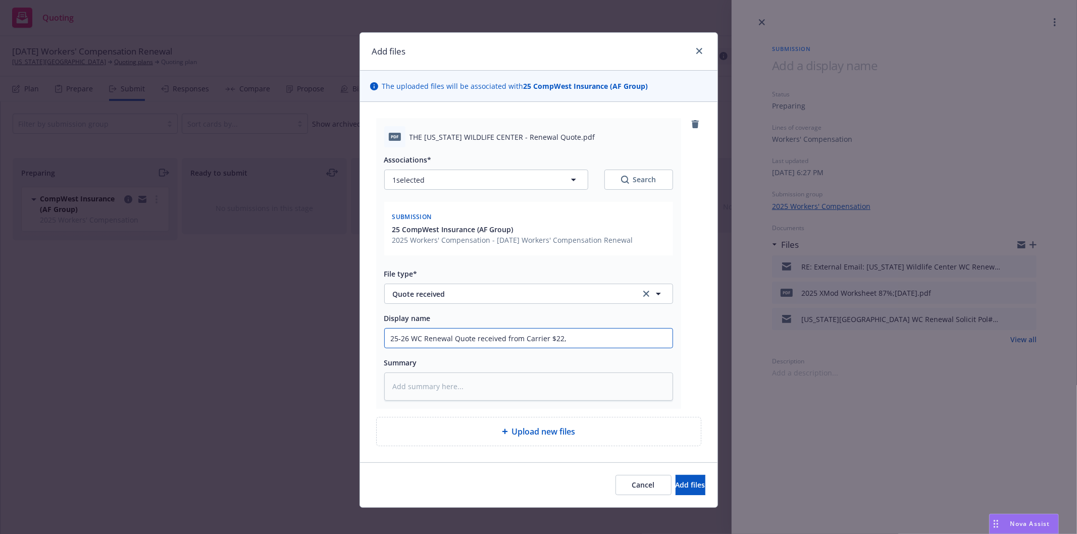
type input "25-26 WC Renewal Quote received from Carrier $22,0"
type textarea "x"
type input "25-26 WC Renewal Quote received from Carrier $22,00"
type textarea "x"
type input "25-26 WC Renewal Quote received from Carrier $22,007"
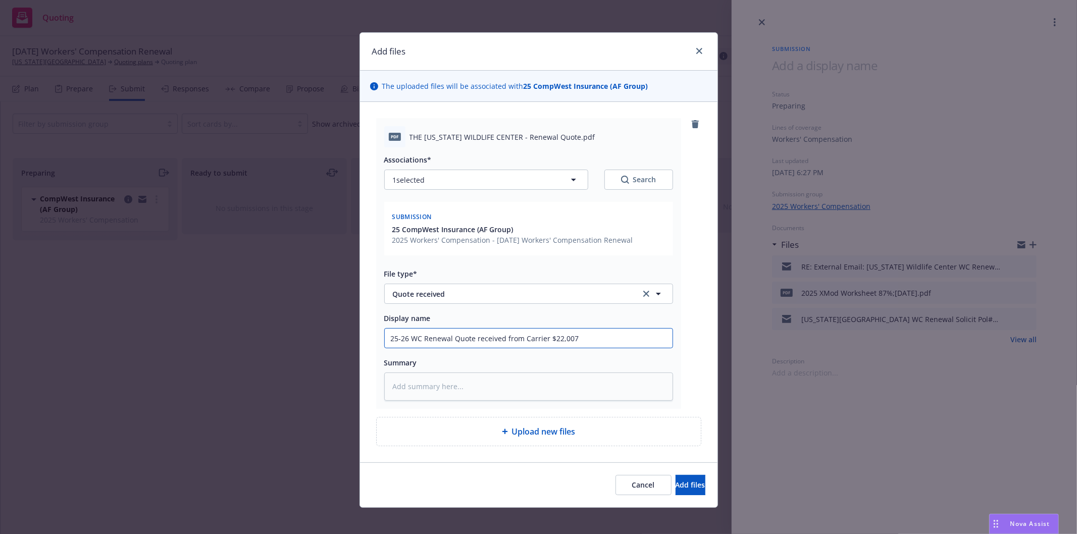
type textarea "x"
type input "25-26 WC Renewal Quote received from Carrier $22,007."
type textarea "x"
type input "25-26 WC Renewal Quote received from Carrier $22,007.0"
type textarea "x"
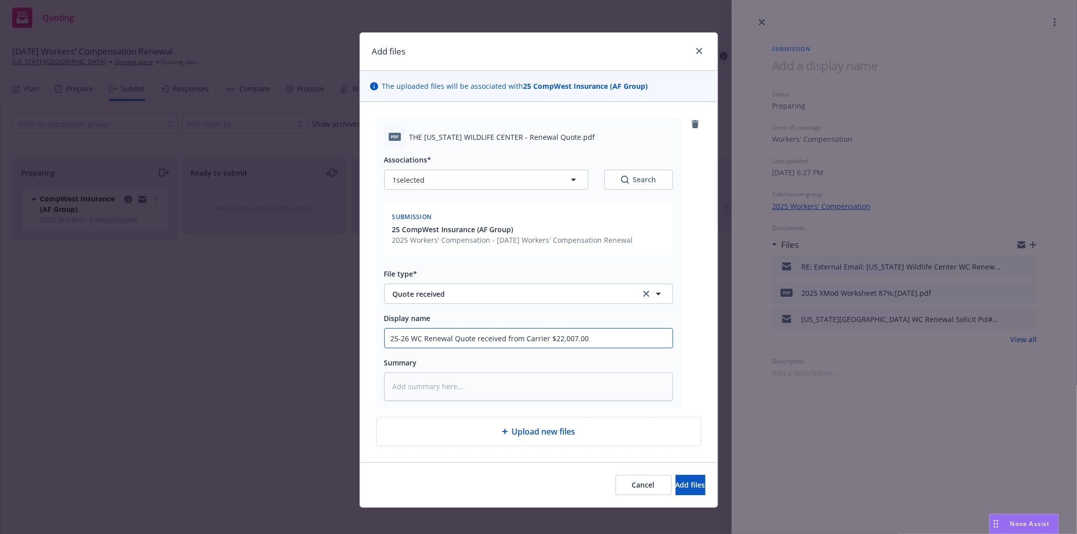
type input "25-26 WC Renewal Quote received from Carrier $22,007.00"
click at [676, 485] on span "Add files" at bounding box center [691, 485] width 30 height 10
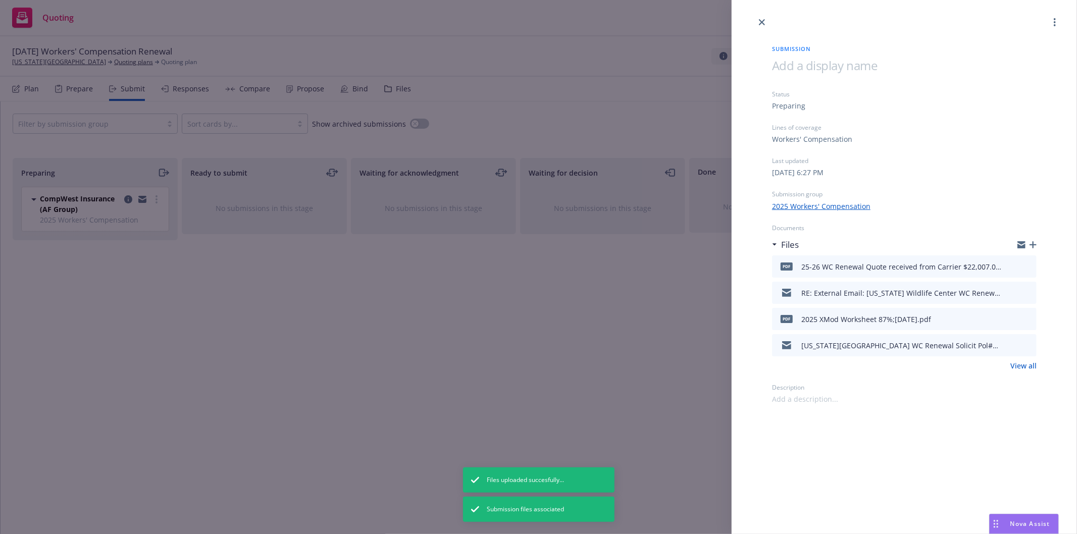
click at [1016, 242] on div "Files" at bounding box center [904, 244] width 265 height 21
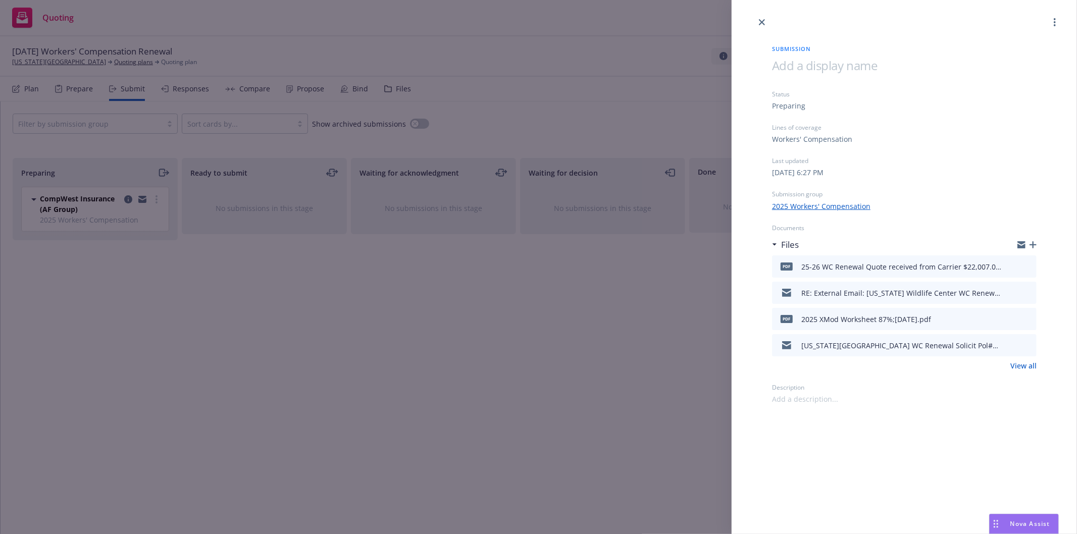
click at [1023, 246] on icon "button" at bounding box center [1022, 246] width 8 height 5
click at [1033, 246] on icon "button" at bounding box center [1033, 244] width 7 height 7
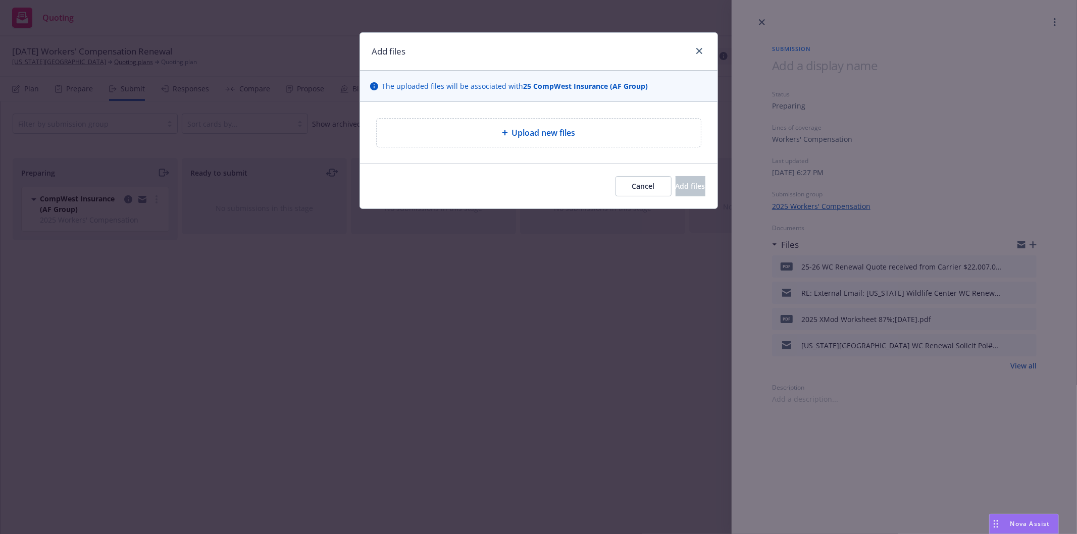
type textarea "x"
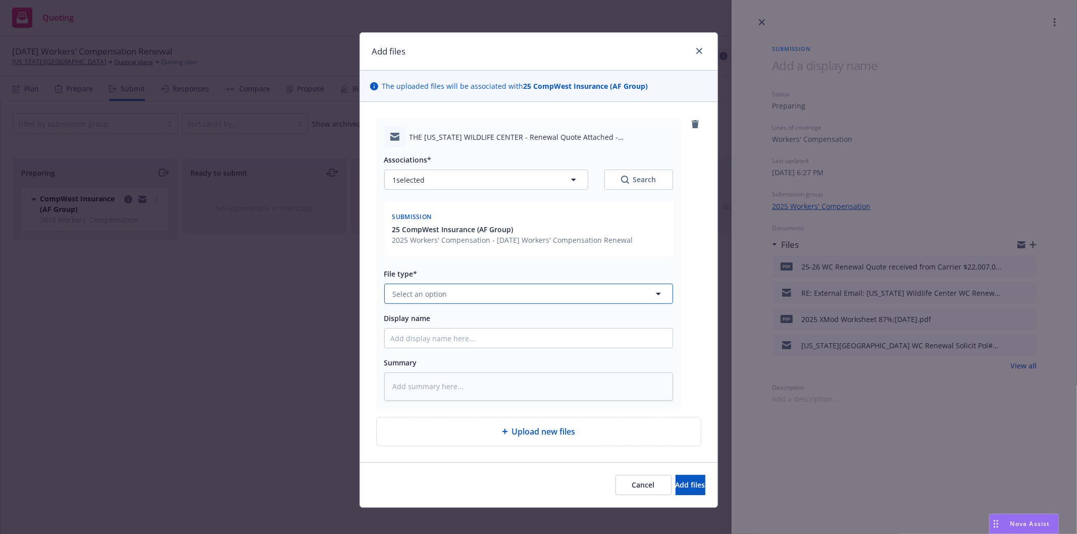
click at [562, 298] on button "Select an option" at bounding box center [528, 294] width 289 height 20
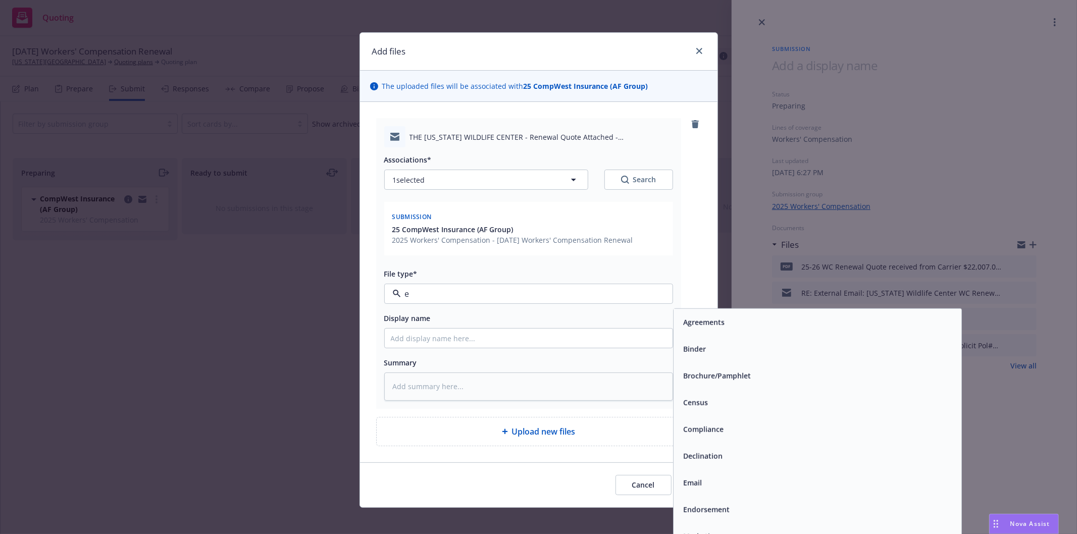
type input "em"
click at [730, 339] on div "Email" at bounding box center [818, 348] width 288 height 27
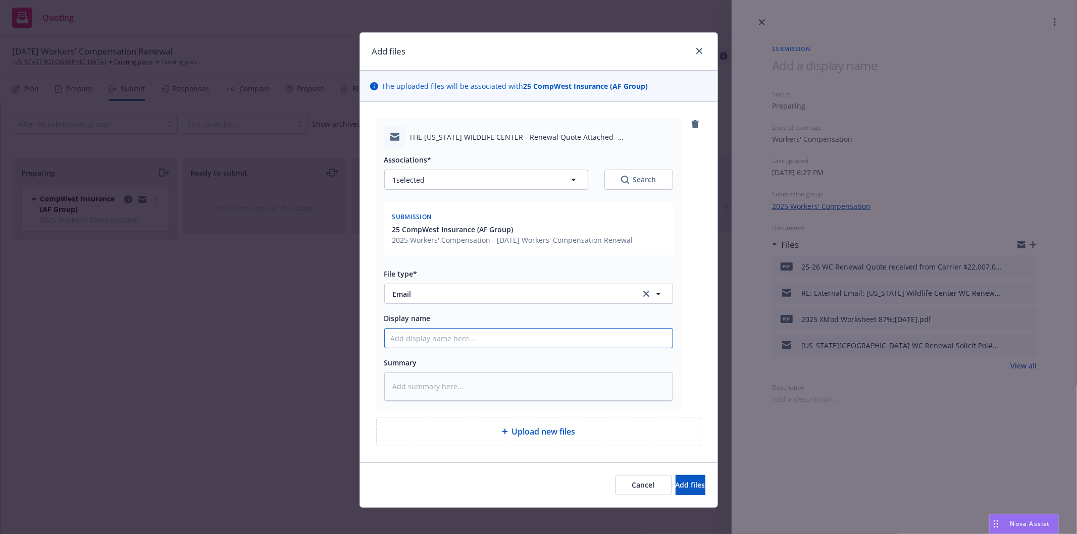
click at [643, 344] on input "Display name" at bounding box center [529, 338] width 288 height 19
type textarea "x"
type input "e"
type textarea "x"
type input "ema"
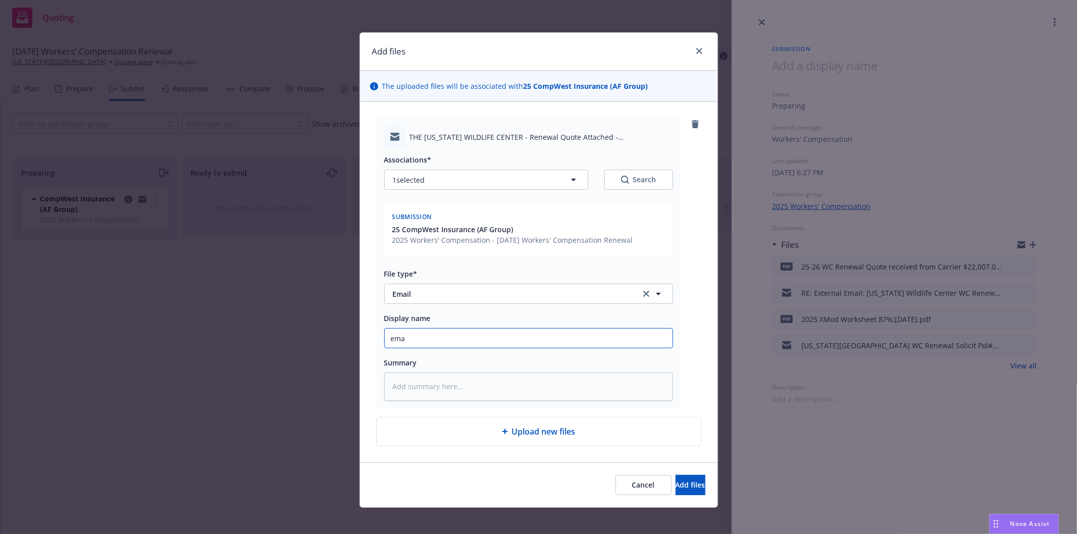
type textarea "x"
type input "emai"
type textarea "x"
type input "email"
type textarea "x"
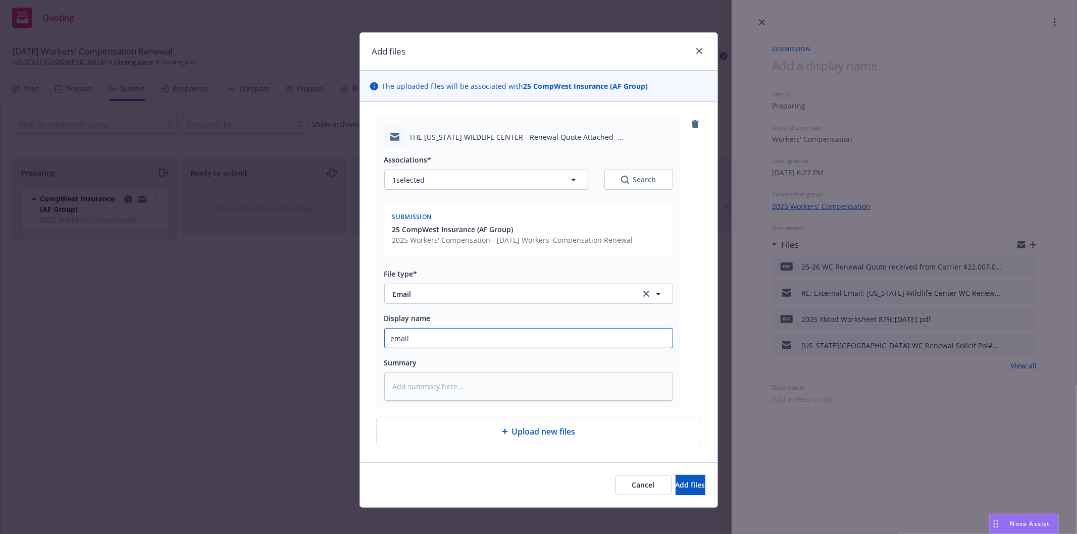
type input "email"
type textarea "x"
type input "email f"
type textarea "x"
type input "email fro"
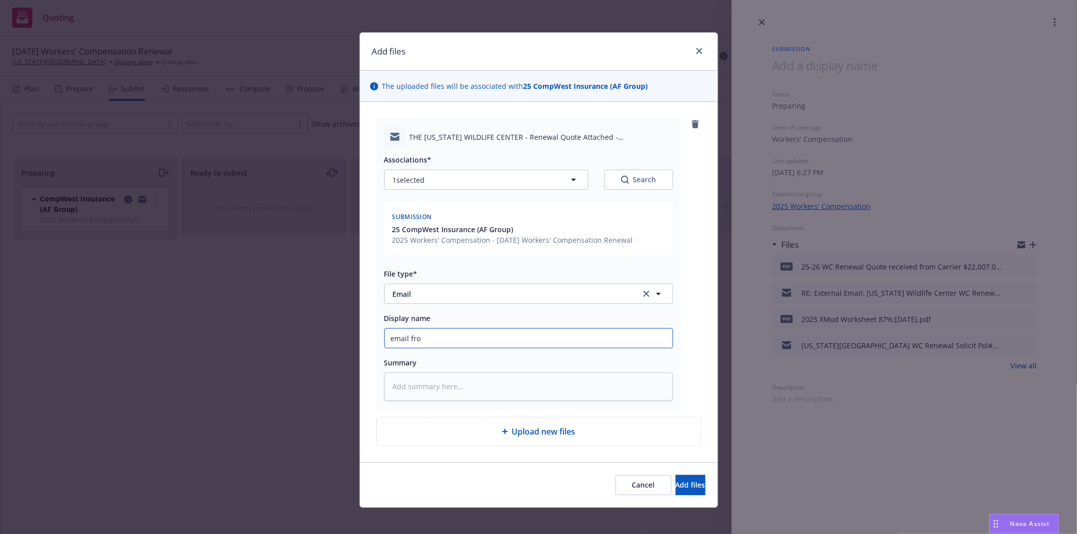
type textarea "x"
type input "email from"
type textarea "x"
type input "email from"
type textarea "x"
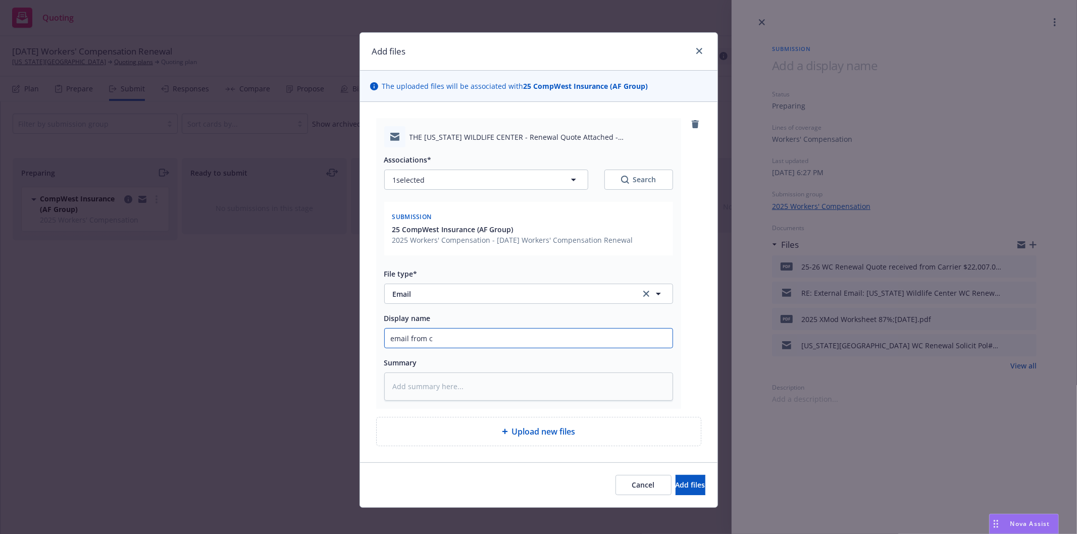
type input "email from ca"
type textarea "x"
type input "email from car"
type textarea "x"
type input "email from [PERSON_NAME]"
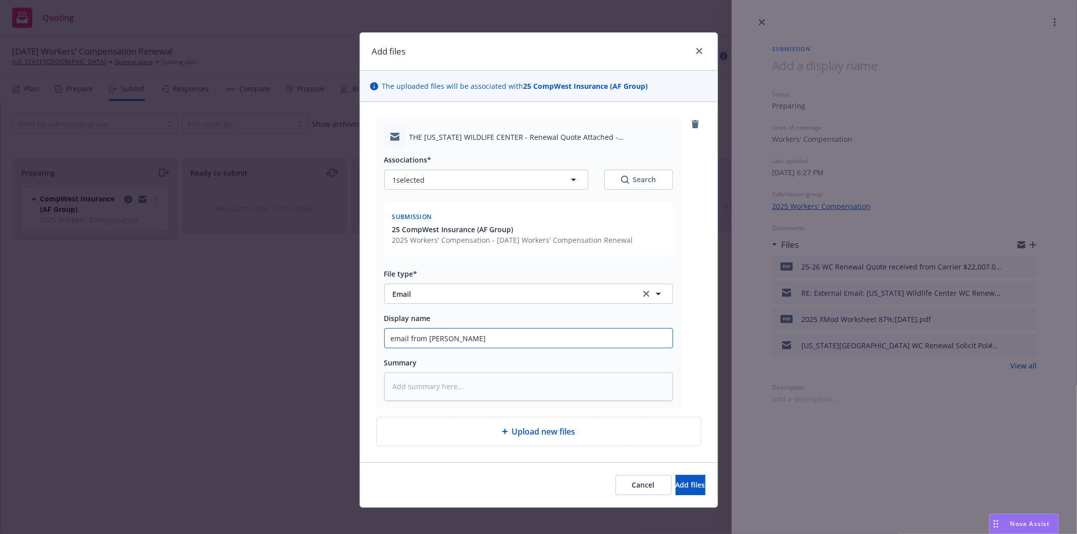
type textarea "x"
type input "email from carre"
type textarea "x"
type input "email from [PERSON_NAME]"
type textarea "x"
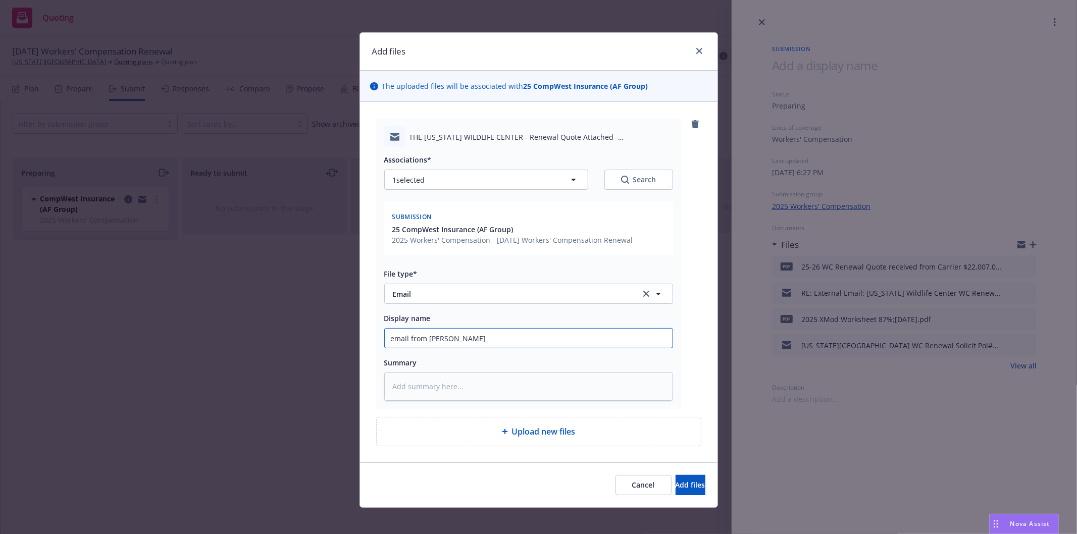
type input "email from [PERSON_NAME]"
type textarea "x"
type input "email from [PERSON_NAME]"
type textarea "x"
type input "email from carrier"
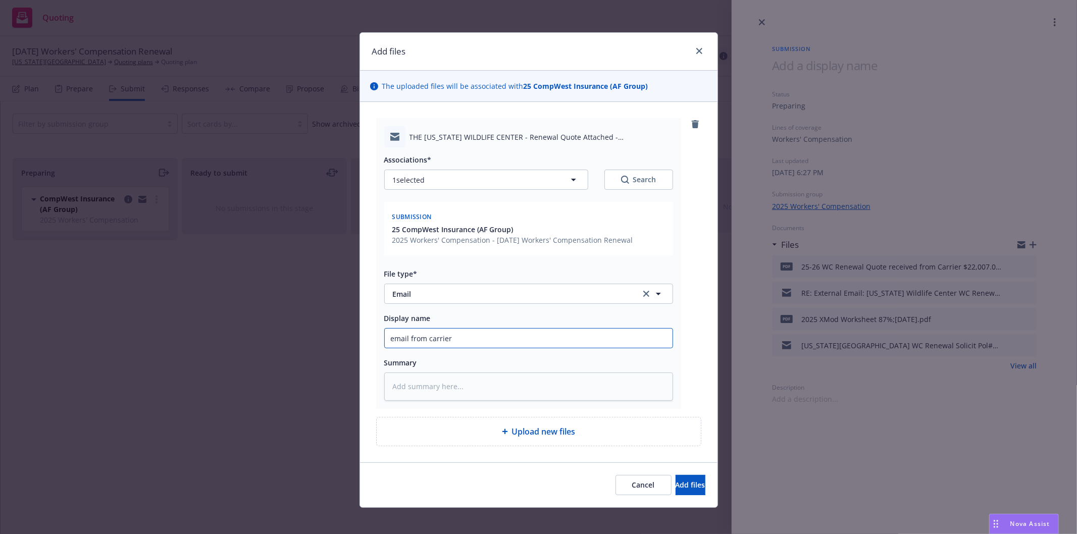
type textarea "x"
type input "email from carrier"
type textarea "x"
type input "email from carrier 2"
type textarea "x"
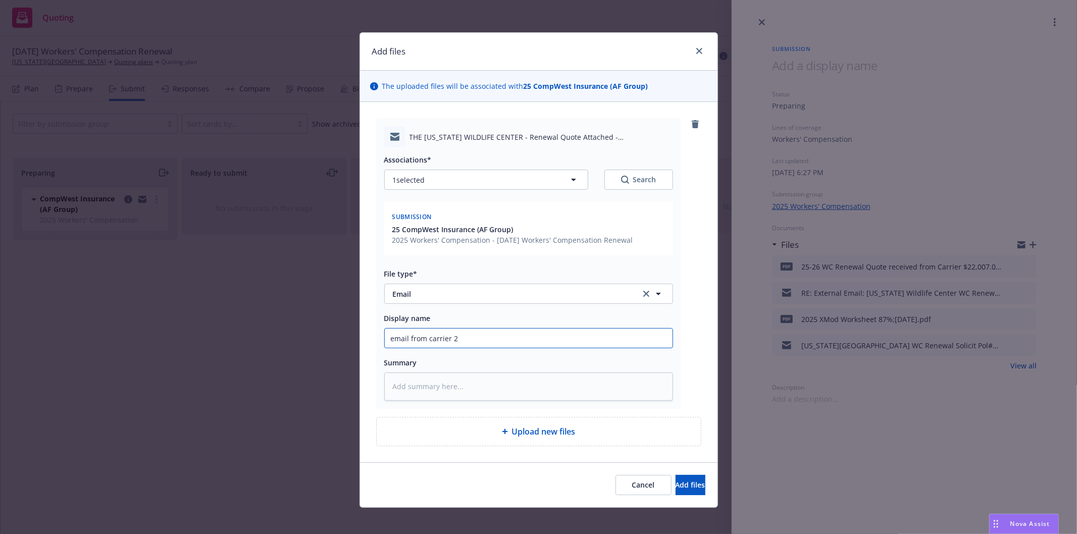
type input "email from carrier 25"
type textarea "x"
type input "email from carrier 25-"
type textarea "x"
type input "email from carrier 25-2"
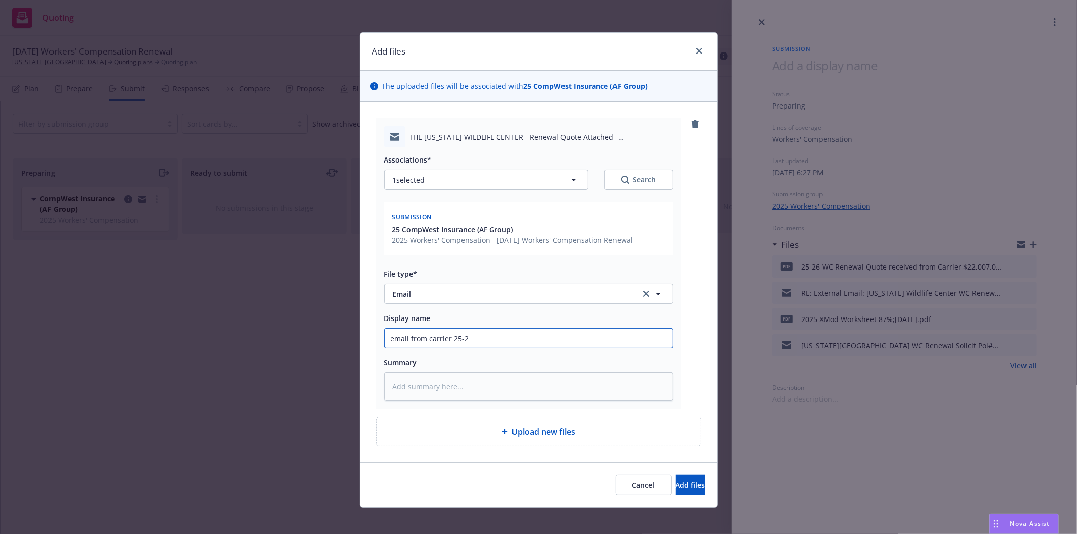
type textarea "x"
type input "email from carrier 25-26"
type textarea "x"
type input "email from carrier 25-26"
type textarea "x"
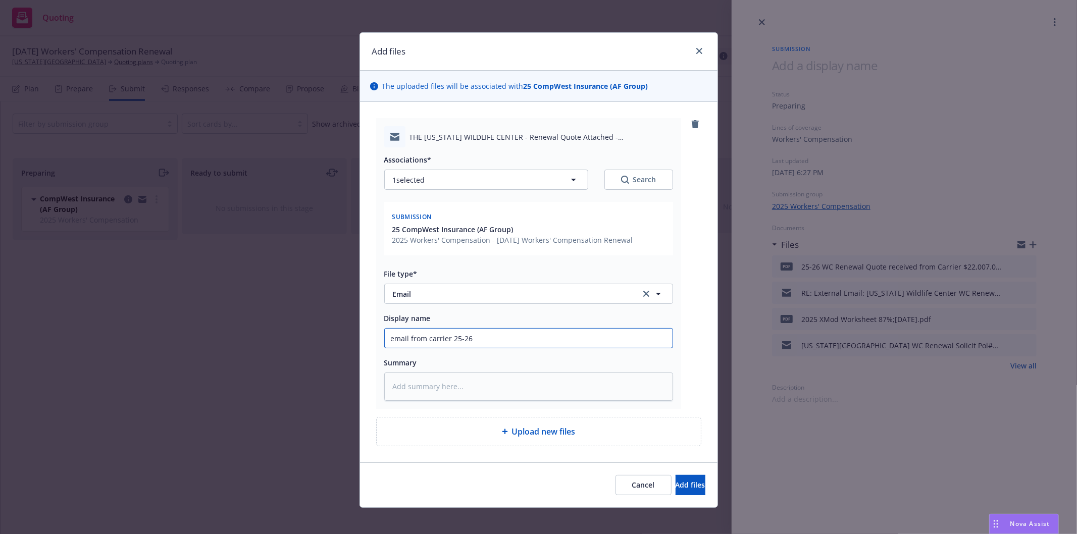
type input "email from carrier 25-26 W"
type textarea "x"
type input "email from carrier 25-26 WC"
type textarea "x"
type input "email from carrier 25-26 WC"
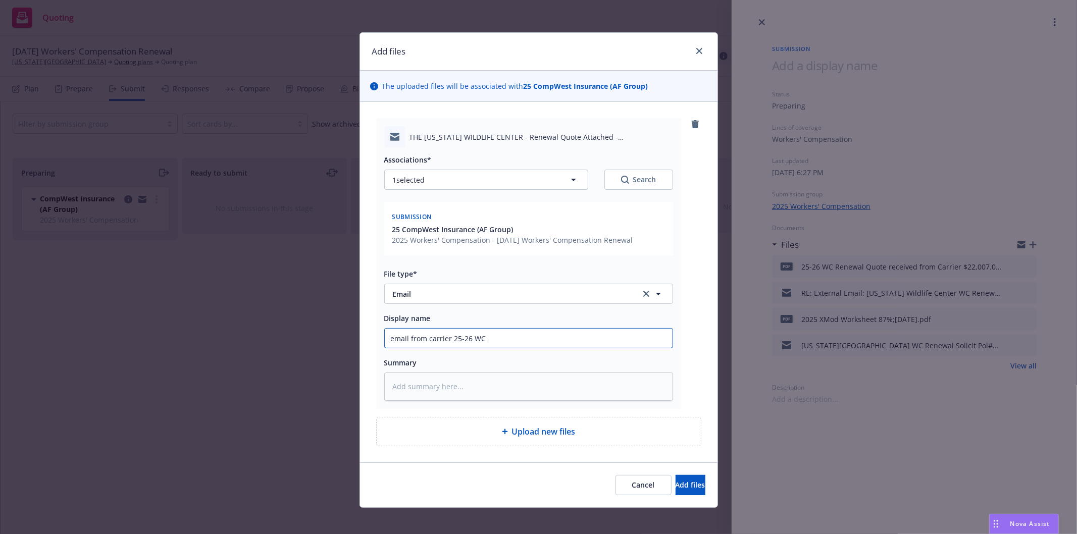
type textarea "x"
type input "email from carrier 25-26 WC r"
type textarea "x"
type input "email from carrier 25-26 WC re"
type textarea "x"
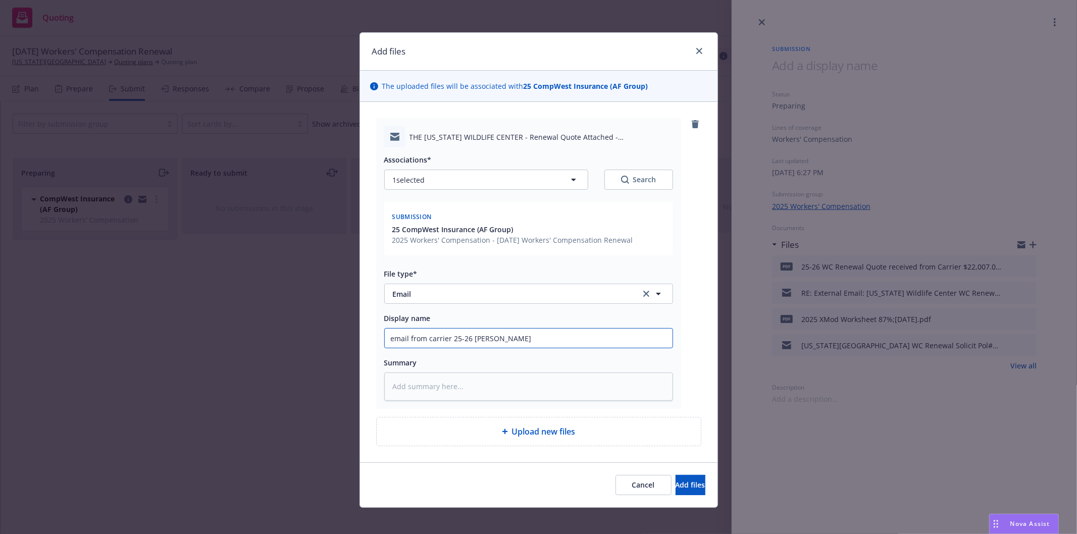
type input "email from carrier 25-26 [PERSON_NAME]"
type textarea "x"
type input "email from carrier 25-26 WC renew"
type textarea "x"
type input "email from carrier 25-26 WC renewa"
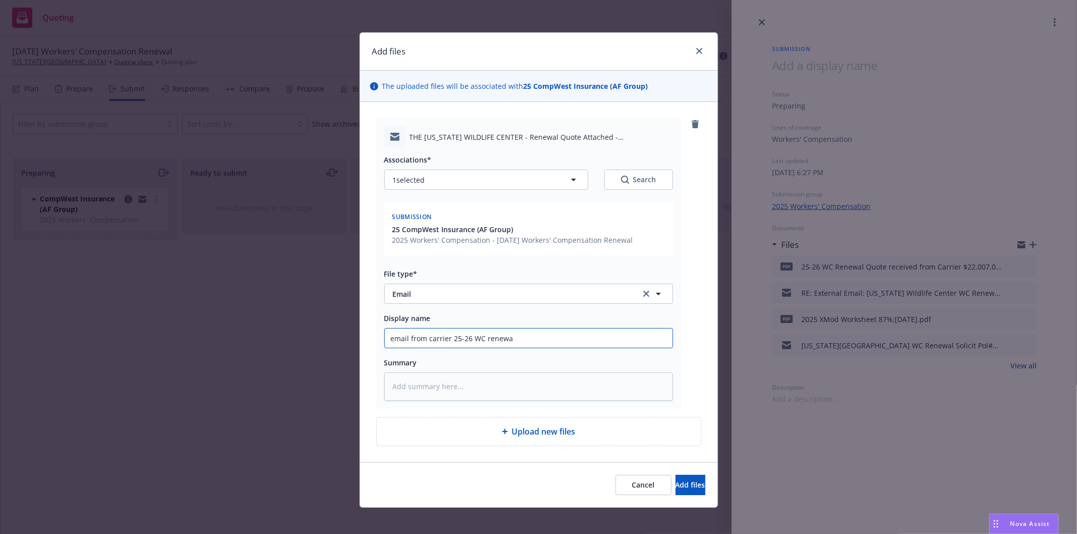
type textarea "x"
type input "email from carrier 25-26 WC renewal"
type textarea "x"
type input "email from carrier 25-26 WC renewal"
type textarea "x"
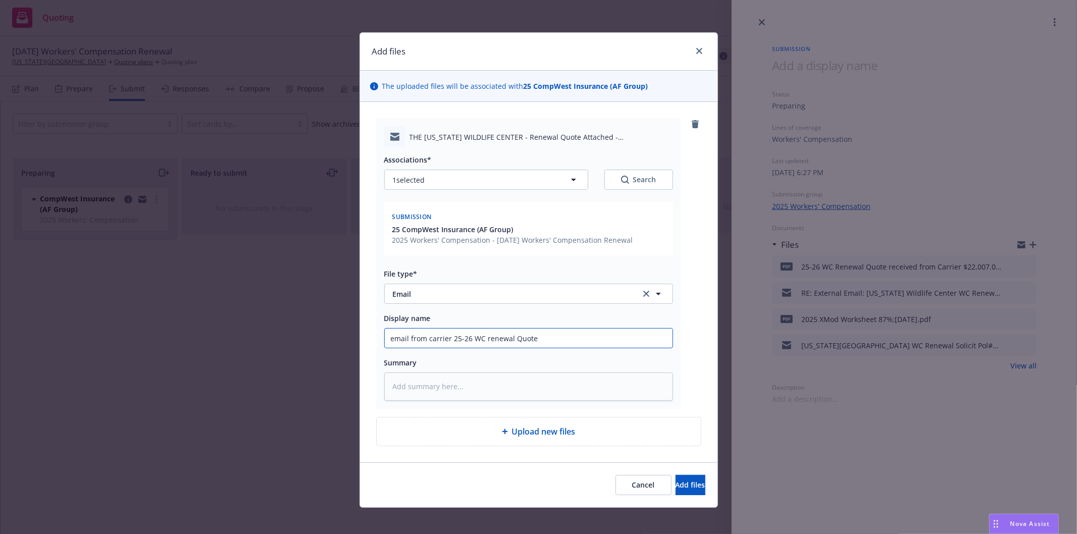
click at [480, 341] on input "email from carrier 25-26 WC renewal Quote" at bounding box center [529, 338] width 288 height 19
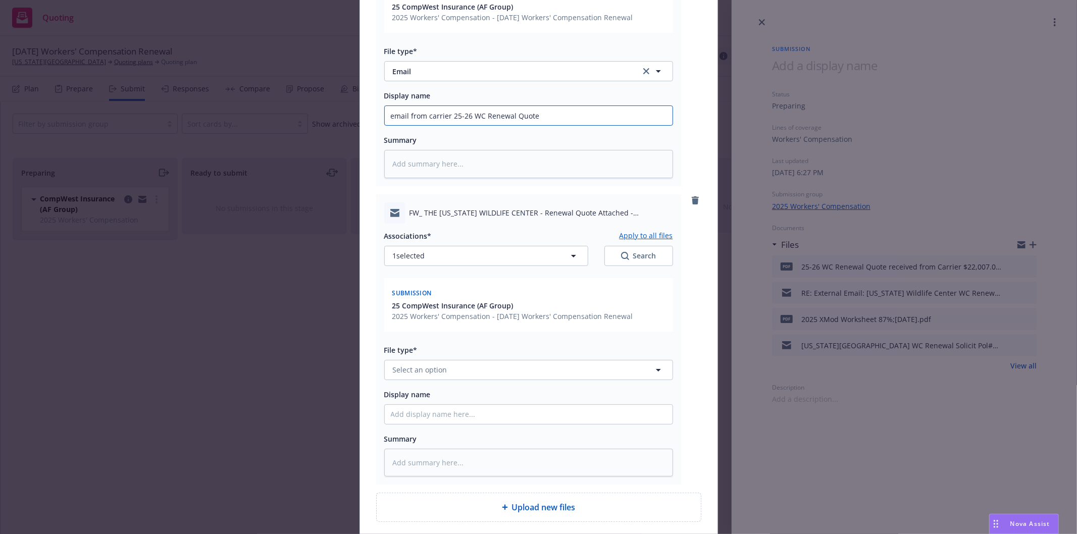
scroll to position [224, 0]
click at [457, 365] on button "Select an option" at bounding box center [528, 369] width 289 height 20
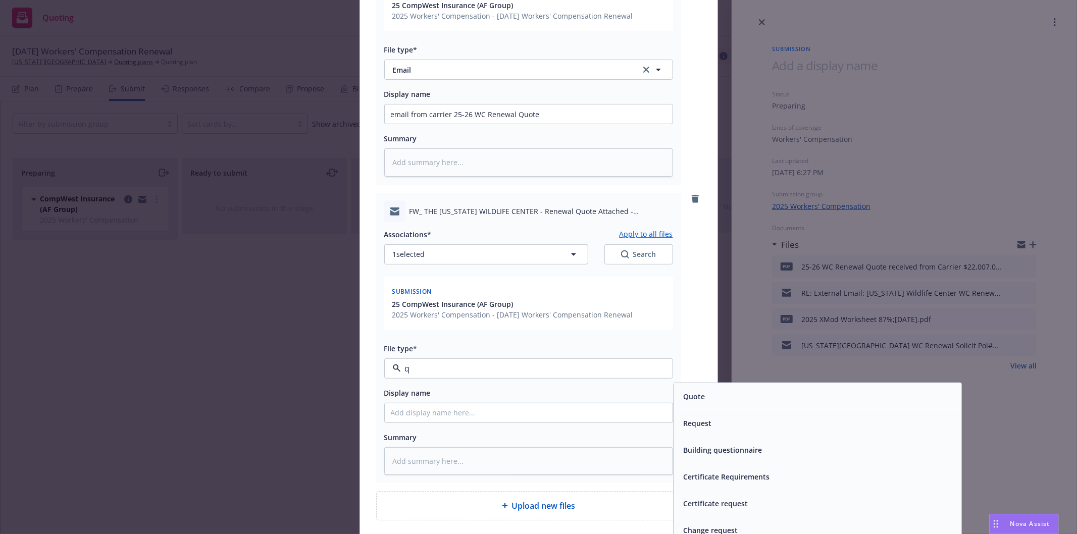
click at [735, 403] on div "Quote" at bounding box center [818, 396] width 276 height 15
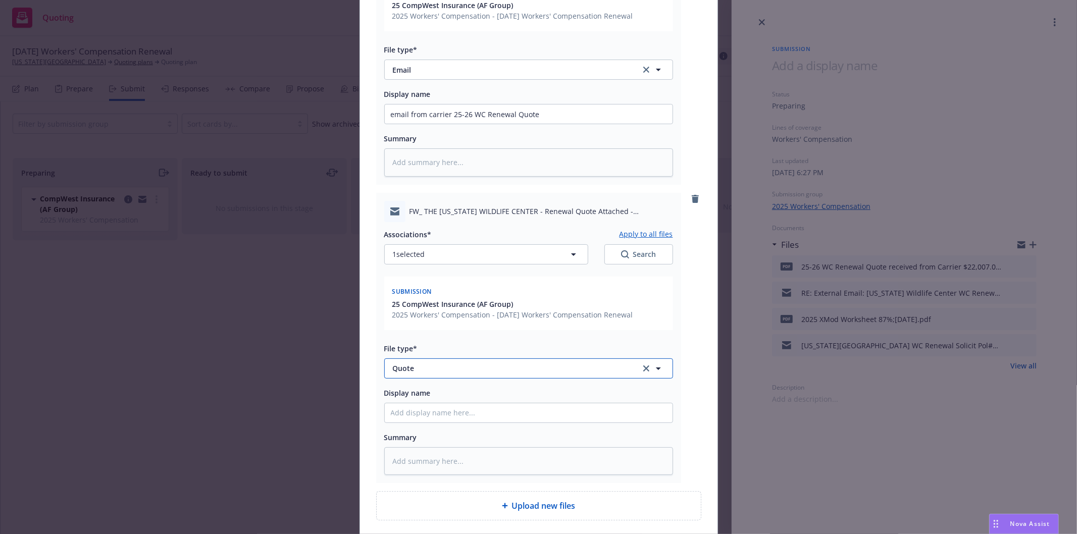
click at [547, 373] on span "Quote" at bounding box center [510, 368] width 234 height 11
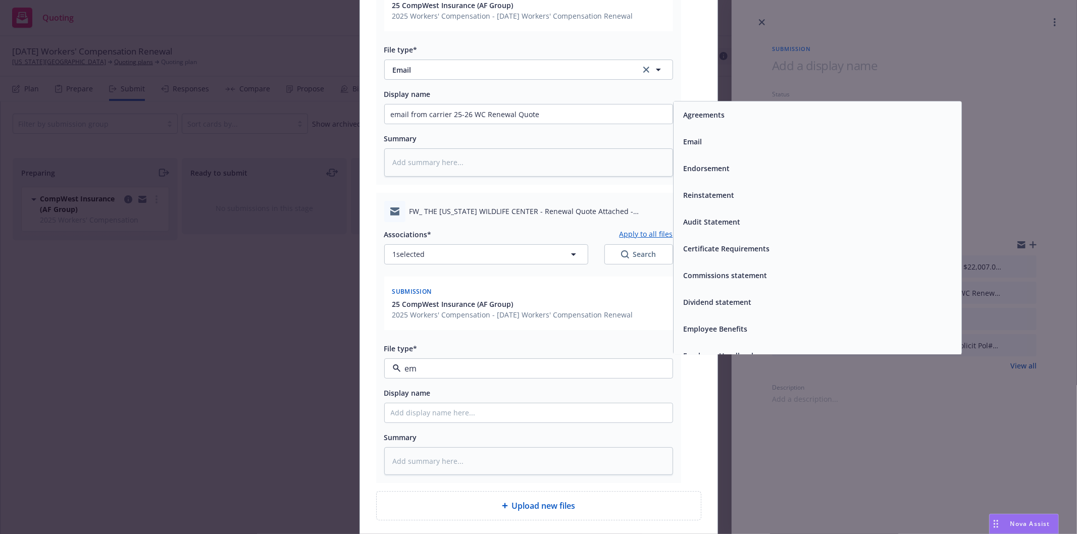
click at [720, 145] on div "Email" at bounding box center [818, 141] width 276 height 15
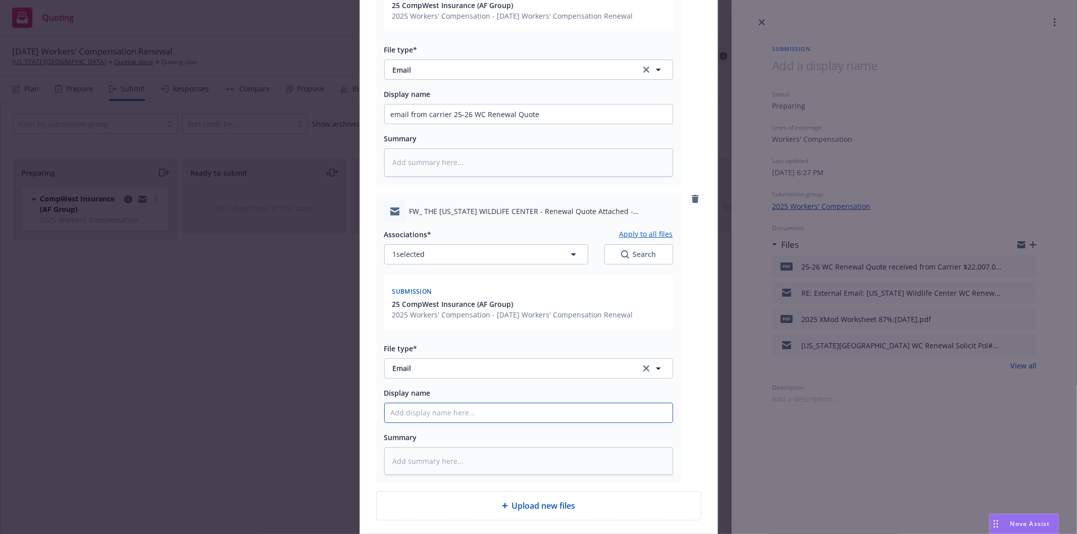
click at [589, 124] on input "Display name" at bounding box center [529, 114] width 288 height 19
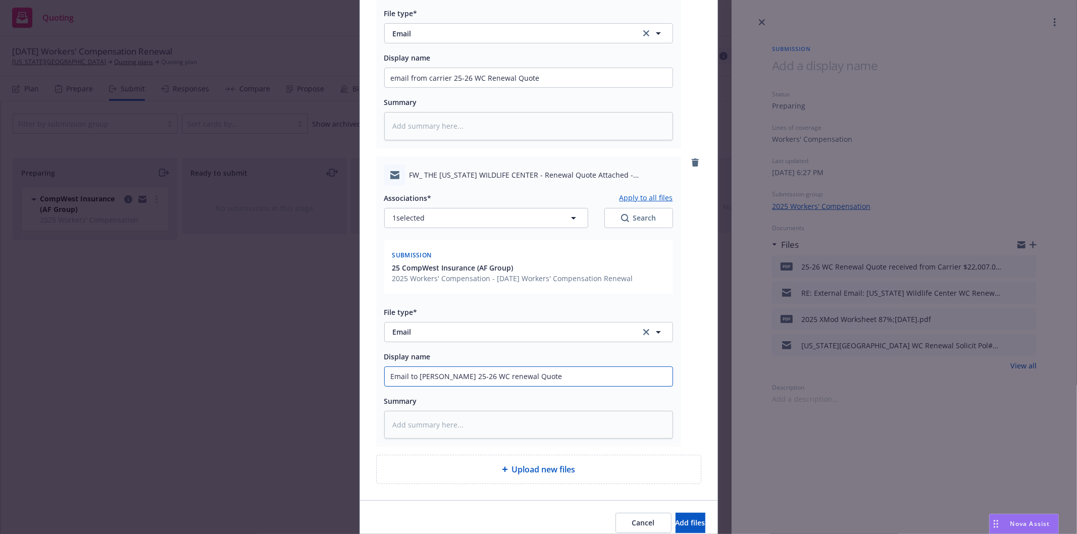
scroll to position [305, 0]
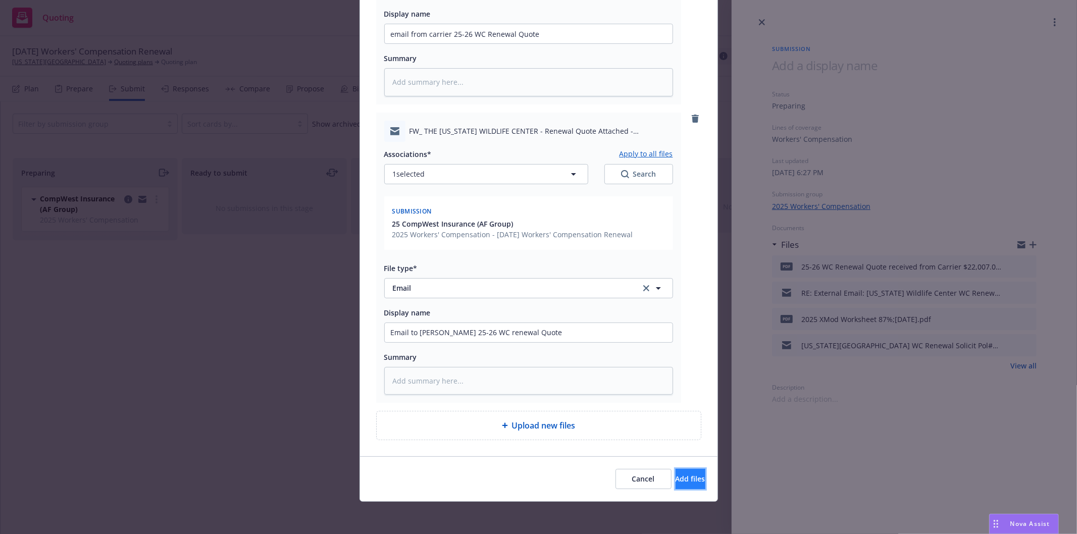
click at [676, 477] on span "Add files" at bounding box center [691, 479] width 30 height 10
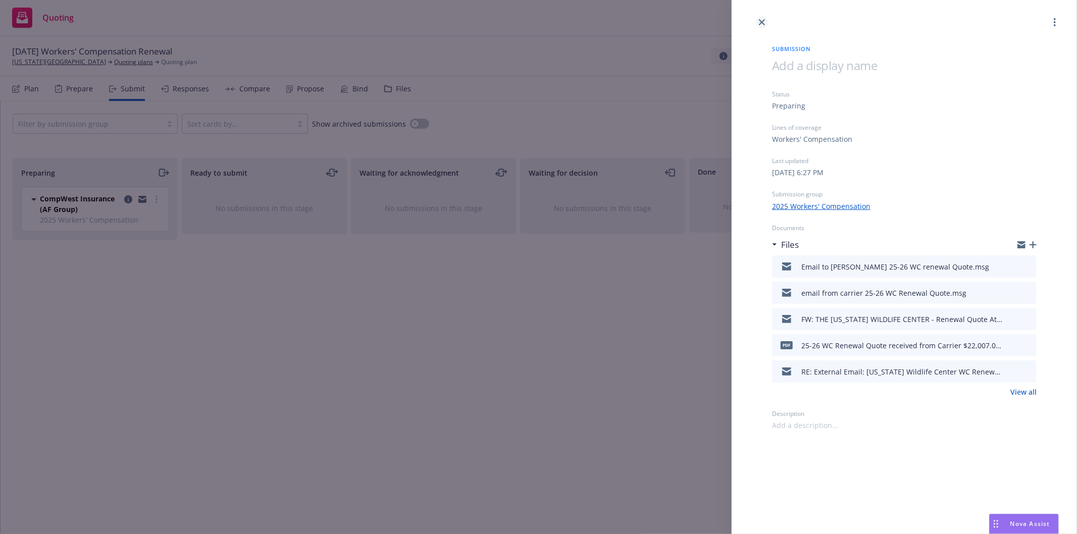
click at [764, 22] on icon "close" at bounding box center [762, 22] width 6 height 6
